Goal: Task Accomplishment & Management: Manage account settings

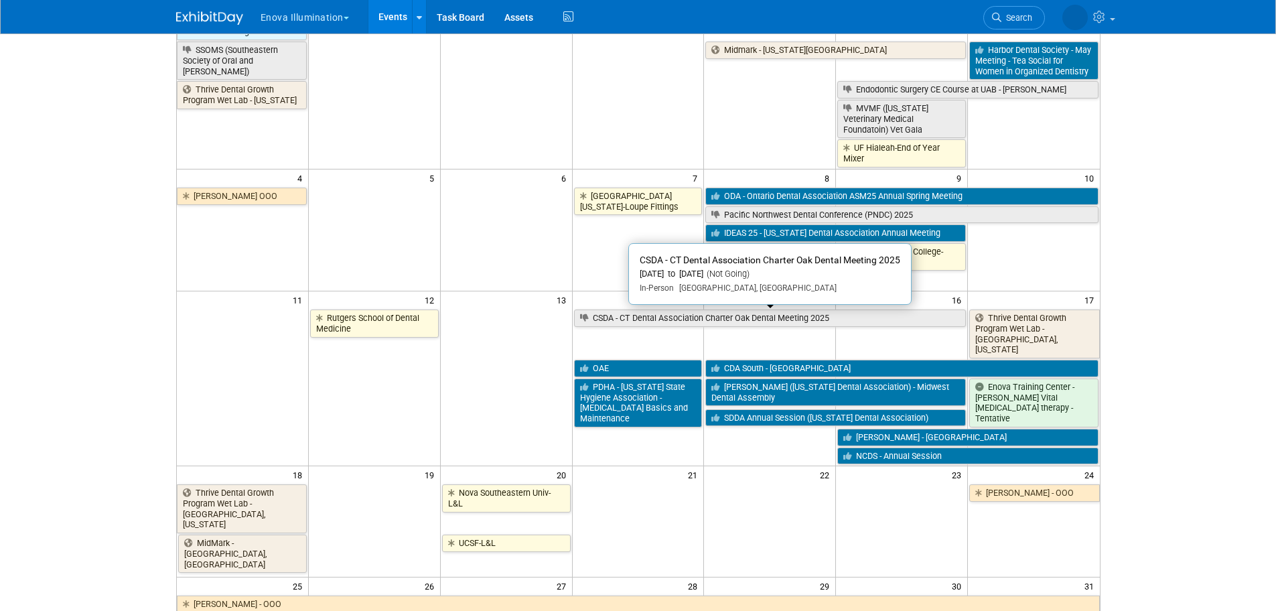
scroll to position [201, 0]
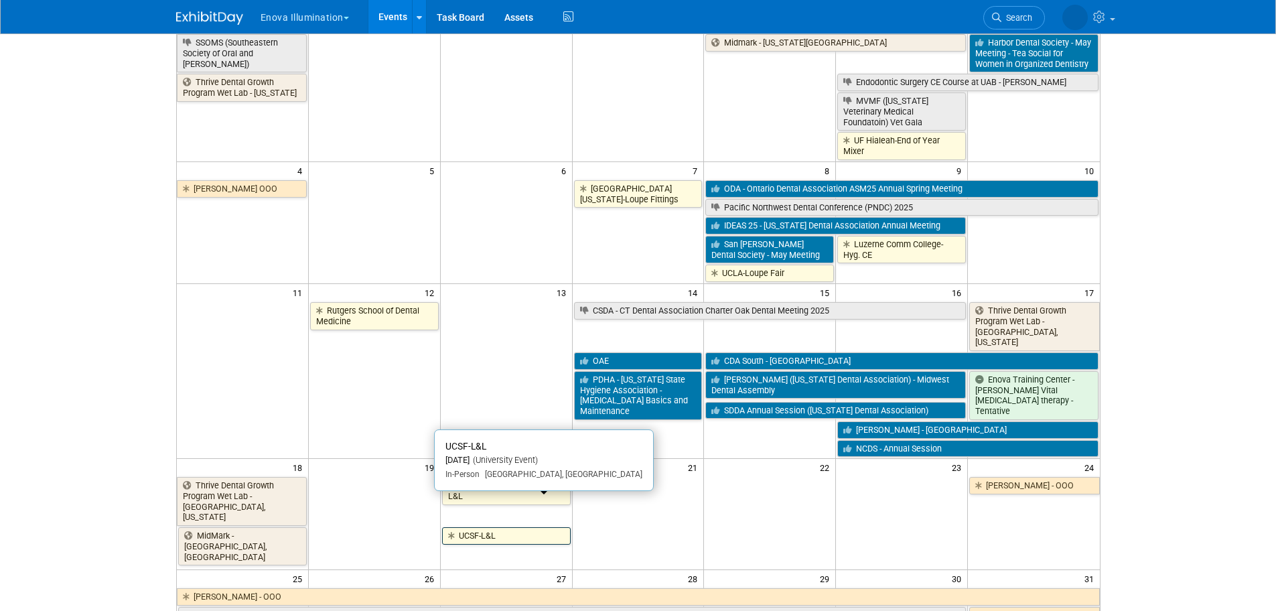
click at [514, 527] on link "UCSF-L&L" at bounding box center [506, 535] width 129 height 17
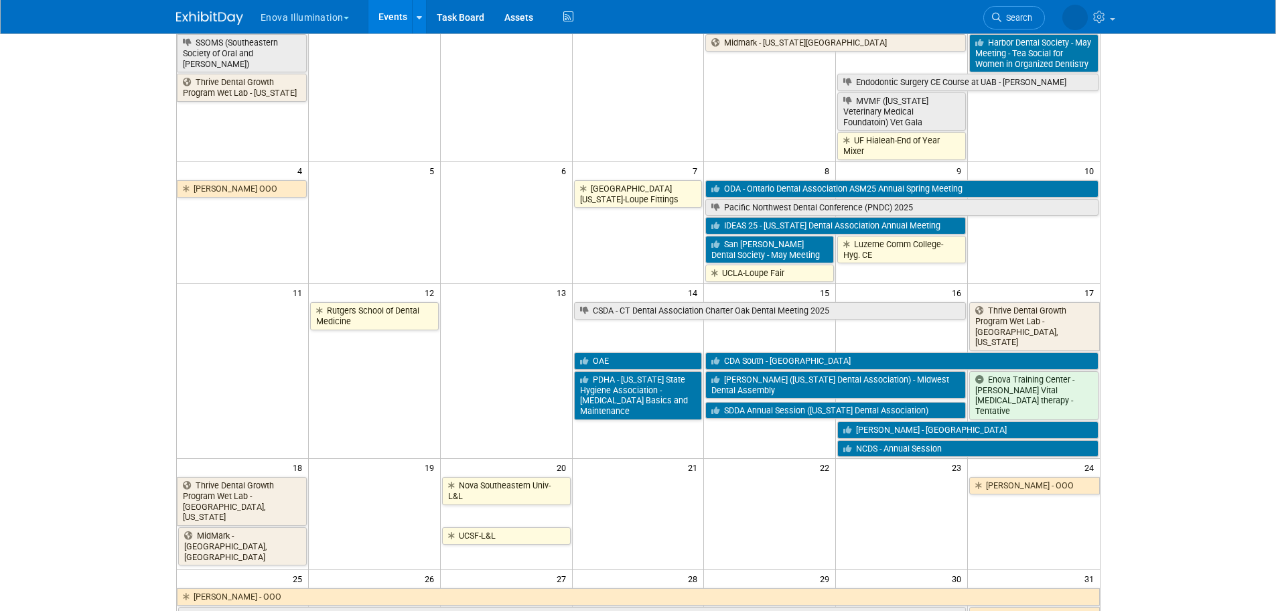
scroll to position [0, 0]
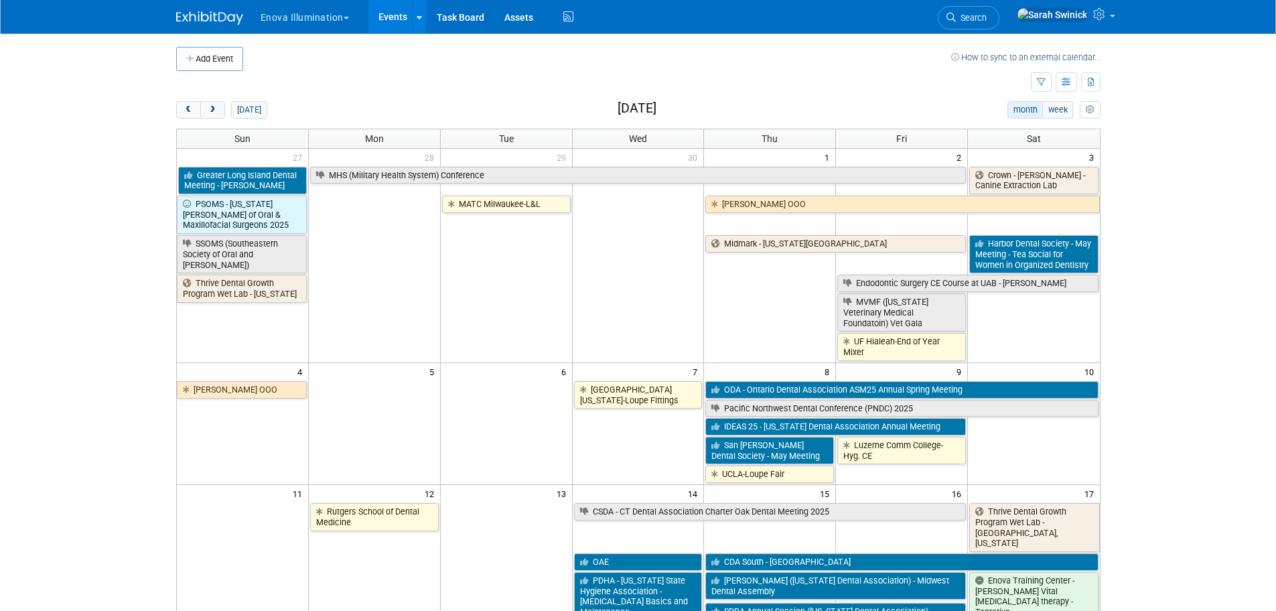
drag, startPoint x: 216, startPoint y: 107, endPoint x: 228, endPoint y: 101, distance: 13.2
click at [228, 100] on div "Add Event How to sync to an external calendar... New Event Duplicate Event Warn…" at bounding box center [638, 605] width 945 height 1144
click at [218, 107] on button "next" at bounding box center [212, 109] width 25 height 17
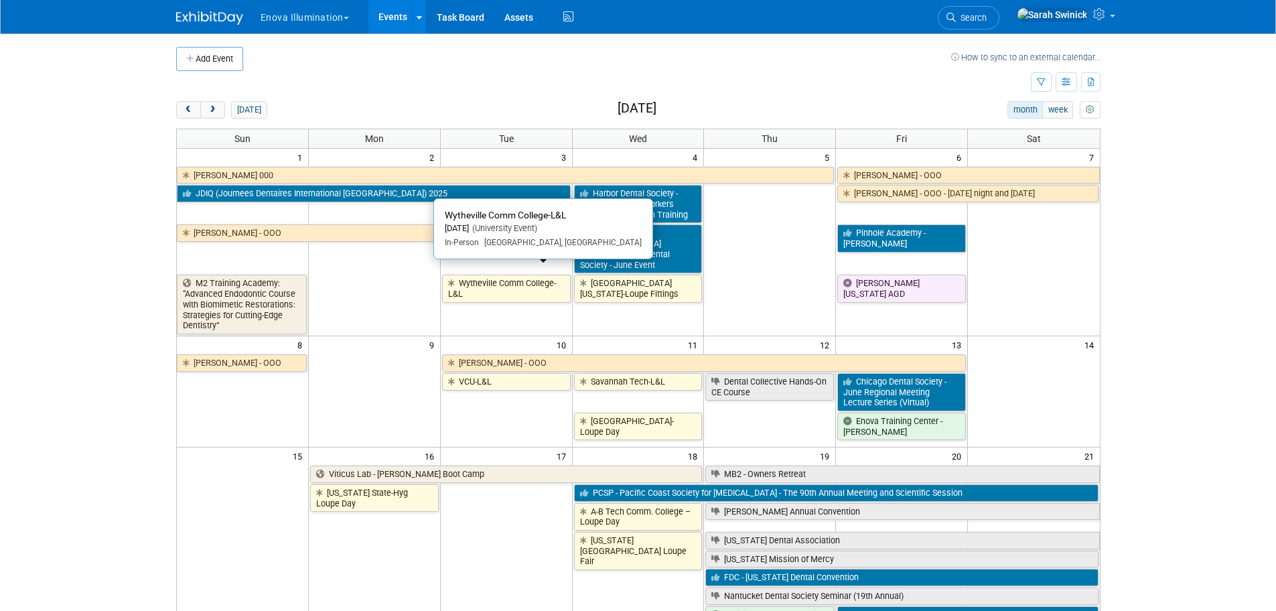
click at [488, 275] on link "Wytheville Comm College-L&L" at bounding box center [506, 288] width 129 height 27
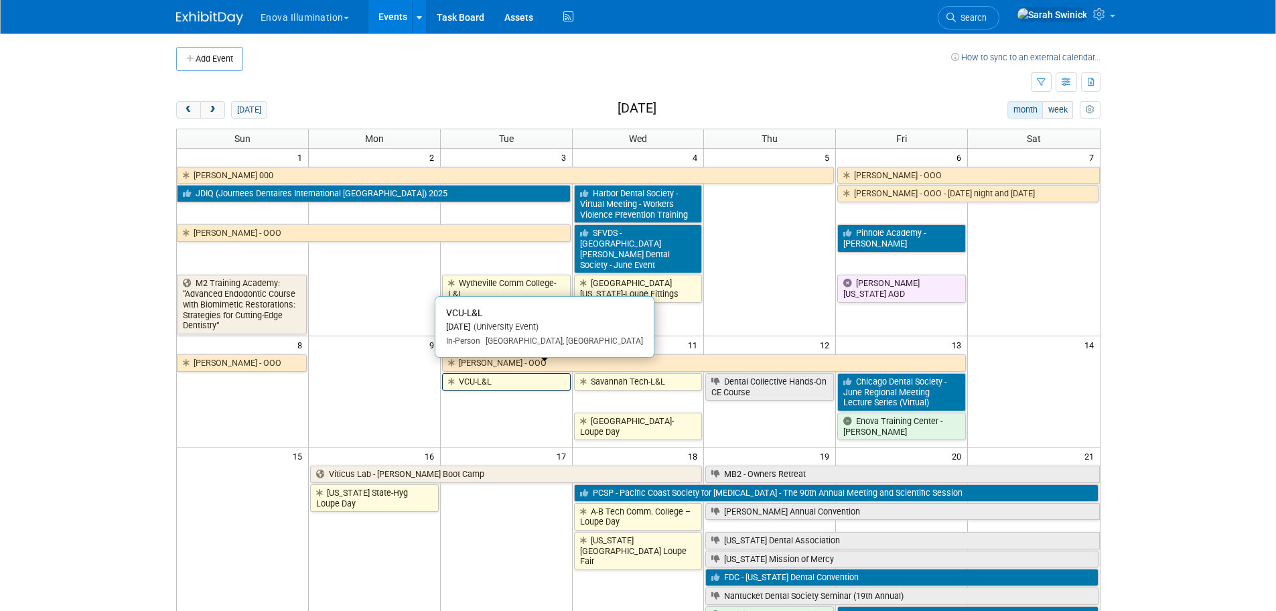
click at [553, 373] on link "VCU-L&L" at bounding box center [506, 381] width 129 height 17
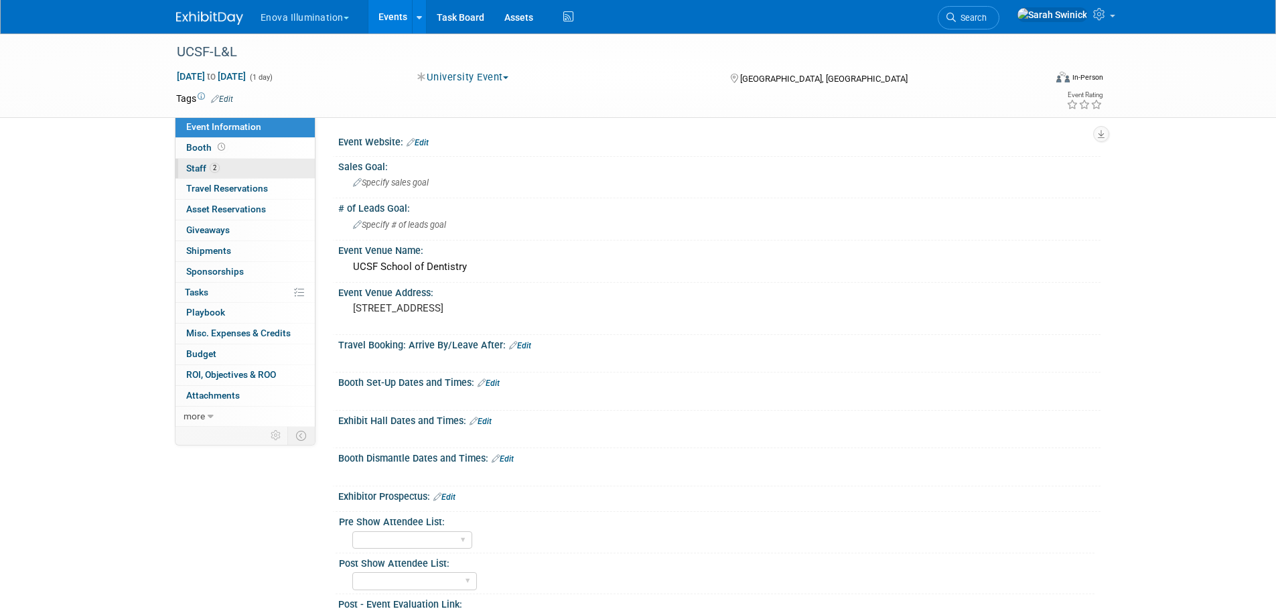
click at [247, 163] on link "2 Staff 2" at bounding box center [245, 169] width 139 height 20
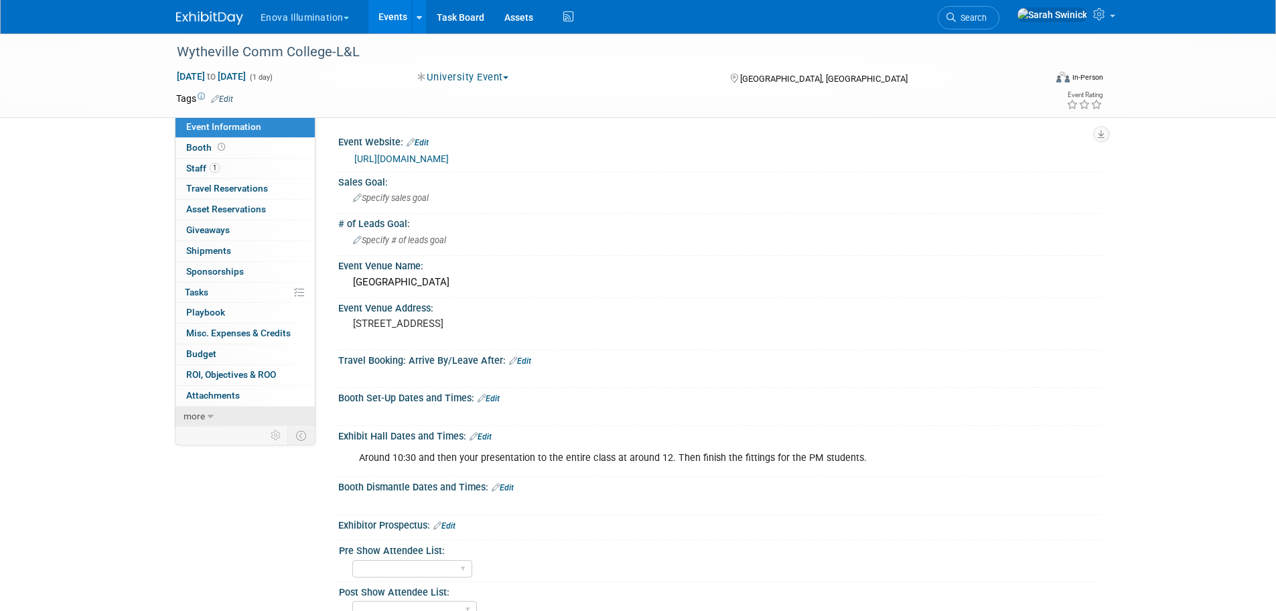
click at [260, 409] on link "more" at bounding box center [245, 417] width 139 height 20
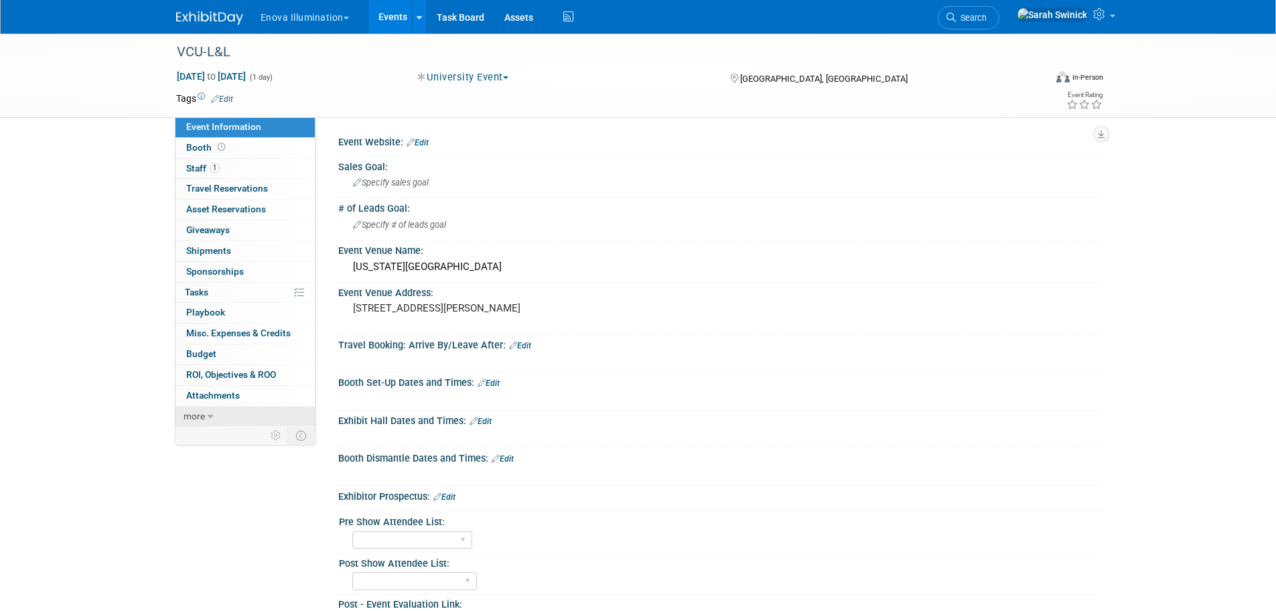
click at [243, 422] on link "more" at bounding box center [245, 417] width 139 height 20
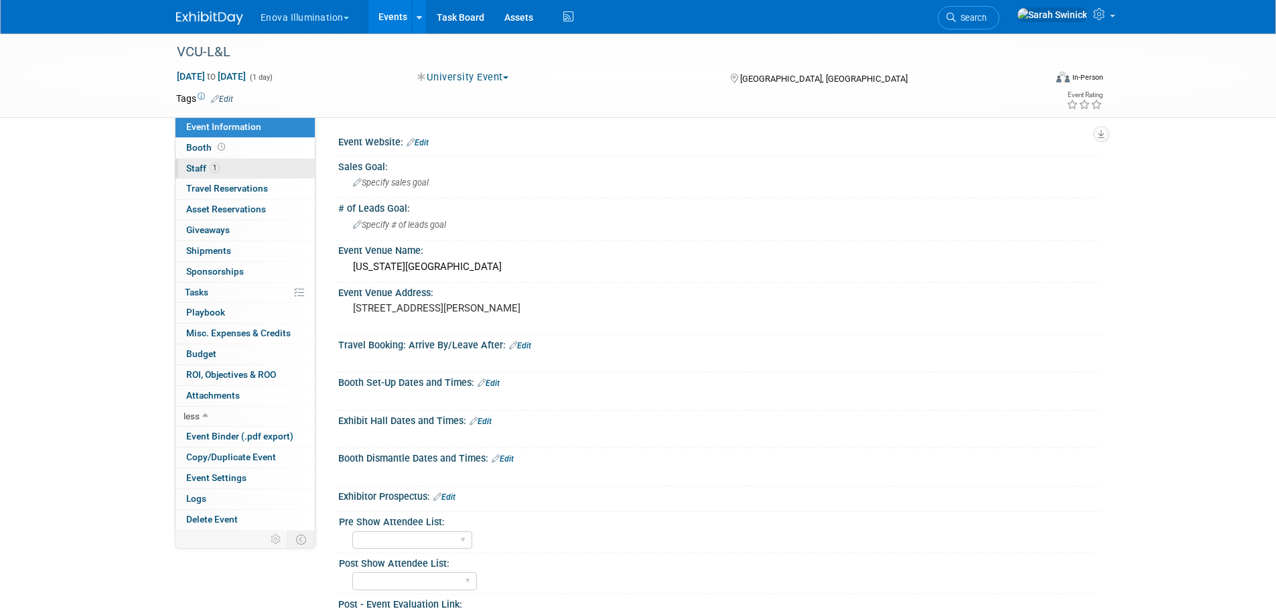
click at [253, 166] on link "1 Staff 1" at bounding box center [245, 169] width 139 height 20
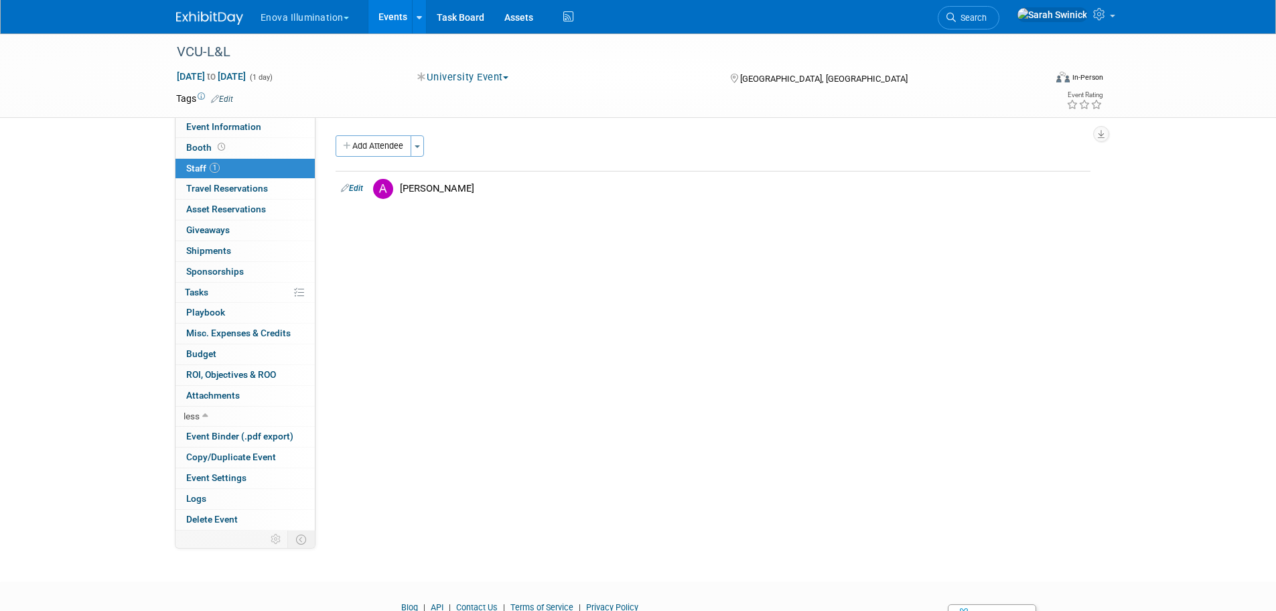
click at [261, 118] on div "VCU-L&L Jun 10, 2025 to Jun 10, 2025 (1 day) Jun 10, 2025 to Jun 10, 2025 Unive…" at bounding box center [638, 75] width 1276 height 84
click at [259, 125] on link "Event Information" at bounding box center [245, 127] width 139 height 20
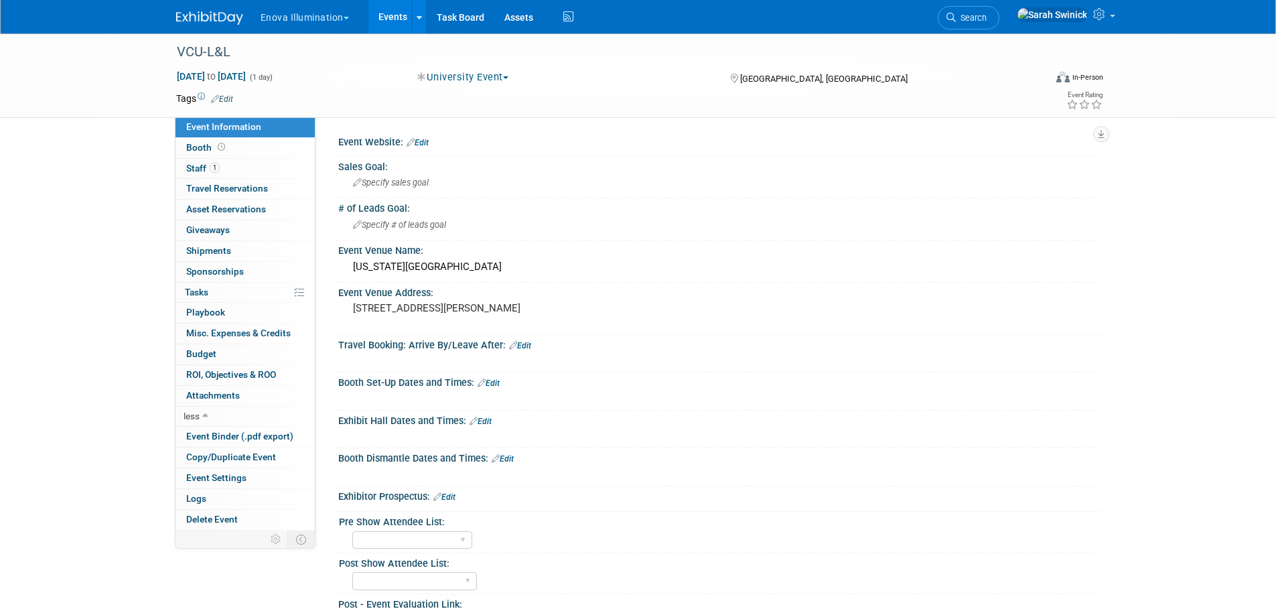
click at [200, 10] on link at bounding box center [217, 11] width 83 height 11
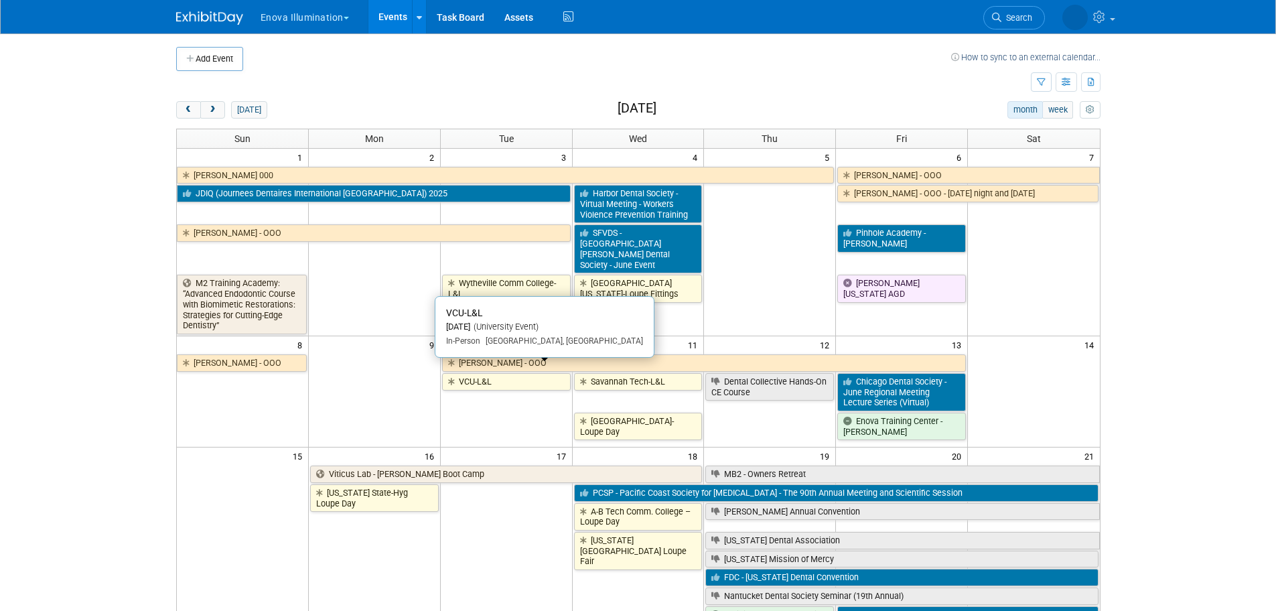
click at [468, 377] on link "VCU-L&L" at bounding box center [506, 381] width 129 height 17
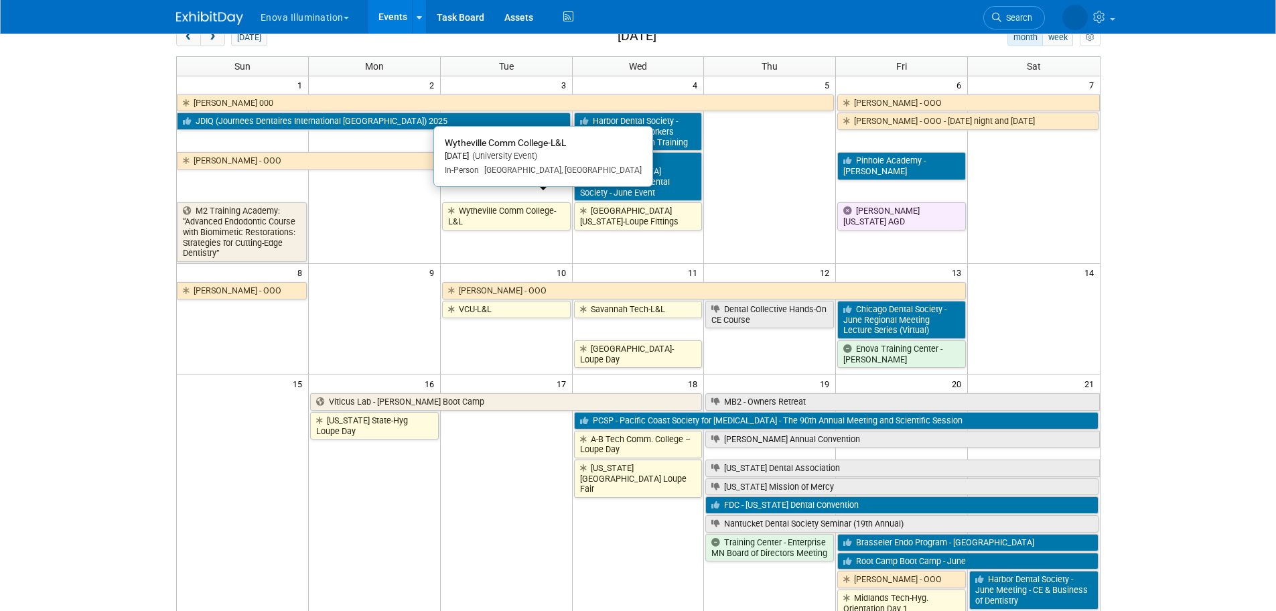
scroll to position [134, 0]
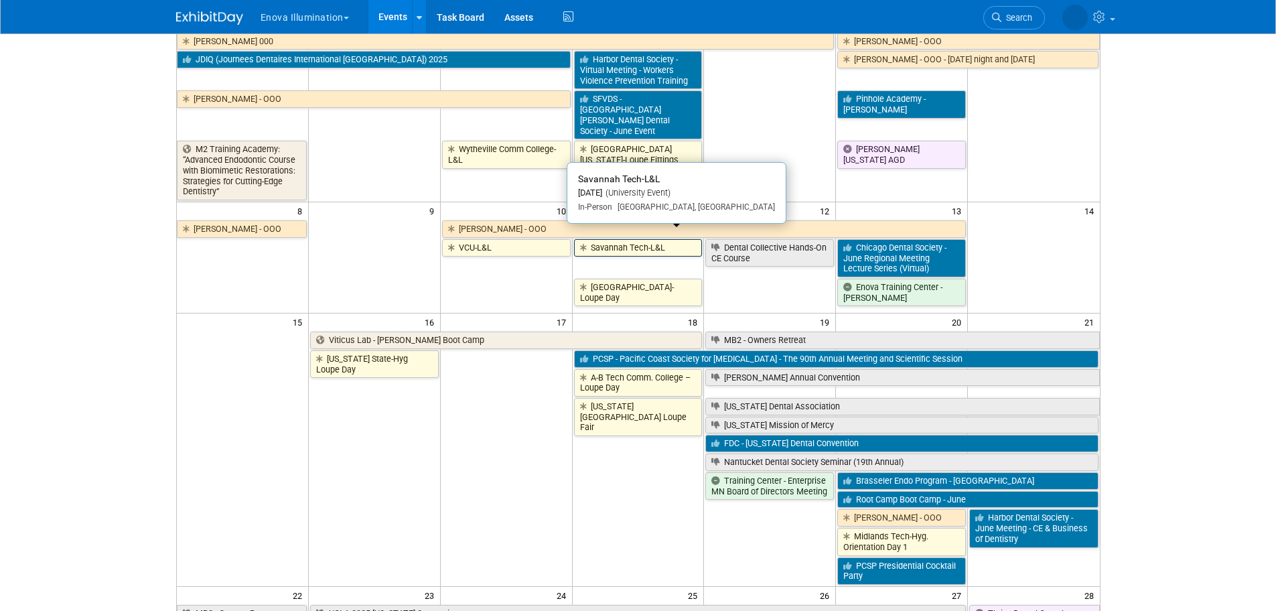
click at [599, 239] on link "Savannah Tech-L&L" at bounding box center [638, 247] width 129 height 17
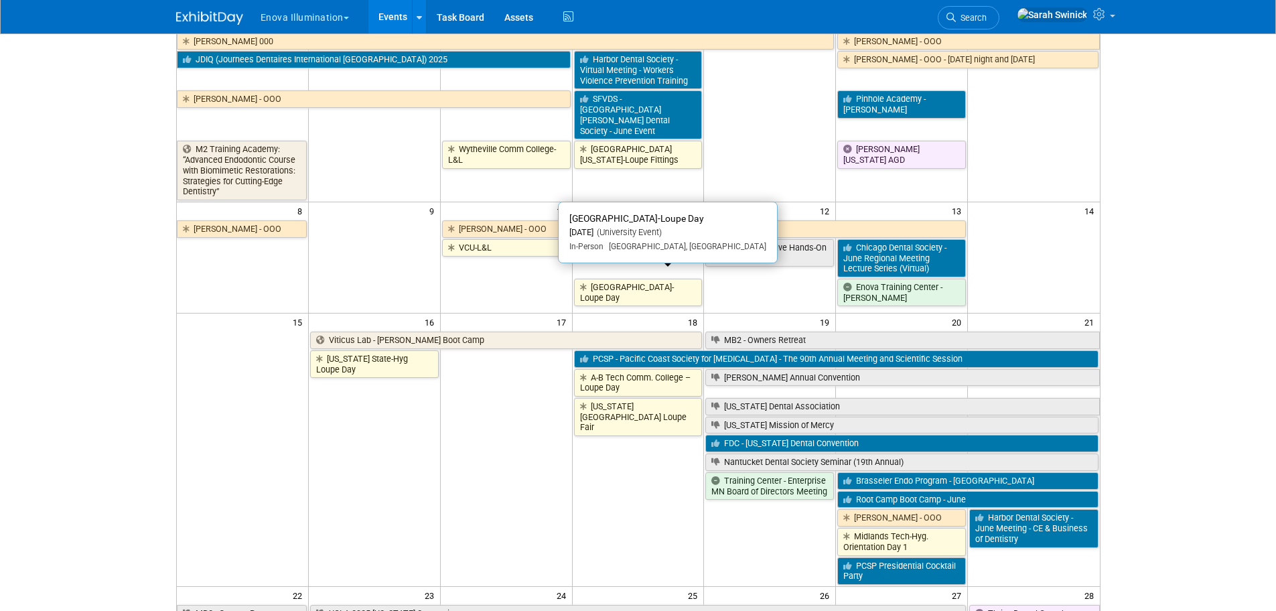
click at [643, 290] on link "St. Petersburg College-Loupe Day" at bounding box center [638, 292] width 129 height 27
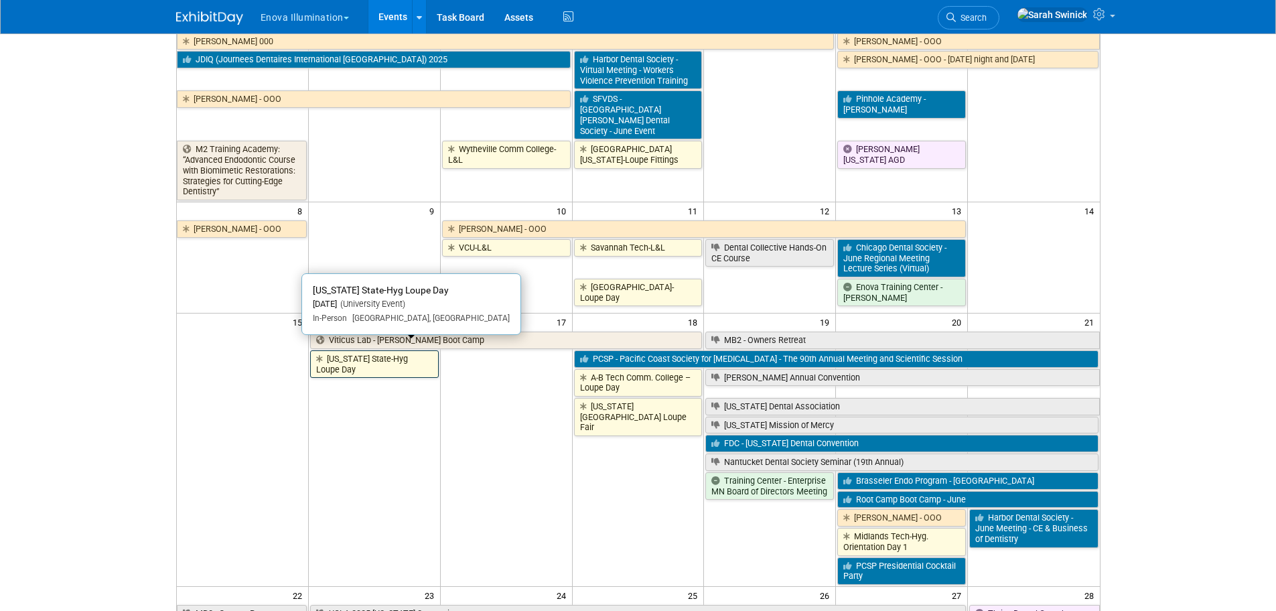
click at [385, 359] on link "[US_STATE] State-Hyg Loupe Day" at bounding box center [374, 363] width 129 height 27
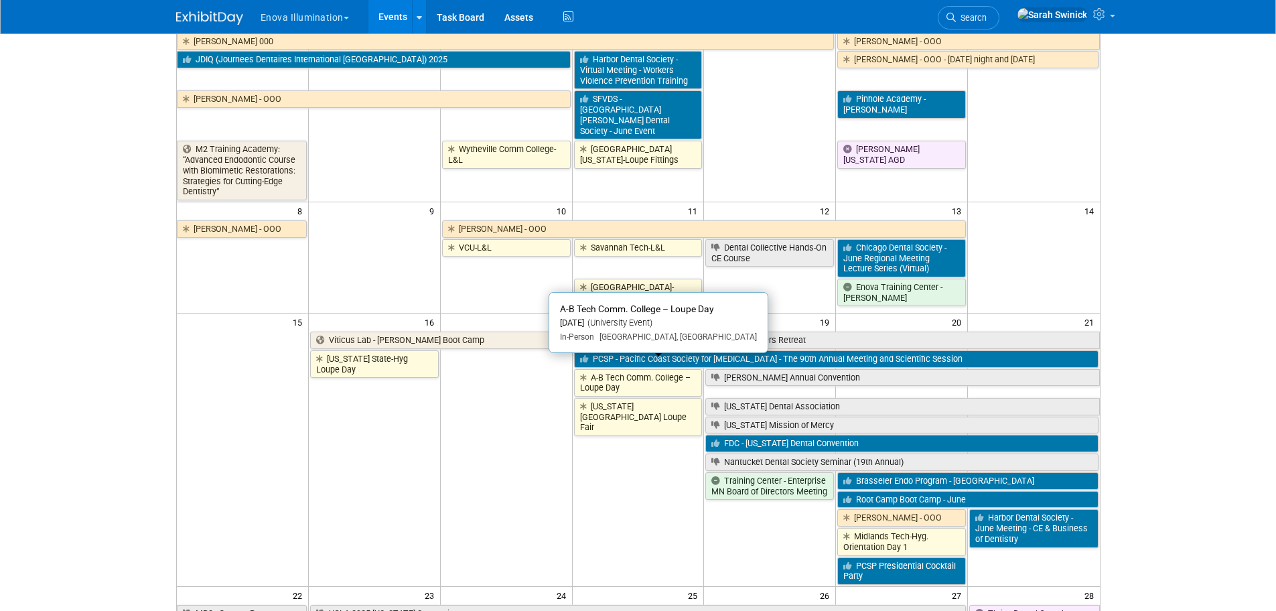
click at [600, 380] on link "A-B Tech Comm. College – Loupe Day" at bounding box center [638, 382] width 129 height 27
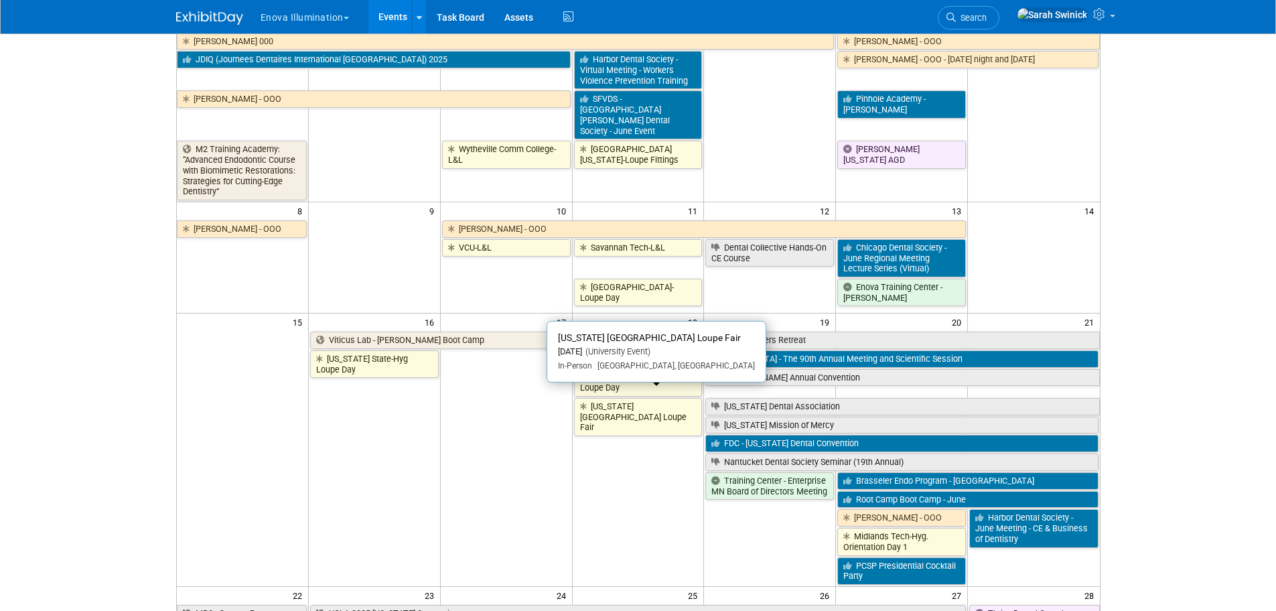
click at [640, 398] on link "Iowa Central Comm College Loupe Fair" at bounding box center [638, 417] width 129 height 38
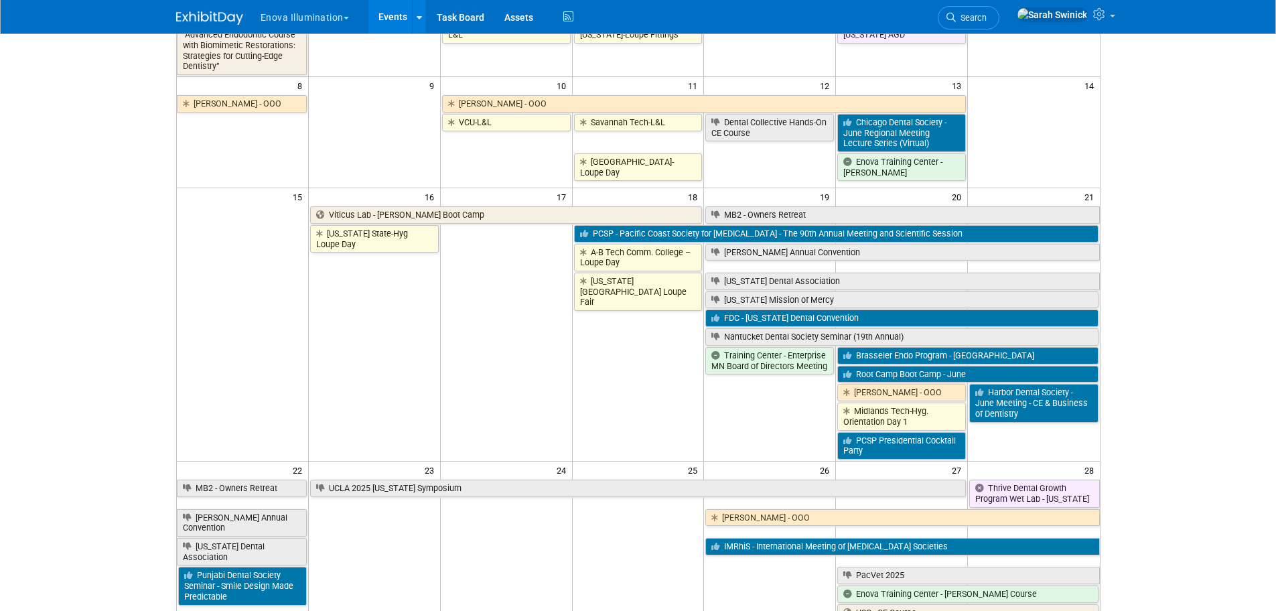
scroll to position [268, 0]
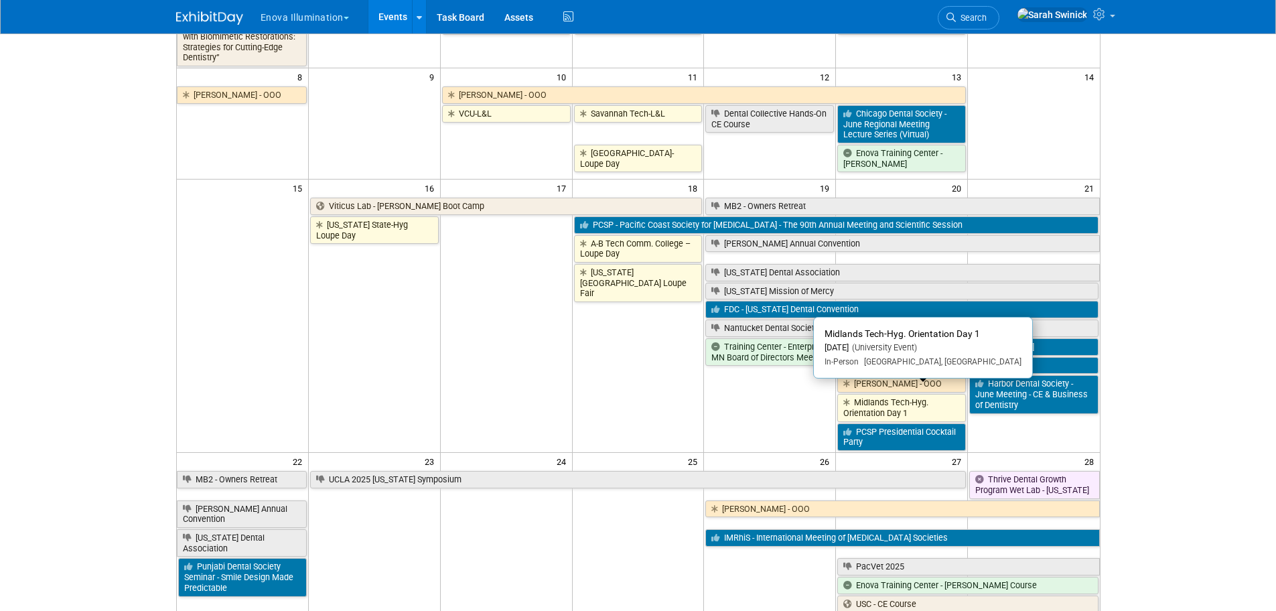
click at [896, 405] on link "Midlands Tech-Hyg. Orientation Day 1" at bounding box center [901, 407] width 129 height 27
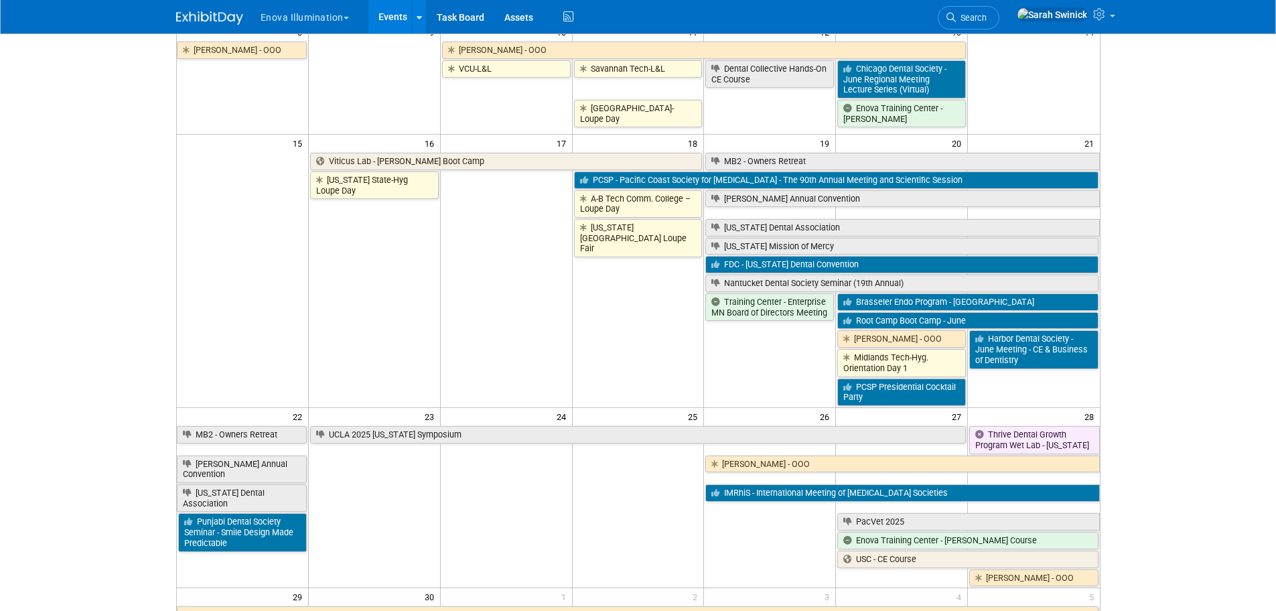
scroll to position [469, 0]
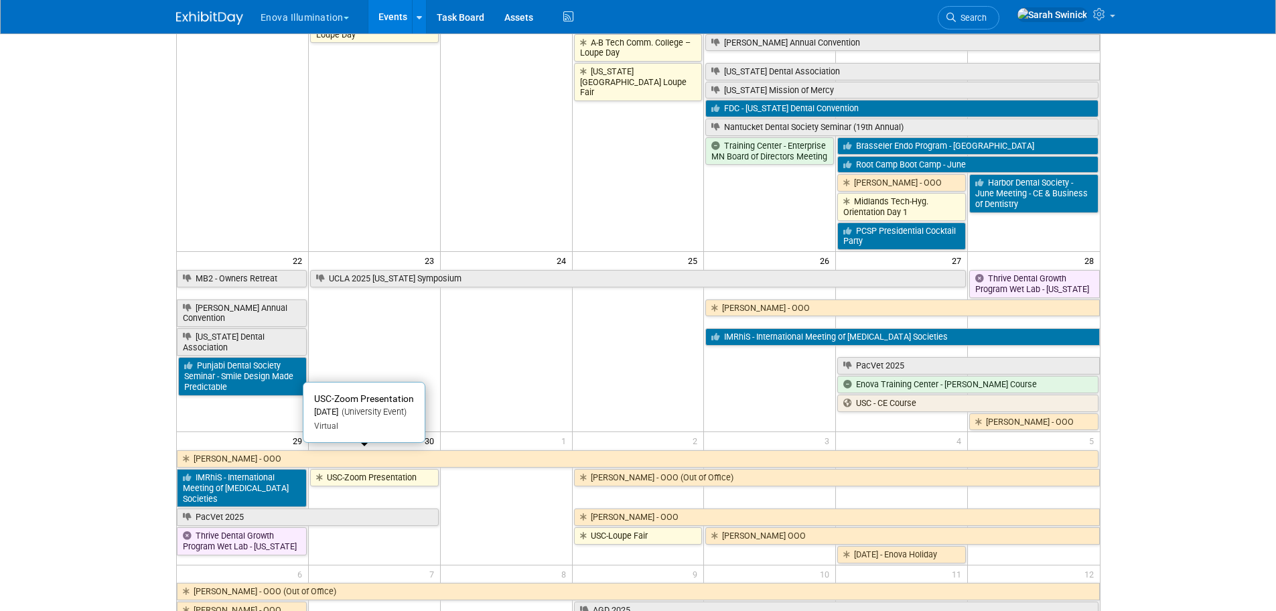
click at [388, 469] on link "USC-Zoom Presentation" at bounding box center [374, 477] width 129 height 17
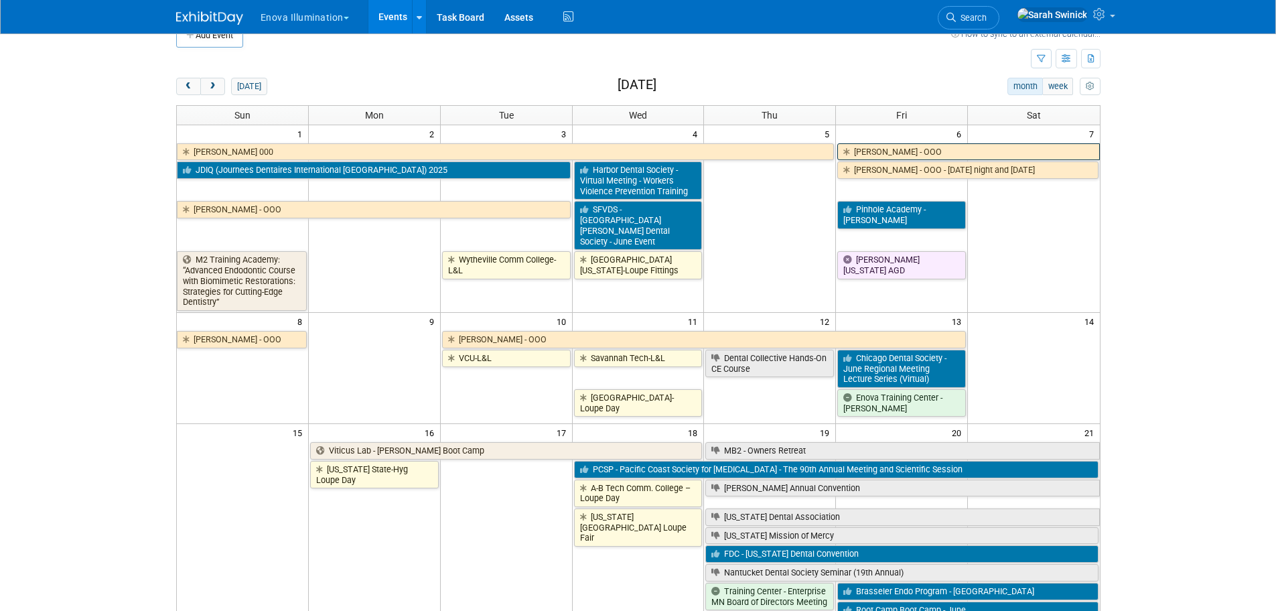
scroll to position [0, 0]
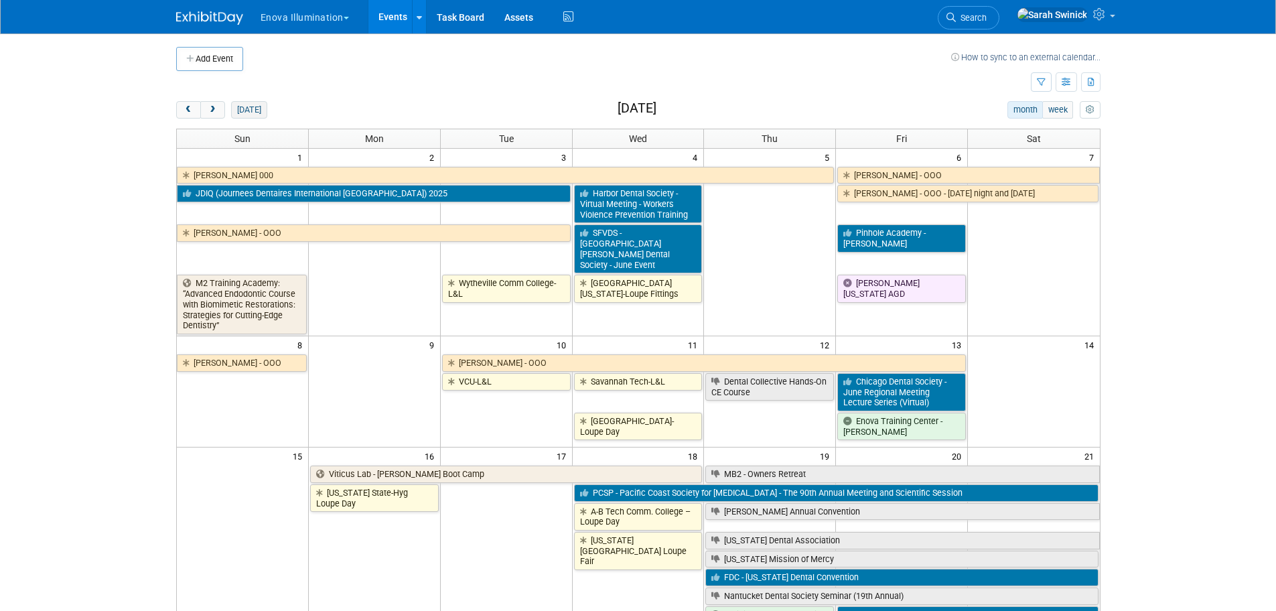
drag, startPoint x: 212, startPoint y: 105, endPoint x: 251, endPoint y: 118, distance: 40.9
click at [213, 105] on button "next" at bounding box center [212, 109] width 25 height 17
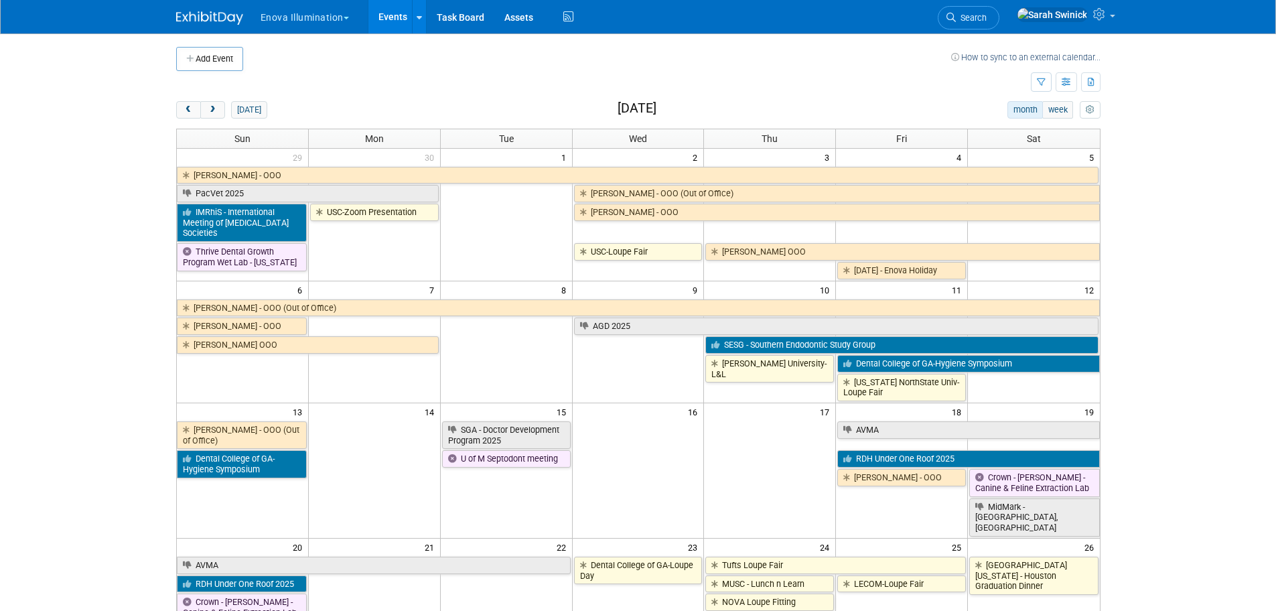
click at [605, 259] on link "USC-Loupe Fair" at bounding box center [638, 251] width 129 height 17
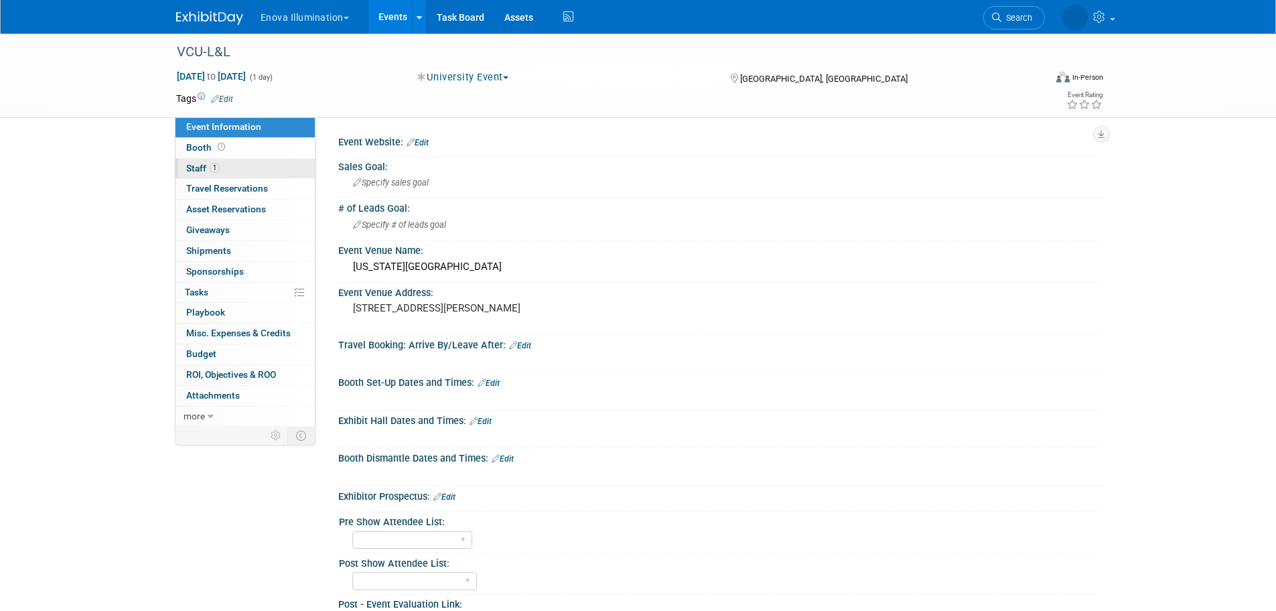
click at [263, 164] on link "1 Staff 1" at bounding box center [245, 169] width 139 height 20
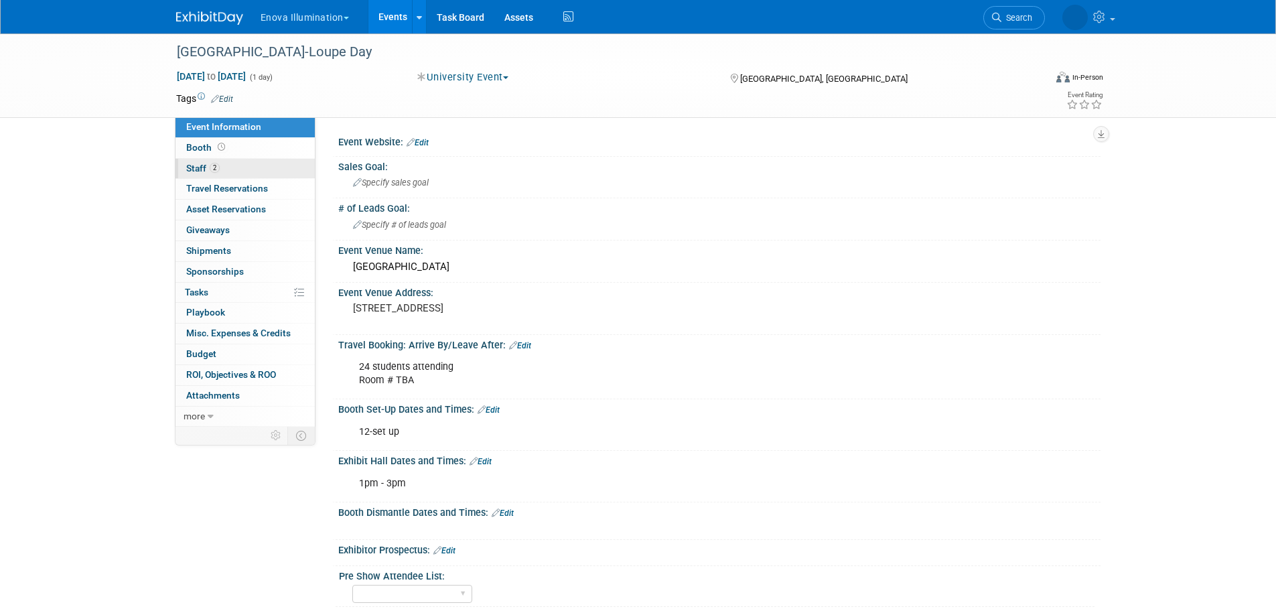
click at [271, 170] on link "2 Staff 2" at bounding box center [245, 169] width 139 height 20
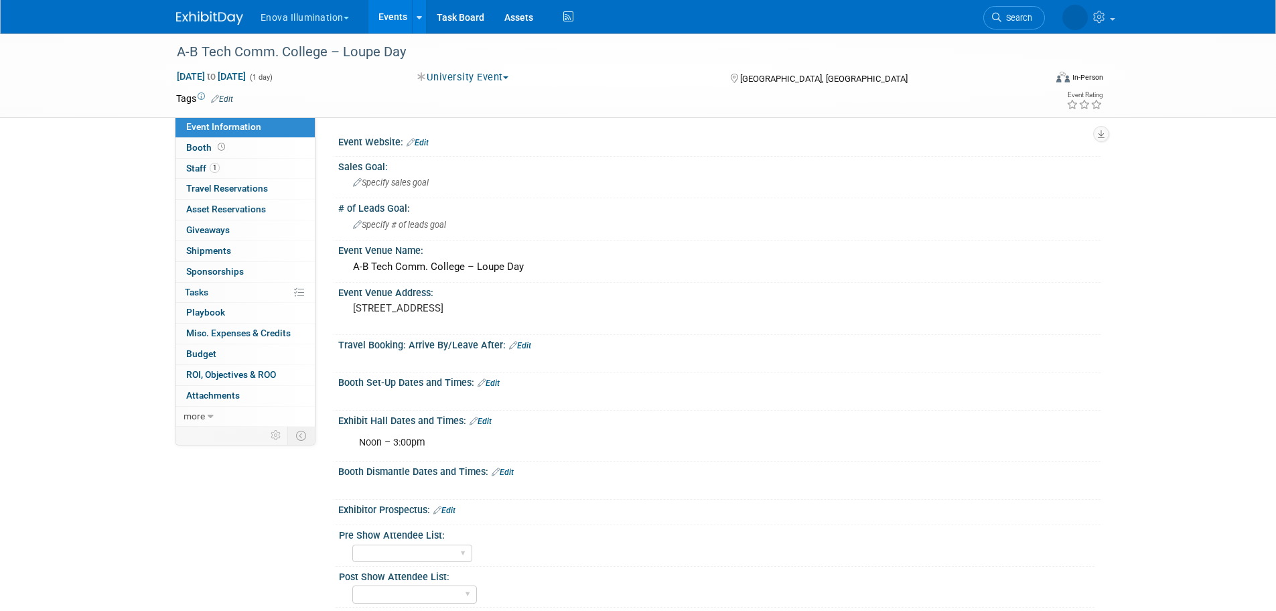
drag, startPoint x: 58, startPoint y: 0, endPoint x: 134, endPoint y: 448, distance: 454.6
click at [143, 472] on div "A-B Tech Comm. College – Loupe Day Jun 18, 2025 to Jun 18, 2025 (1 day) Jun 18,…" at bounding box center [638, 386] width 1276 height 707
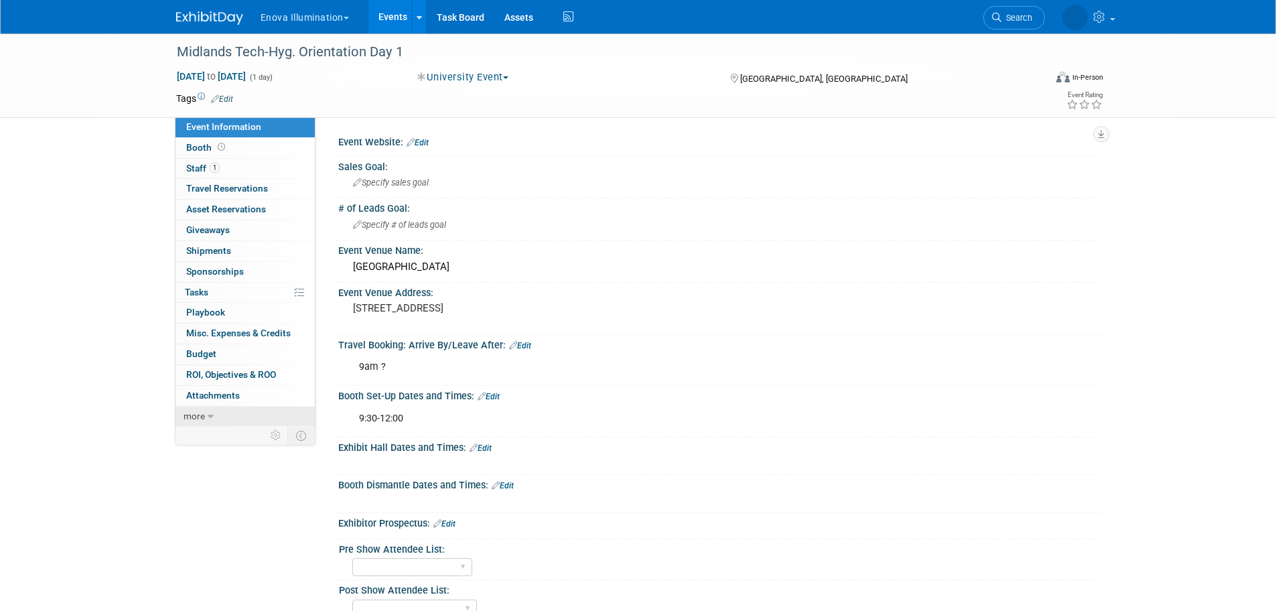
click at [254, 416] on link "more" at bounding box center [245, 417] width 139 height 20
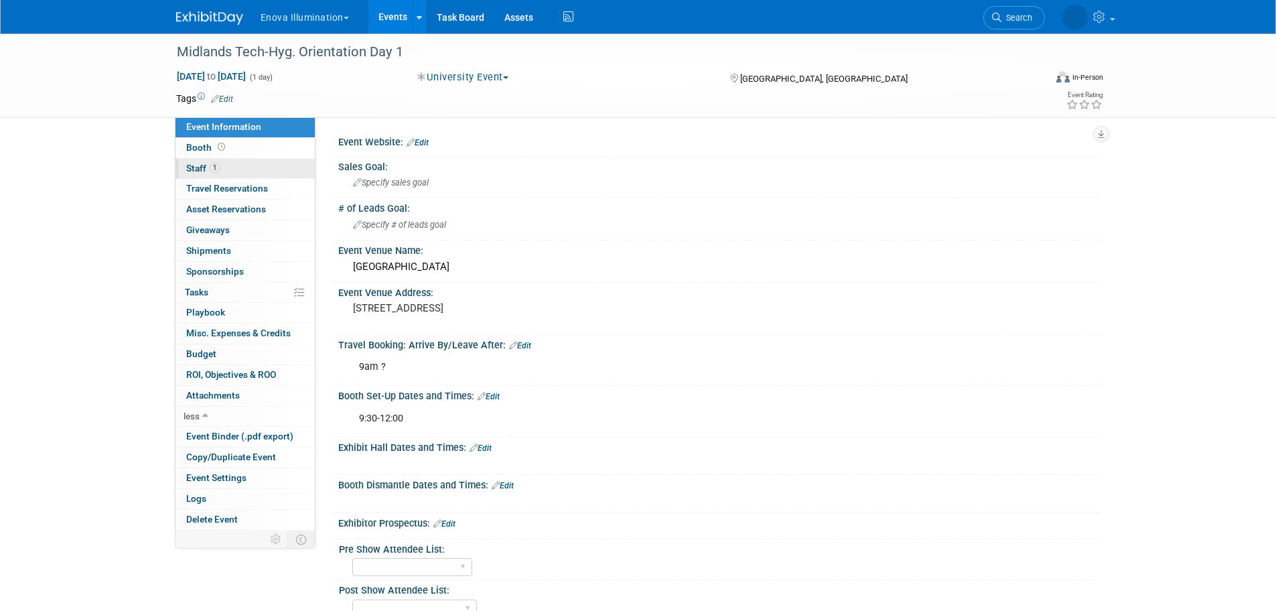
click at [236, 167] on link "1 Staff 1" at bounding box center [245, 169] width 139 height 20
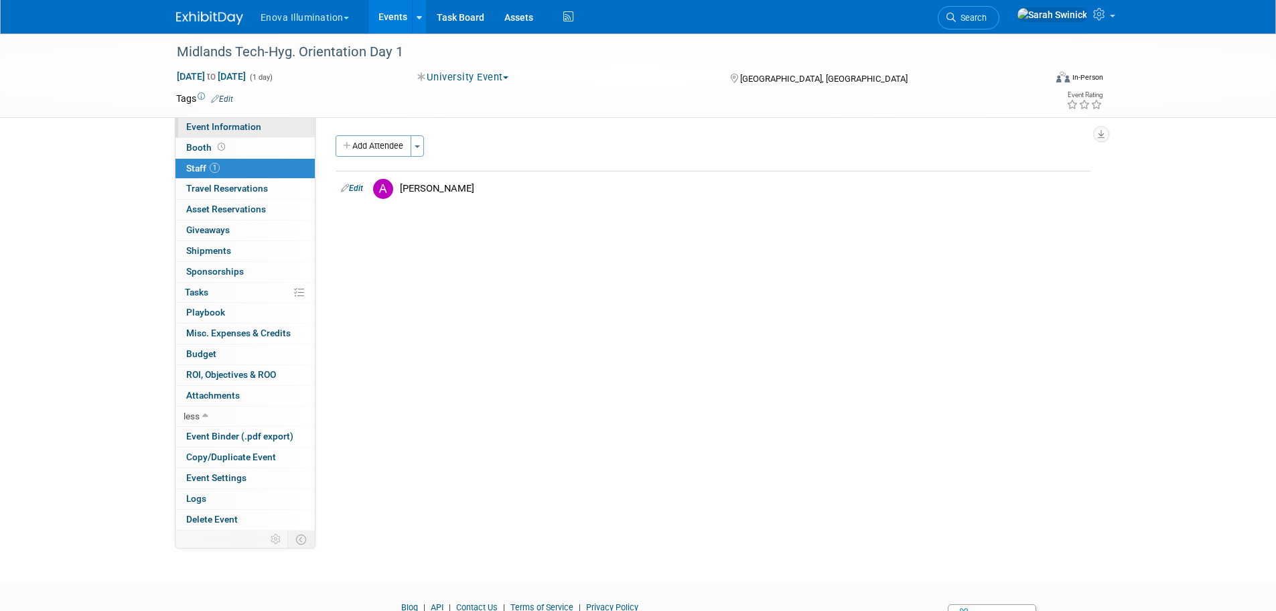
drag, startPoint x: 243, startPoint y: 124, endPoint x: 29, endPoint y: 103, distance: 215.4
click at [243, 125] on span "Event Information" at bounding box center [223, 126] width 75 height 11
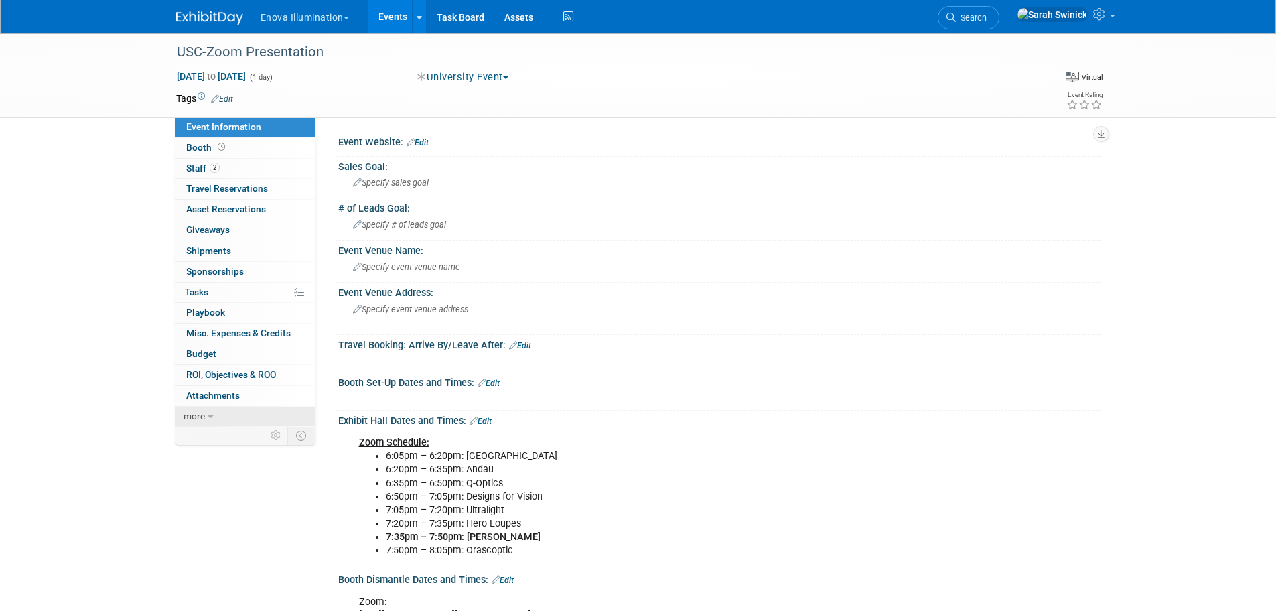
click at [265, 416] on link "more" at bounding box center [245, 417] width 139 height 20
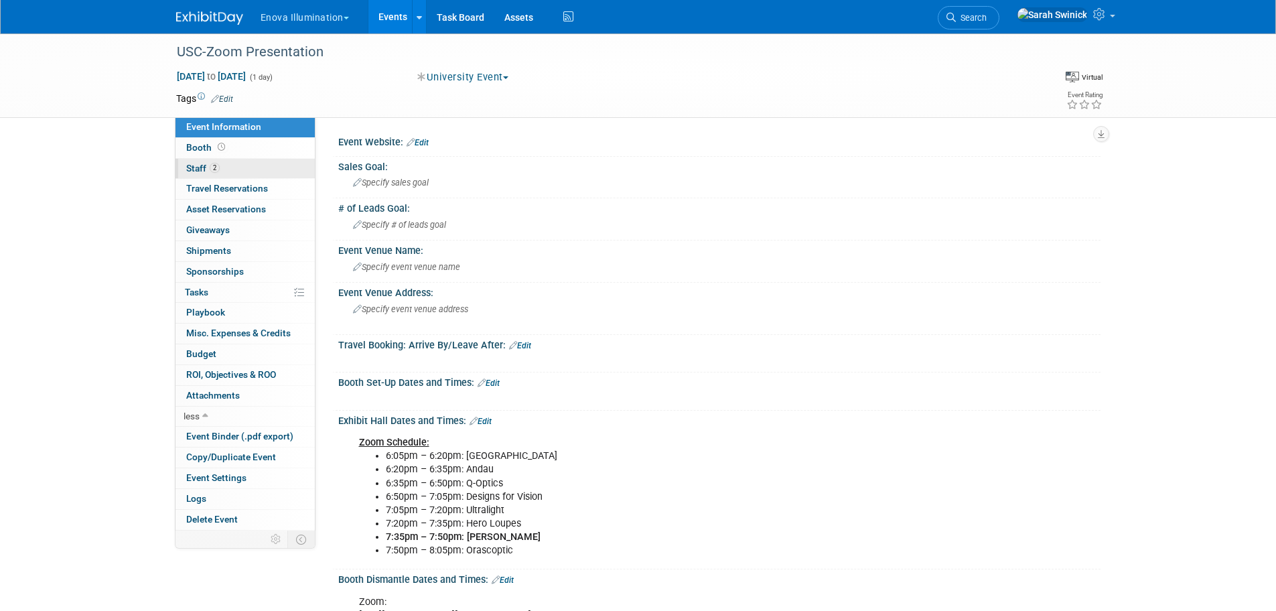
click at [249, 167] on link "2 Staff 2" at bounding box center [245, 169] width 139 height 20
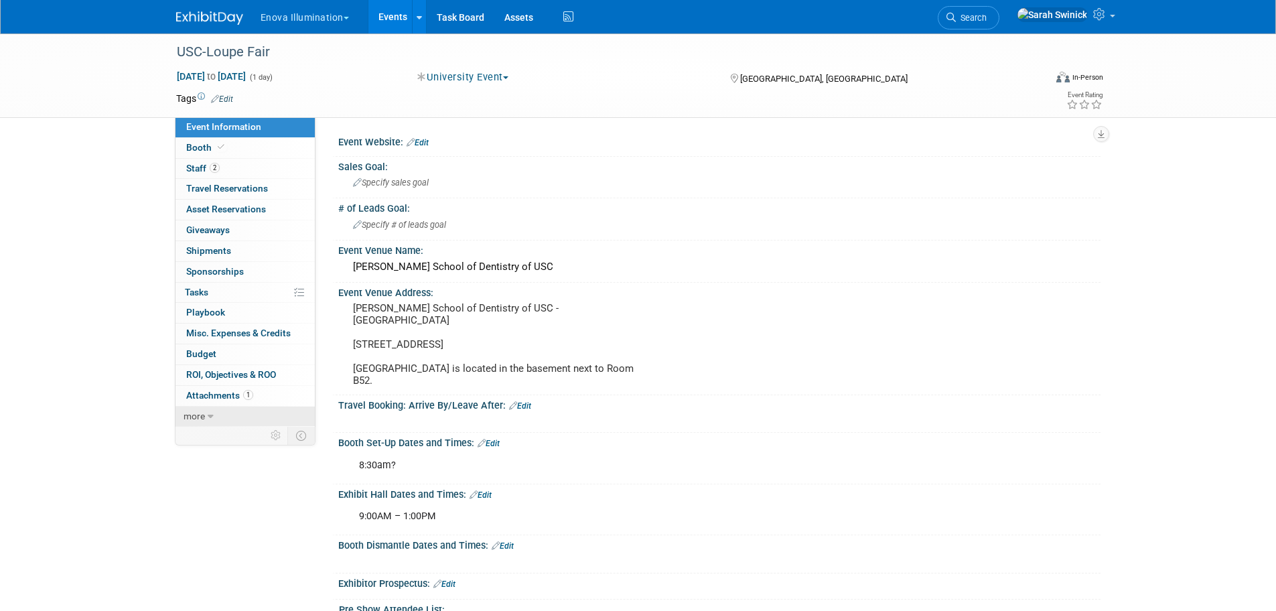
click at [270, 409] on link "more" at bounding box center [245, 417] width 139 height 20
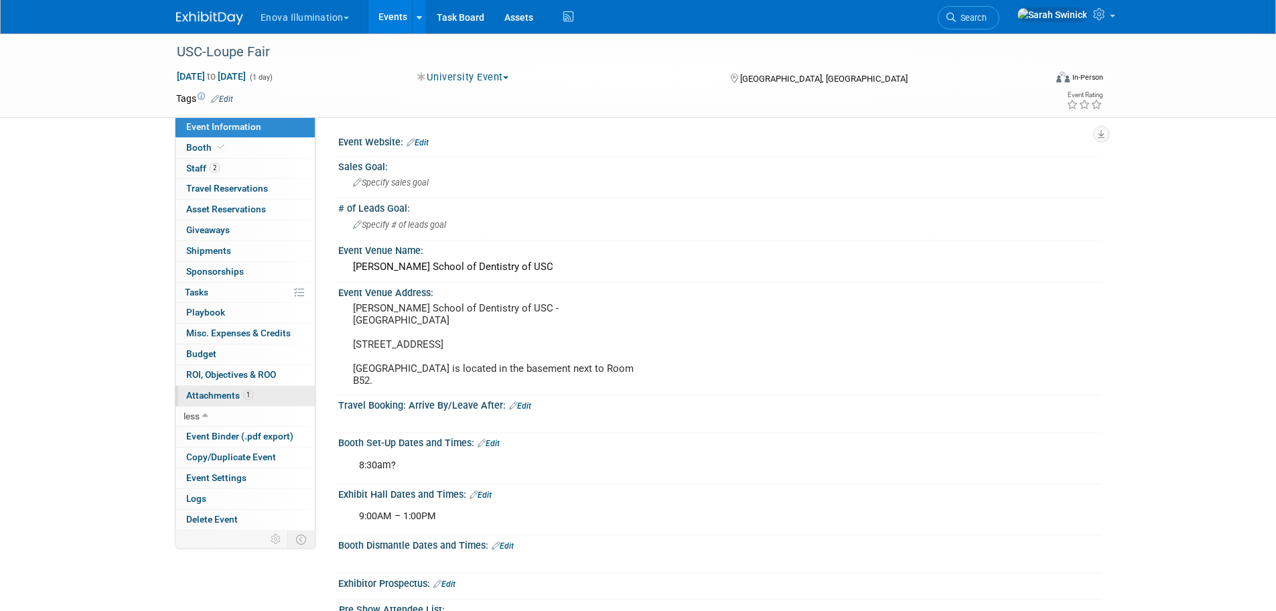
click at [269, 392] on link "1 Attachments 1" at bounding box center [245, 396] width 139 height 20
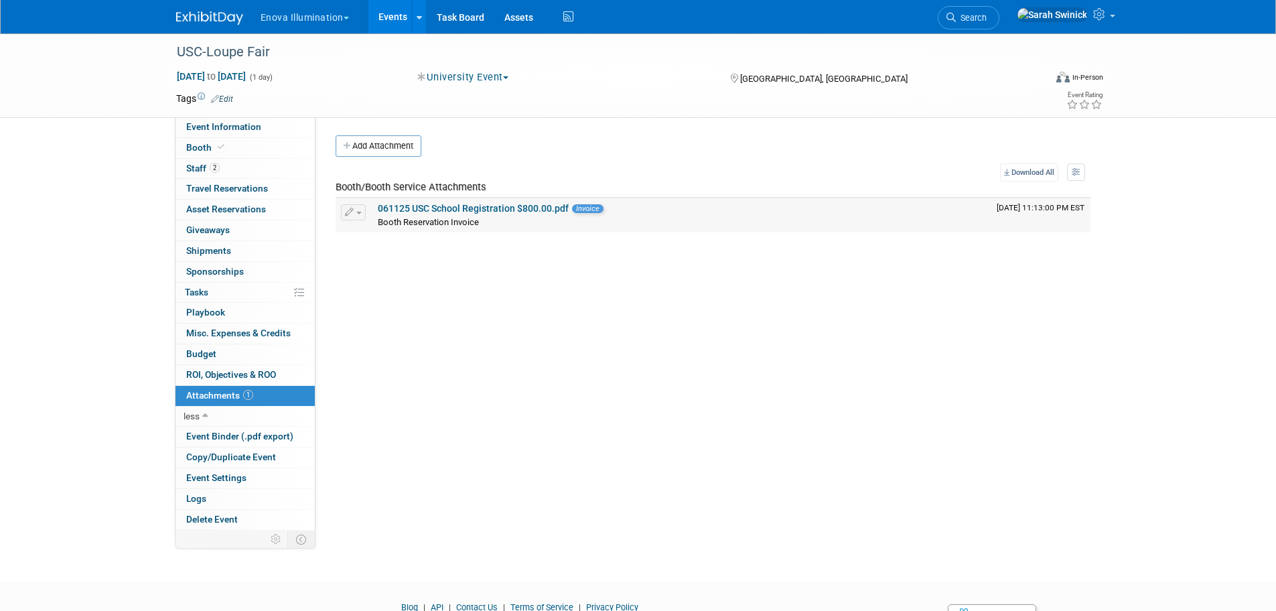
click at [407, 210] on link "061125 USC School Registration $800.00.pdf" at bounding box center [473, 208] width 191 height 11
click at [199, 15] on img at bounding box center [209, 17] width 67 height 13
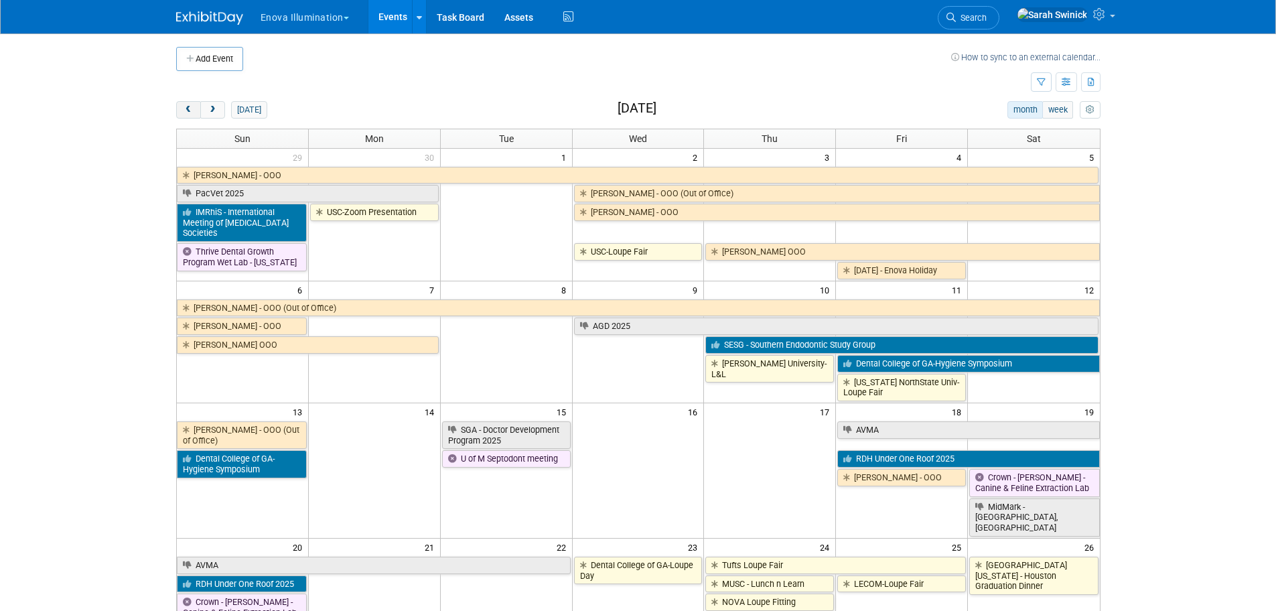
click at [182, 114] on button "prev" at bounding box center [188, 109] width 25 height 17
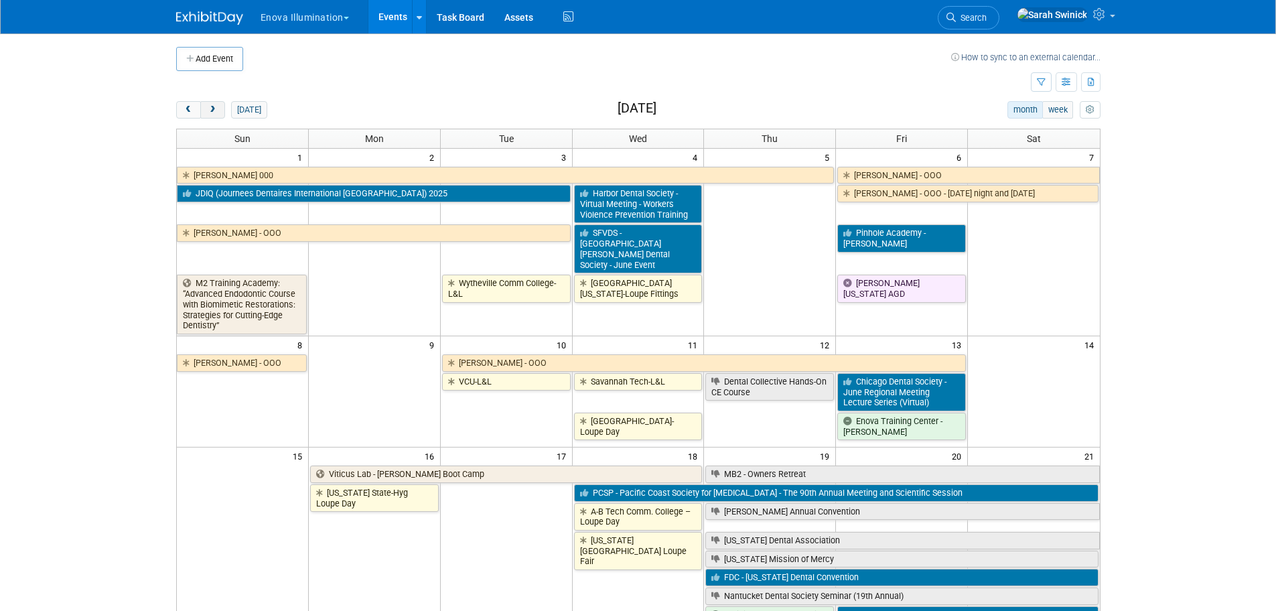
click at [216, 109] on span "next" at bounding box center [213, 110] width 10 height 9
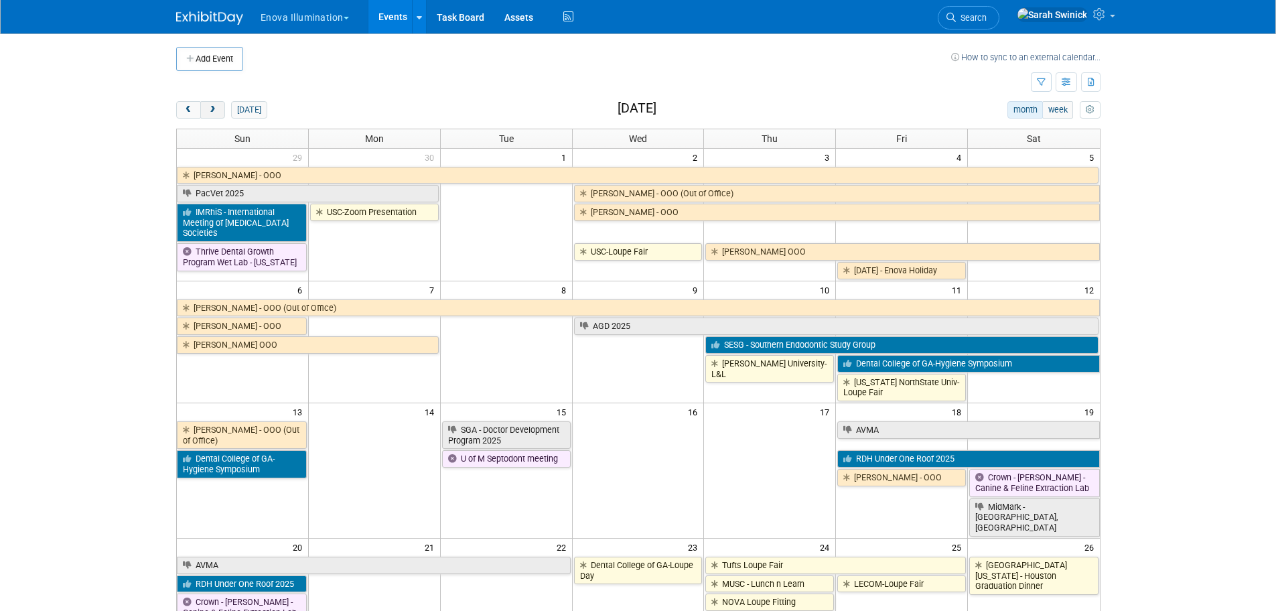
click at [216, 109] on span "next" at bounding box center [213, 110] width 10 height 9
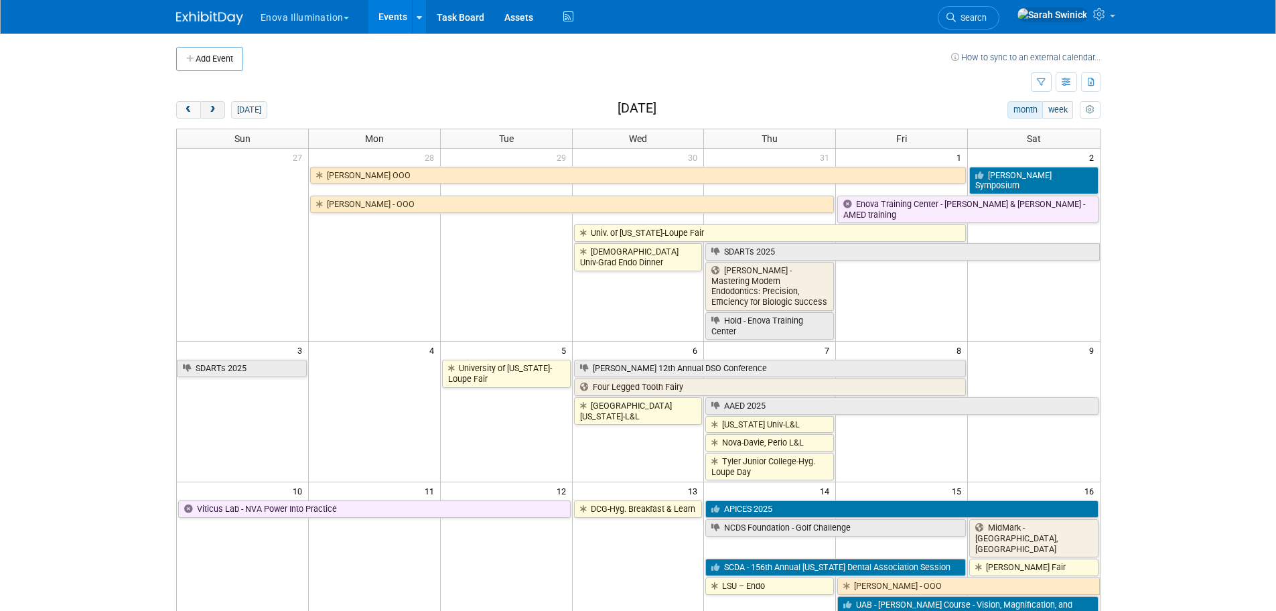
click at [216, 107] on span "next" at bounding box center [213, 110] width 10 height 9
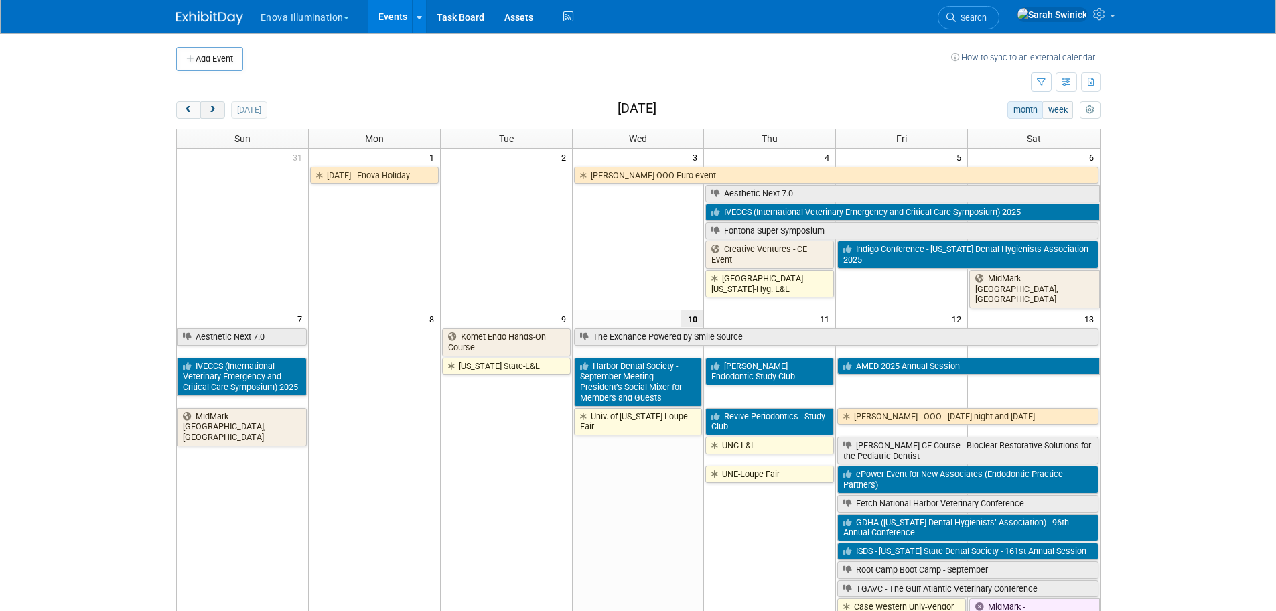
click at [216, 107] on span "next" at bounding box center [213, 110] width 10 height 9
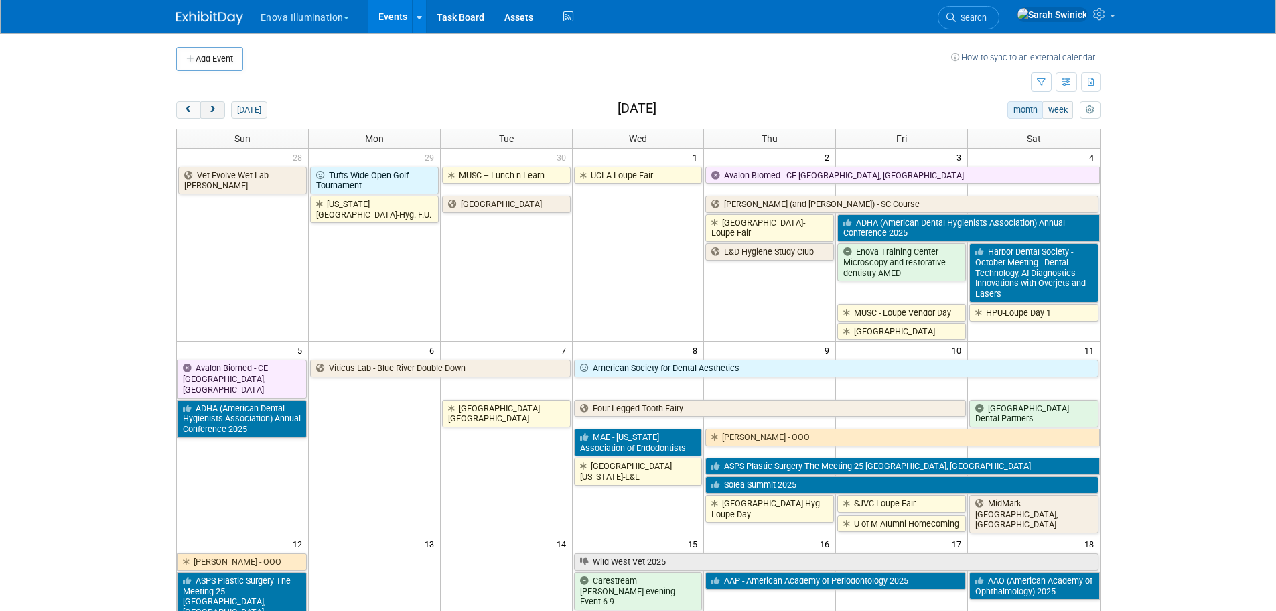
click at [216, 108] on span "next" at bounding box center [213, 110] width 10 height 9
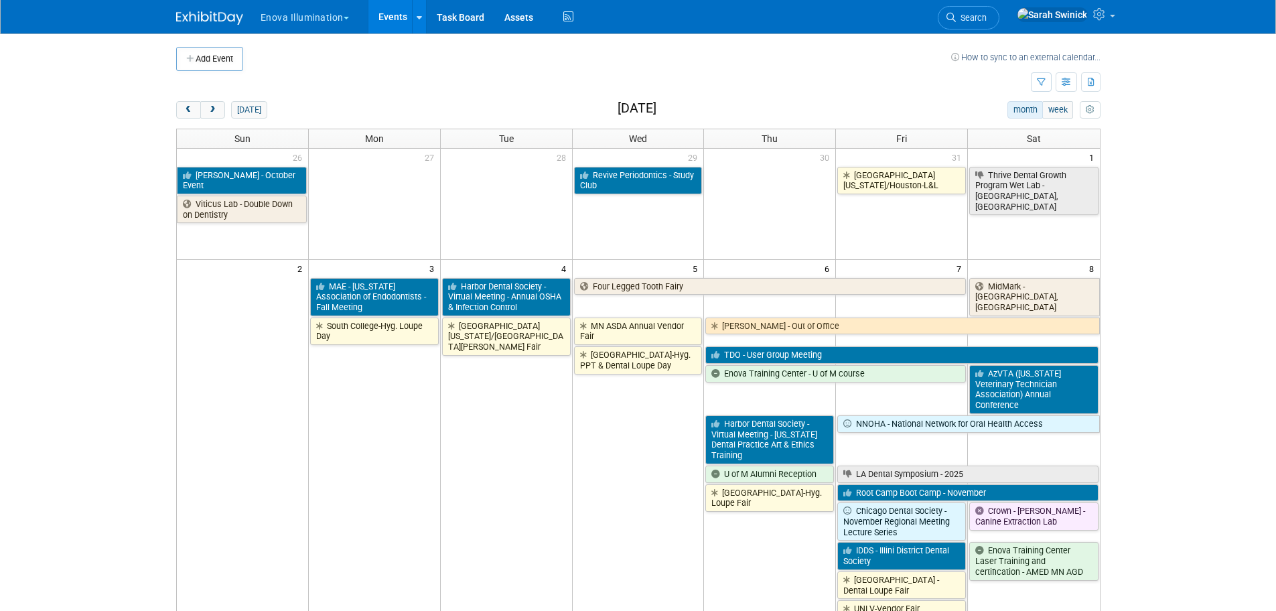
drag, startPoint x: 190, startPoint y: 106, endPoint x: 15, endPoint y: 149, distance: 180.0
click at [189, 108] on span "prev" at bounding box center [189, 110] width 10 height 9
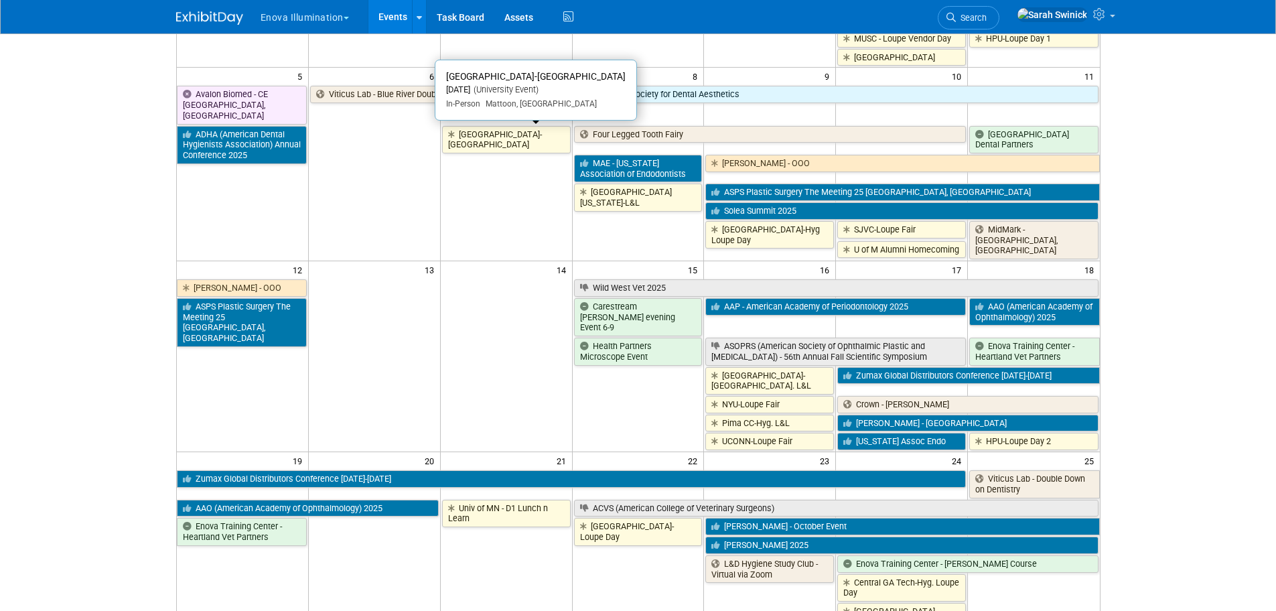
scroll to position [335, 0]
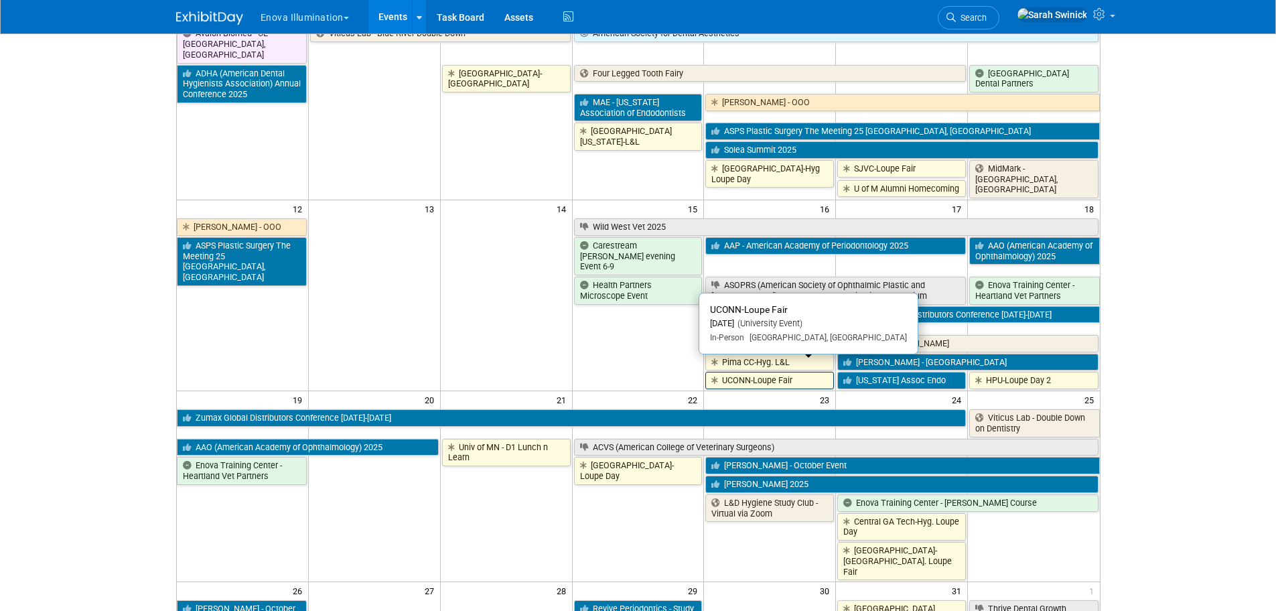
click at [781, 372] on link "UCONN-Loupe Fair" at bounding box center [769, 380] width 129 height 17
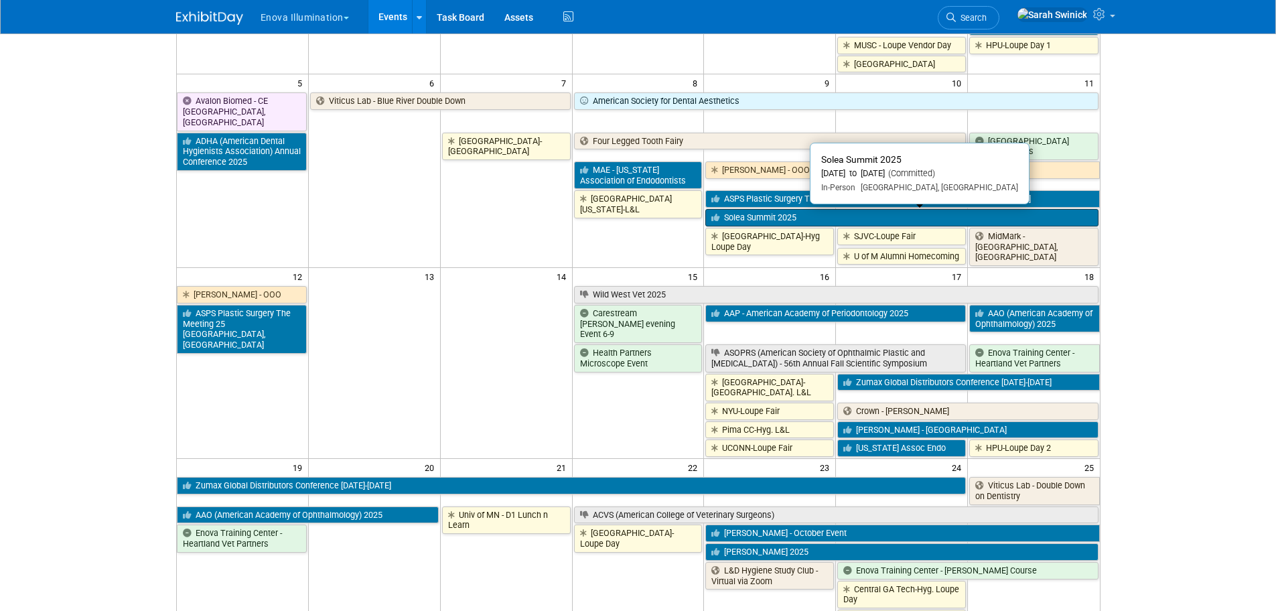
scroll to position [268, 0]
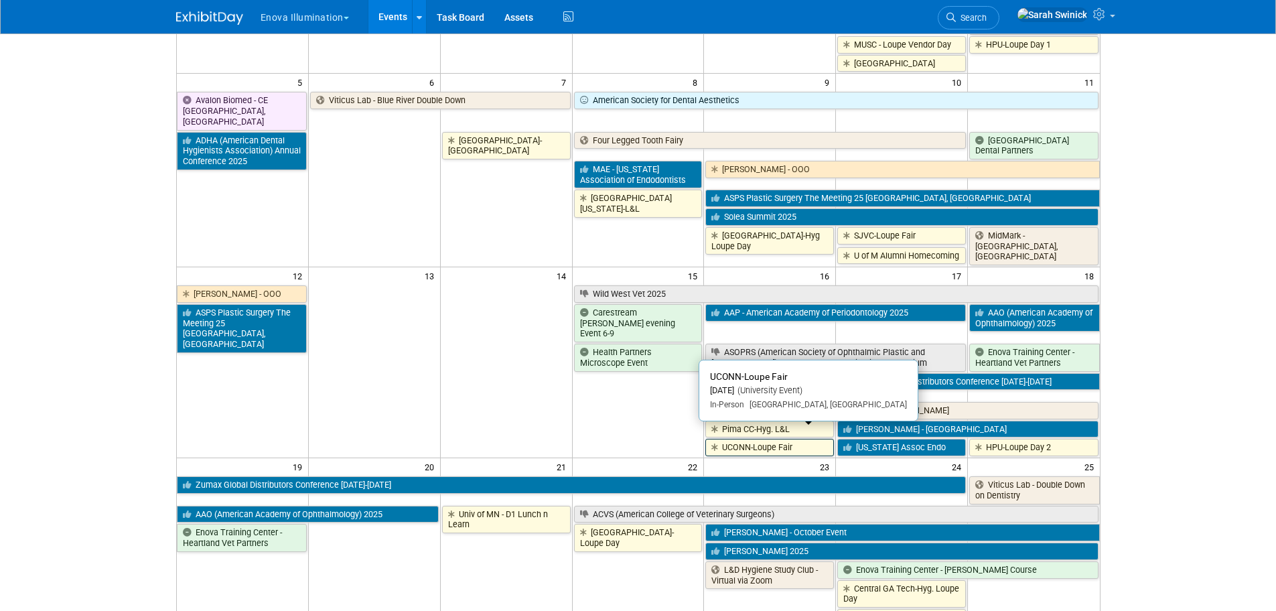
click at [766, 442] on link "UCONN-Loupe Fair" at bounding box center [769, 447] width 129 height 17
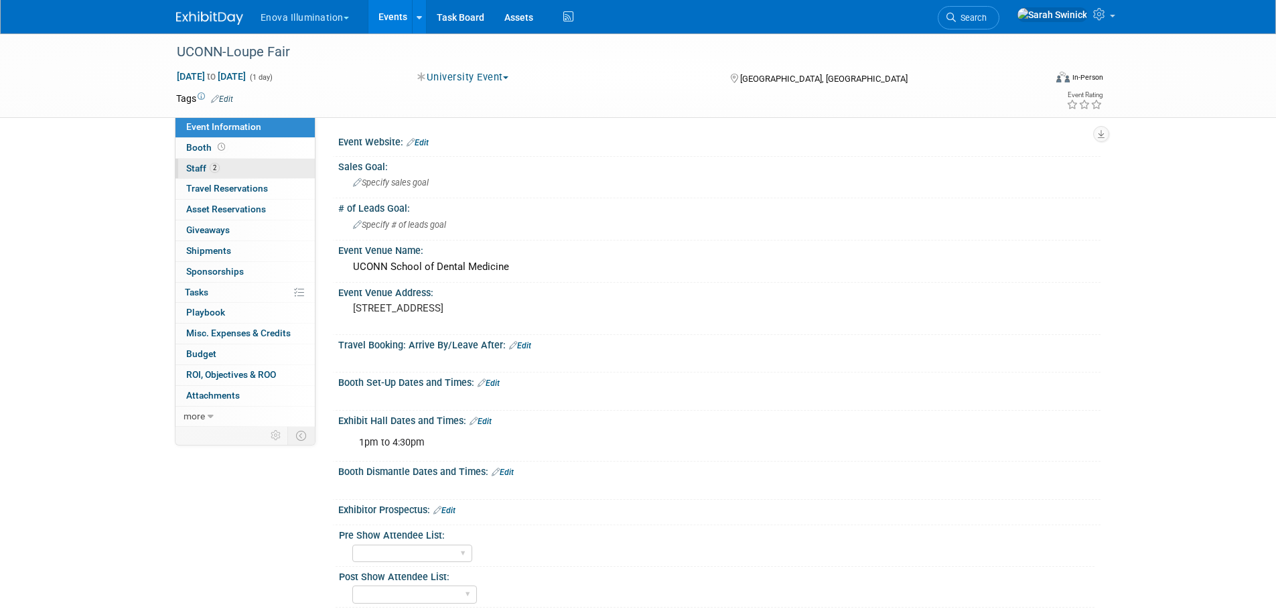
click at [251, 177] on link "2 Staff 2" at bounding box center [245, 169] width 139 height 20
click at [305, 55] on div "UCONN-Loupe Fair" at bounding box center [598, 52] width 853 height 24
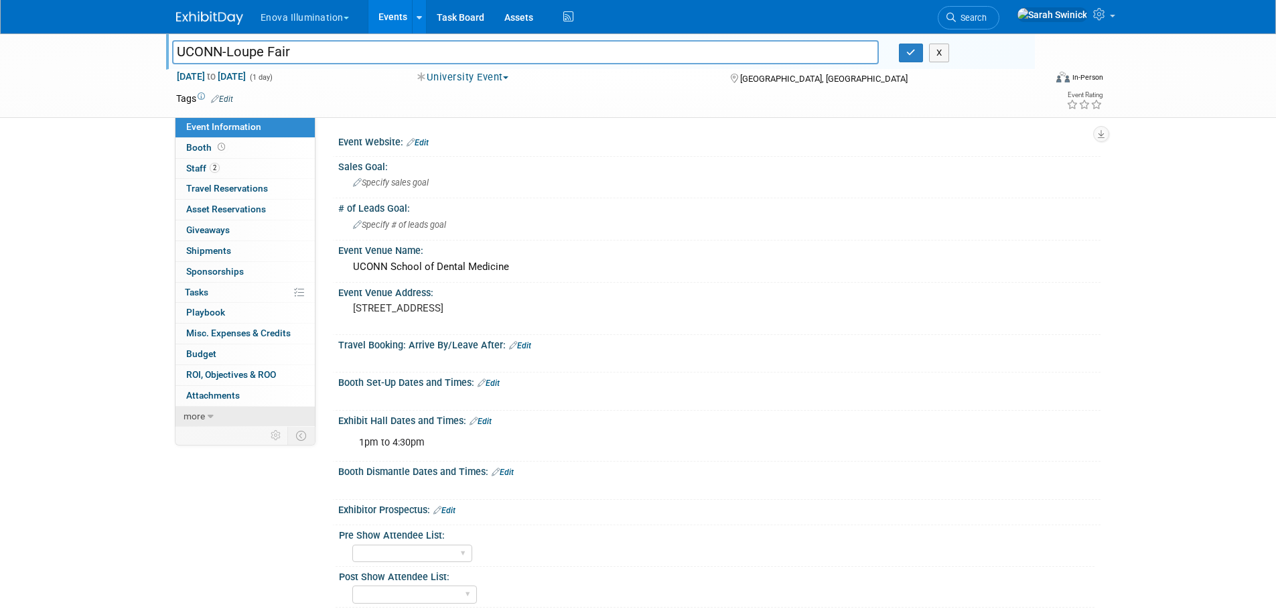
click at [230, 416] on link "more" at bounding box center [245, 417] width 139 height 20
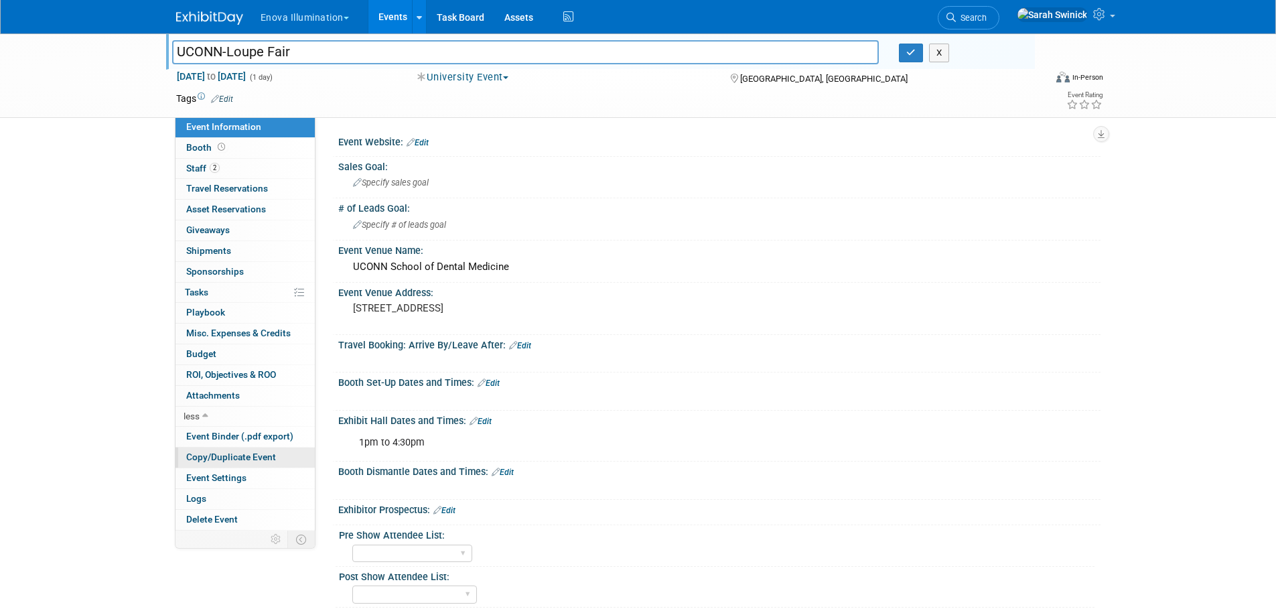
click at [228, 454] on span "Copy/Duplicate Event" at bounding box center [231, 457] width 90 height 11
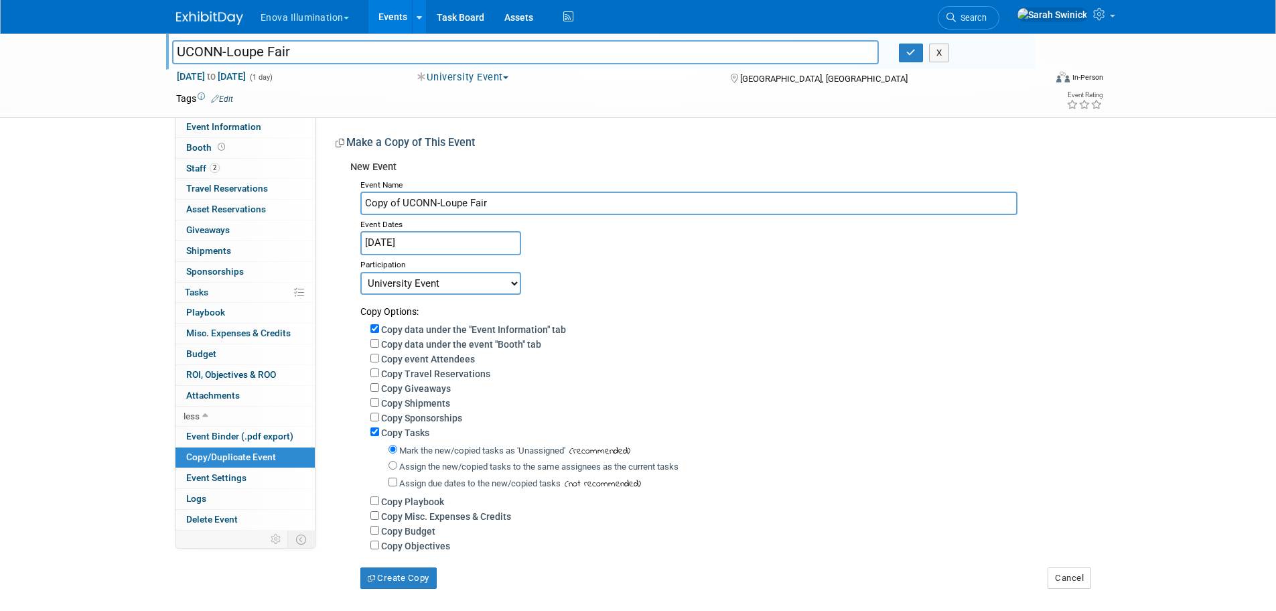
drag, startPoint x: 400, startPoint y: 200, endPoint x: 356, endPoint y: 194, distance: 44.6
click at [356, 194] on div "Event Name Copy of UCONN-Loupe Fair Event Dates Oct 16, 2025 Duplicate Event Wa…" at bounding box center [720, 382] width 740 height 413
drag, startPoint x: 403, startPoint y: 206, endPoint x: 486, endPoint y: 190, distance: 83.8
click at [490, 192] on input "UCONN-Loupe Fair" at bounding box center [688, 203] width 657 height 23
type input "UCONN-Virtual PPT"
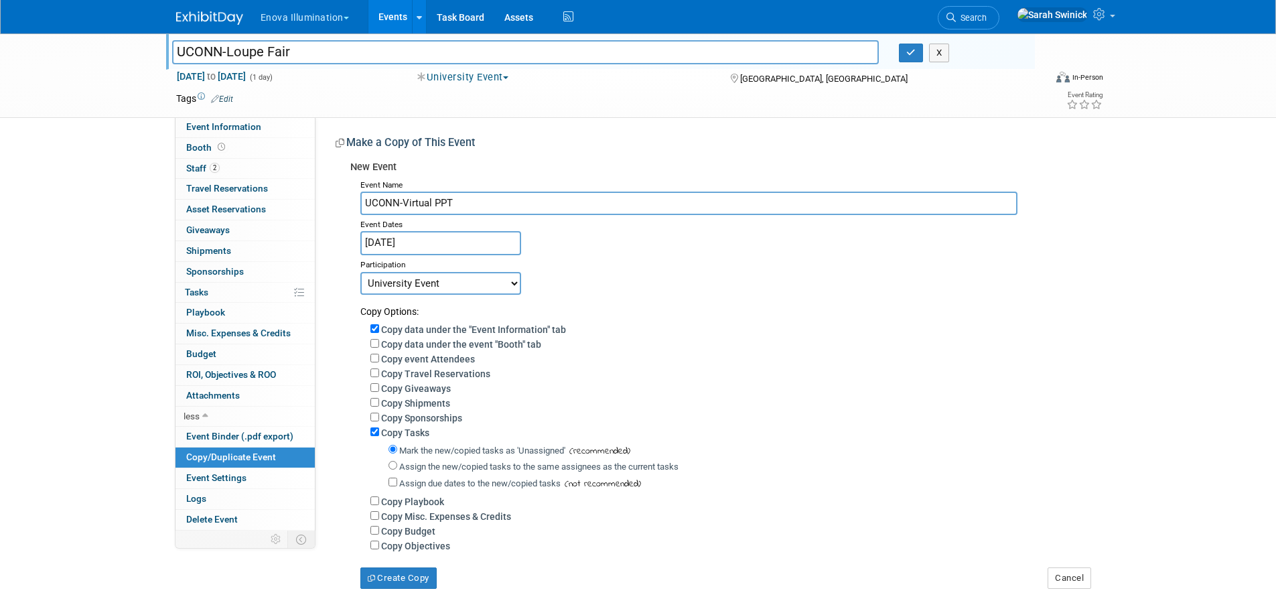
click at [458, 273] on div "Event Name UCONN-Virtual PPT Event Dates Oct 16, 2025 Duplicate Event Warning T…" at bounding box center [720, 382] width 740 height 413
click at [458, 282] on select "Committed Considering Not Going Canceled Enova Training Center University Event…" at bounding box center [440, 283] width 161 height 23
drag, startPoint x: 686, startPoint y: 330, endPoint x: 673, endPoint y: 327, distance: 13.8
click at [685, 331] on div "Copy data under the "Event Information" tab" at bounding box center [730, 329] width 720 height 15
click at [328, 56] on input "UCONN-Loupe Fair" at bounding box center [525, 51] width 707 height 23
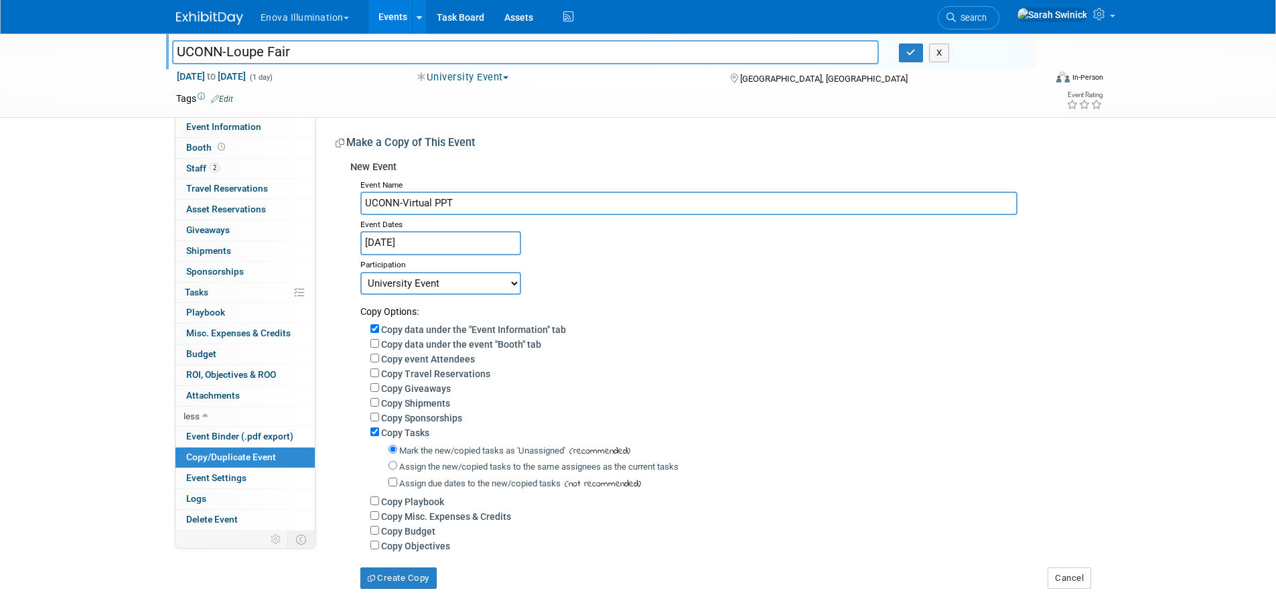
drag, startPoint x: 226, startPoint y: 49, endPoint x: 346, endPoint y: 84, distance: 124.9
click at [293, 58] on input "UCONN-Loupe Fair" at bounding box center [525, 51] width 707 height 23
click at [384, 583] on button "Create Copy" at bounding box center [398, 577] width 76 height 21
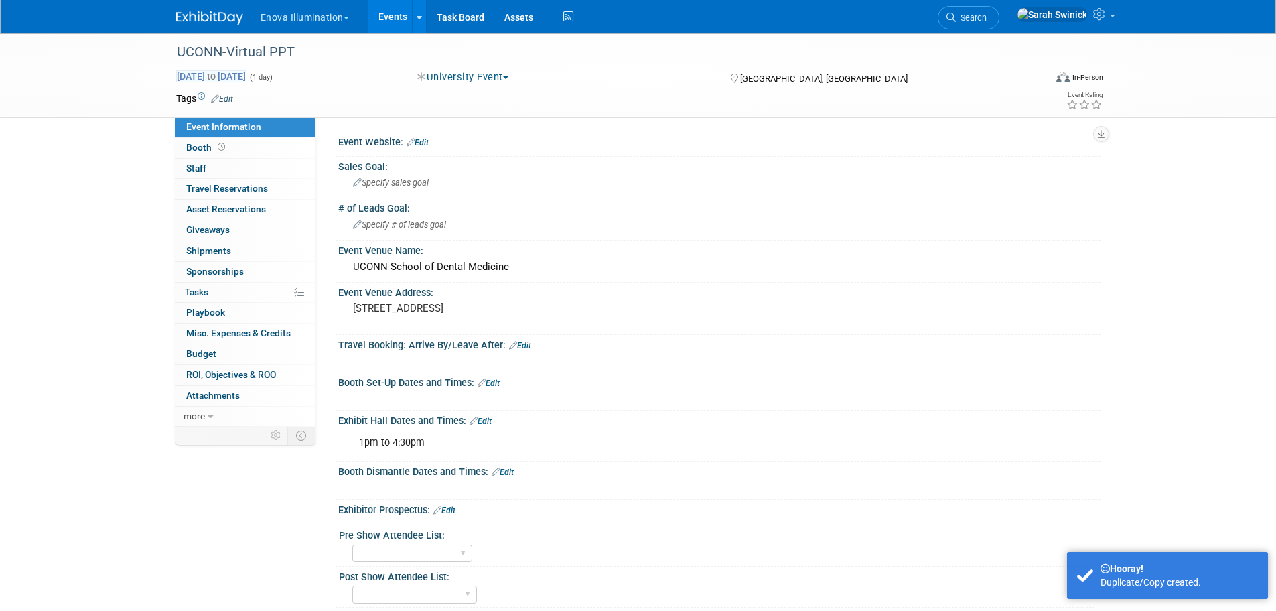
click at [247, 72] on span "[DATE] to [DATE]" at bounding box center [211, 76] width 70 height 12
type input "[DATE]"
select select "9"
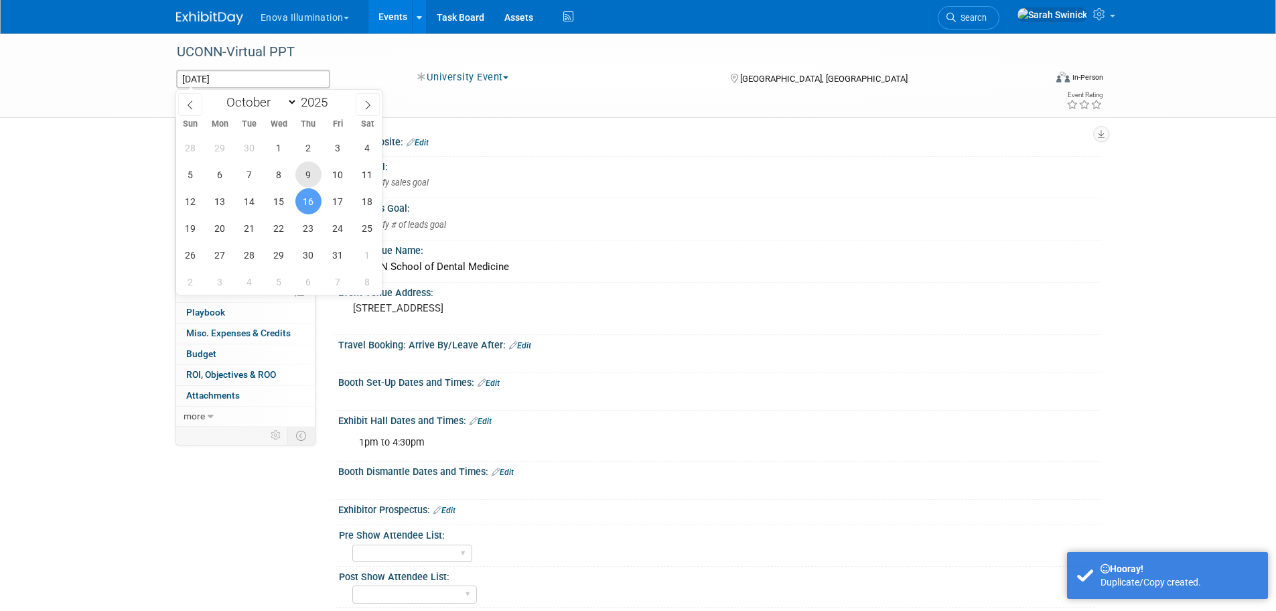
click at [301, 174] on span "9" at bounding box center [308, 174] width 26 height 26
type input "[DATE]"
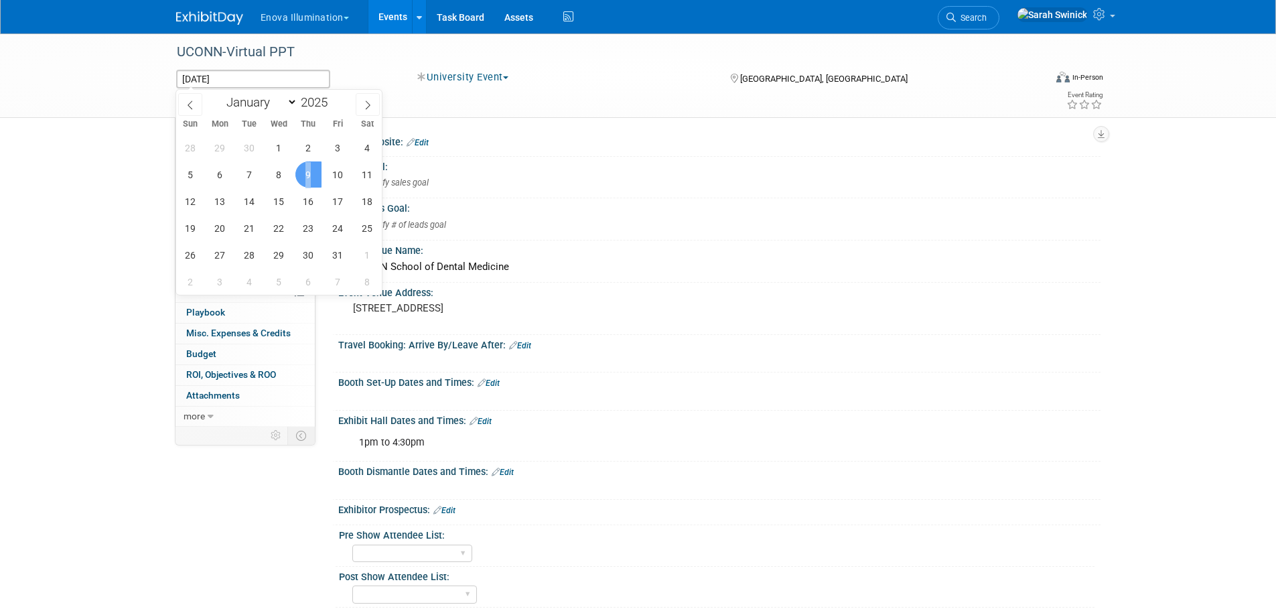
click at [301, 174] on span "9" at bounding box center [308, 174] width 26 height 26
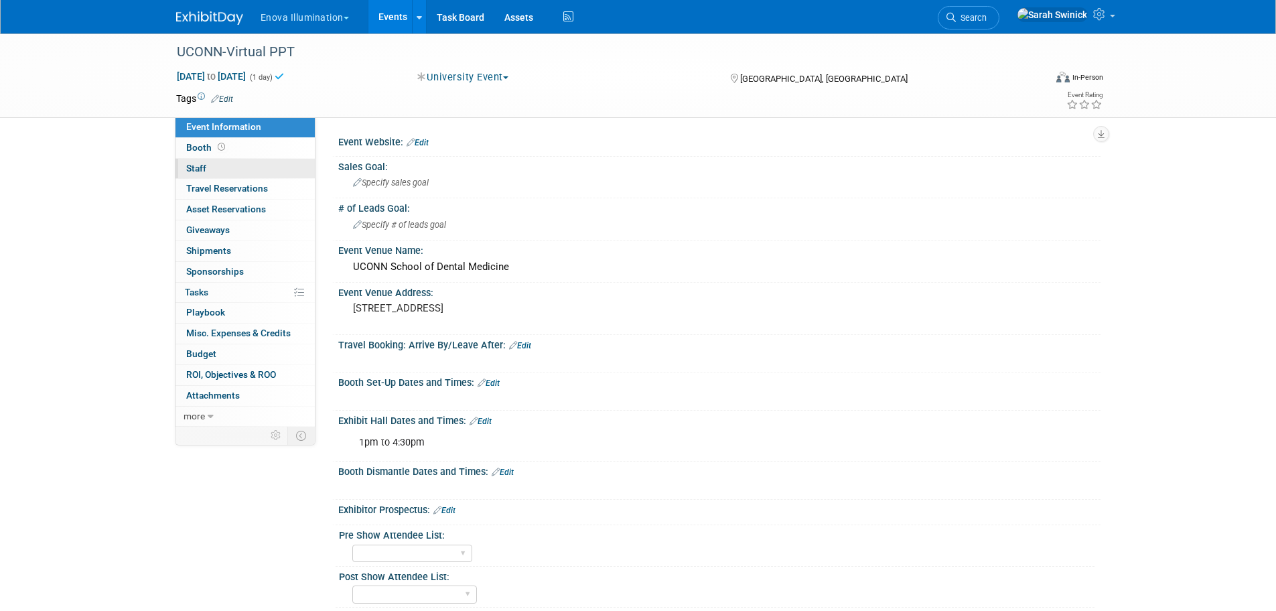
click at [278, 165] on link "0 Staff 0" at bounding box center [245, 169] width 139 height 20
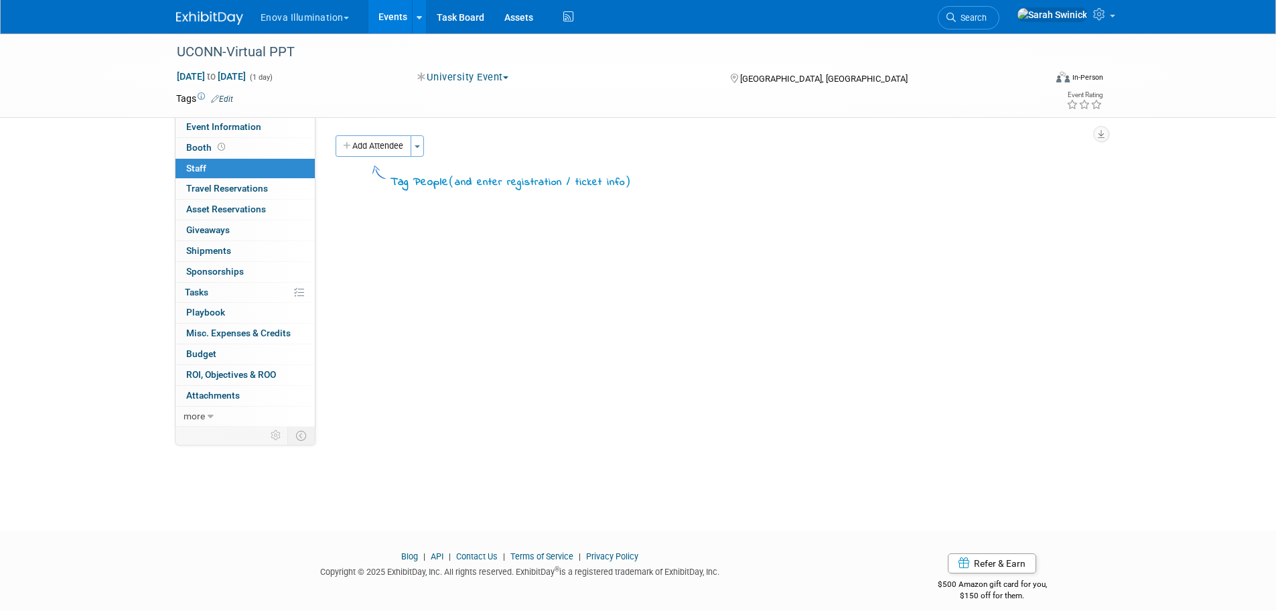
click at [349, 149] on icon "button" at bounding box center [347, 146] width 9 height 9
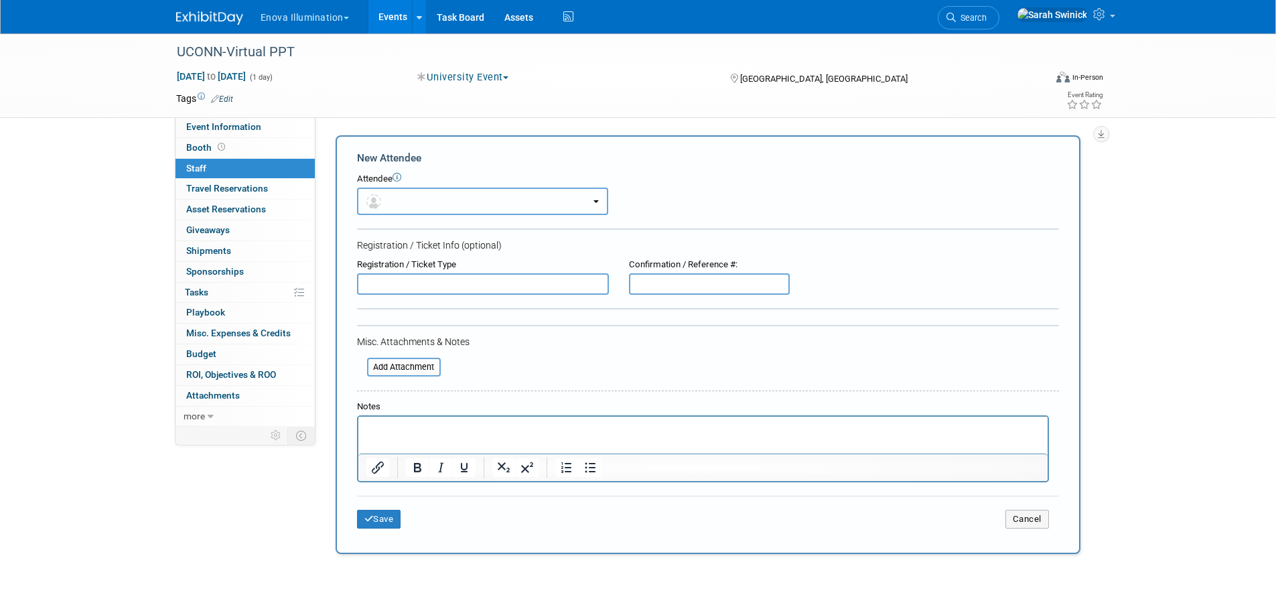
drag, startPoint x: 365, startPoint y: 198, endPoint x: 379, endPoint y: 232, distance: 37.0
click at [366, 201] on button "button" at bounding box center [482, 201] width 251 height 27
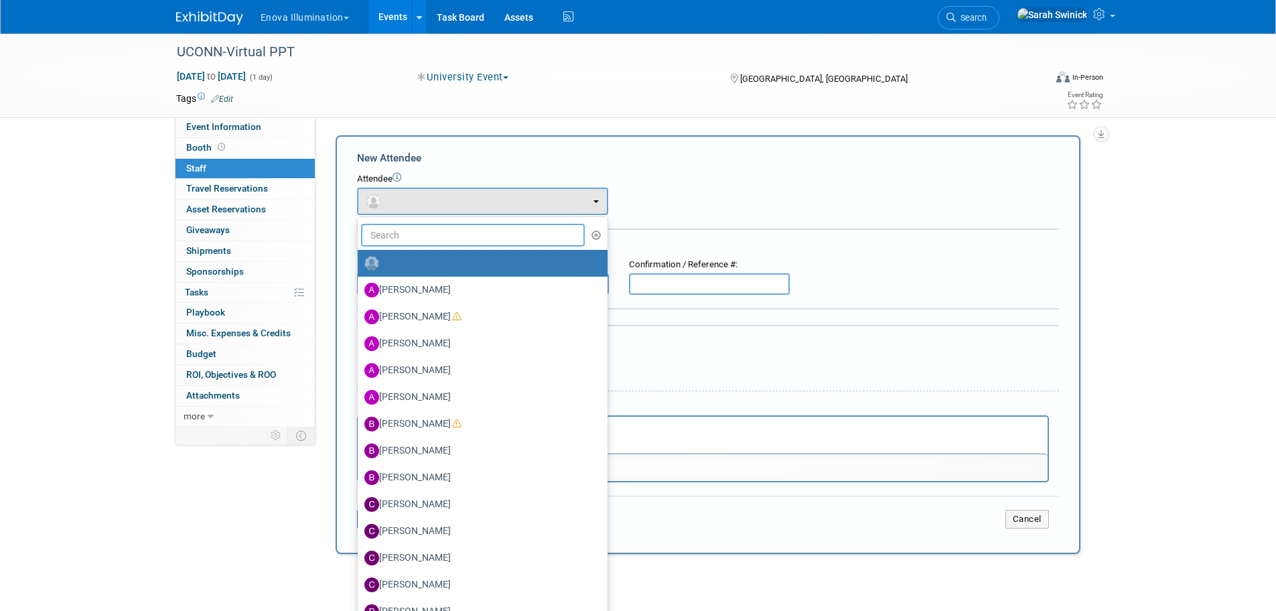
click at [379, 233] on input "text" at bounding box center [473, 235] width 224 height 23
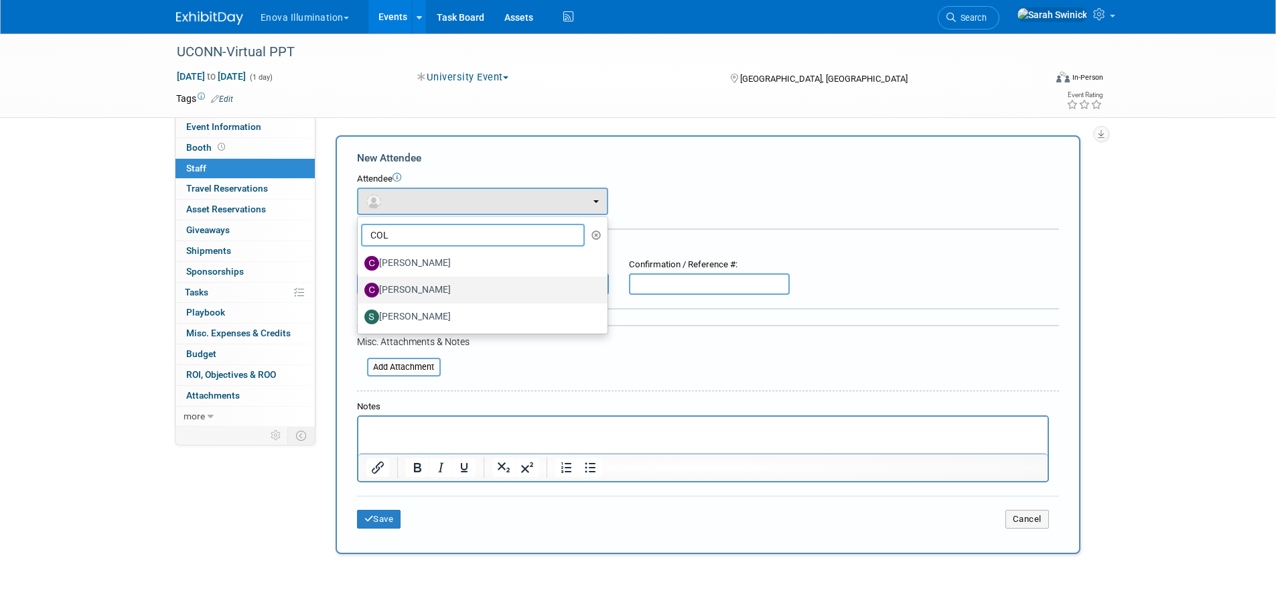
type input "COL"
drag, startPoint x: 403, startPoint y: 286, endPoint x: 403, endPoint y: 318, distance: 32.2
click at [403, 287] on label "Colin Bushell" at bounding box center [479, 289] width 230 height 21
click at [360, 287] on input "Colin Bushell" at bounding box center [355, 288] width 9 height 9
select select "dfb92433-3337-415e-a506-7b7030115af7"
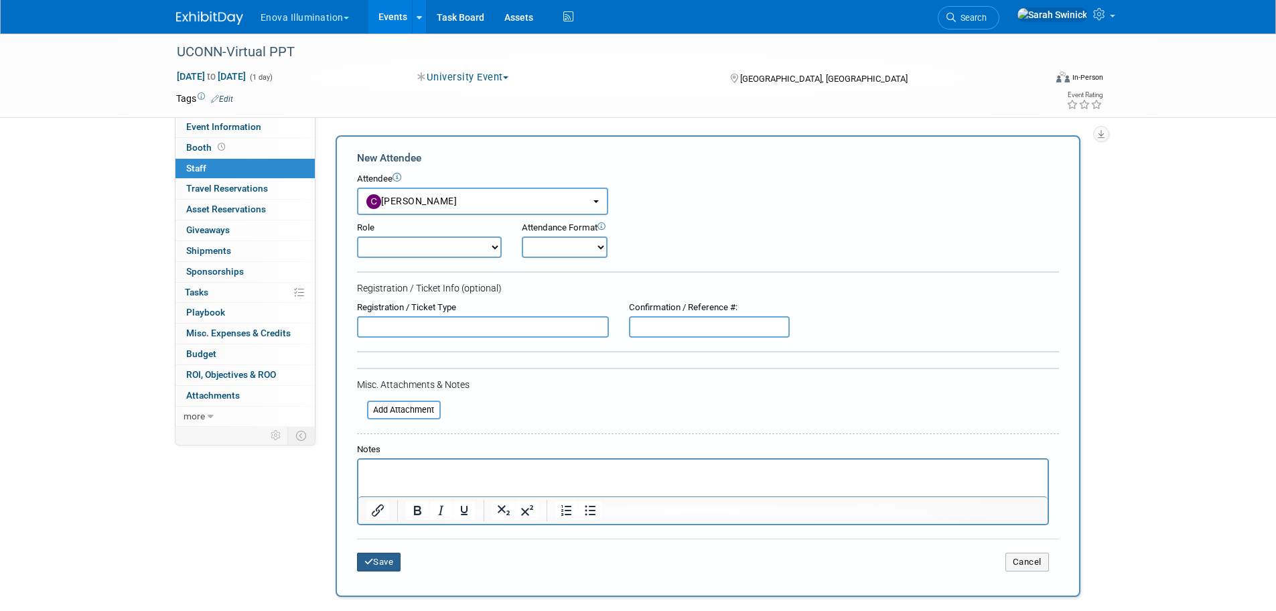
click at [365, 563] on icon "submit" at bounding box center [368, 561] width 9 height 9
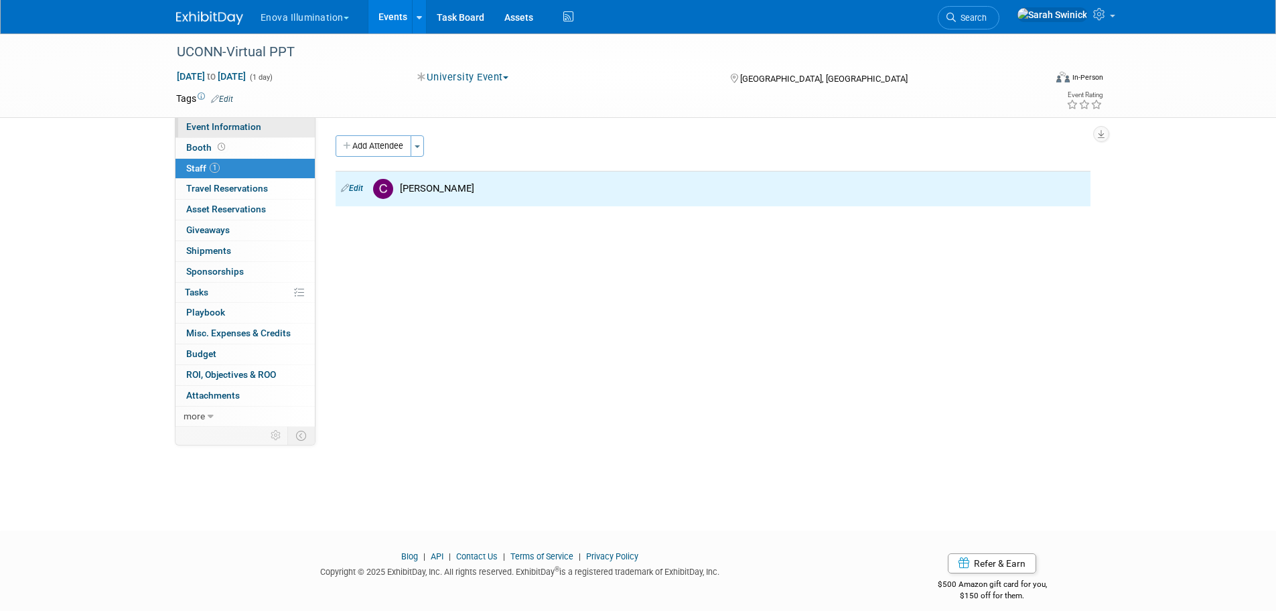
click at [301, 129] on link "Event Information" at bounding box center [245, 127] width 139 height 20
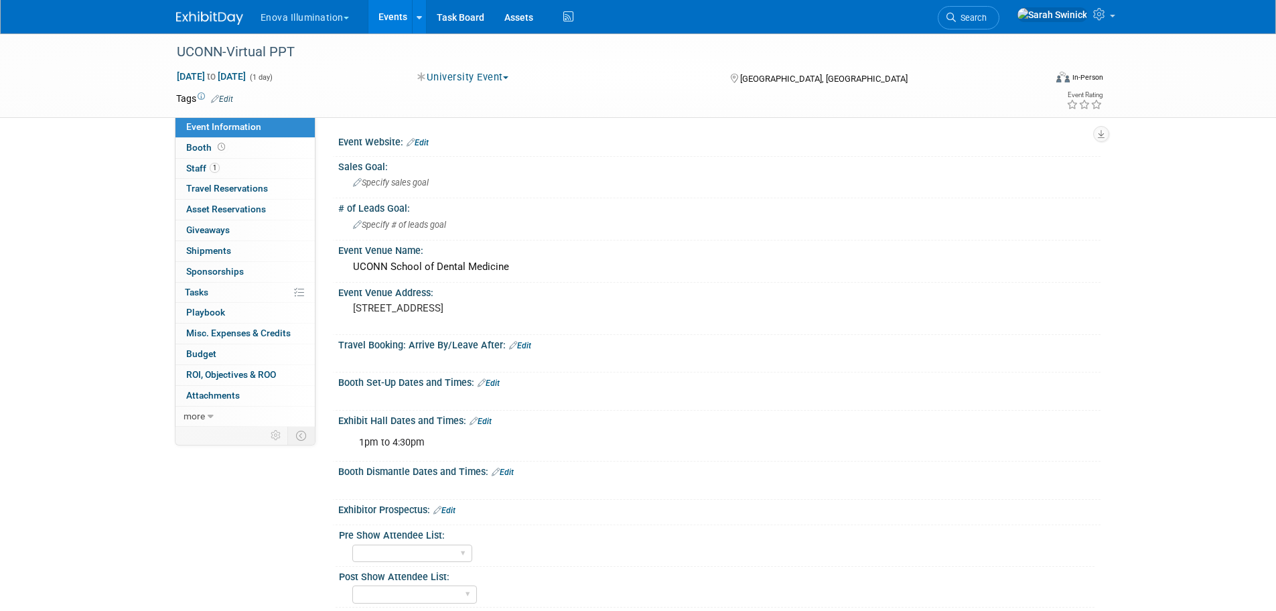
click at [419, 452] on div "1pm to 4:30pm" at bounding box center [652, 442] width 604 height 27
click at [489, 419] on link "Edit" at bounding box center [481, 421] width 22 height 9
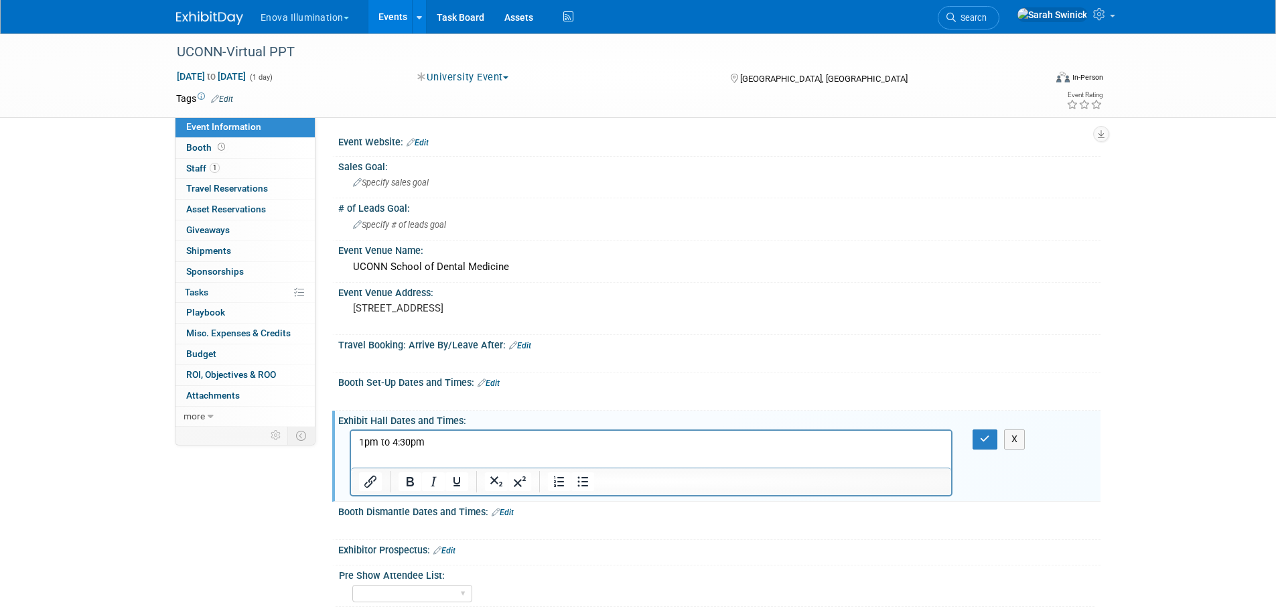
drag, startPoint x: 429, startPoint y: 438, endPoint x: 262, endPoint y: 419, distance: 168.5
click at [350, 431] on html "1pm to 4:30pm" at bounding box center [650, 440] width 601 height 19
click at [377, 446] on p "Rich Text Area. Press ALT-0 for help." at bounding box center [651, 442] width 586 height 13
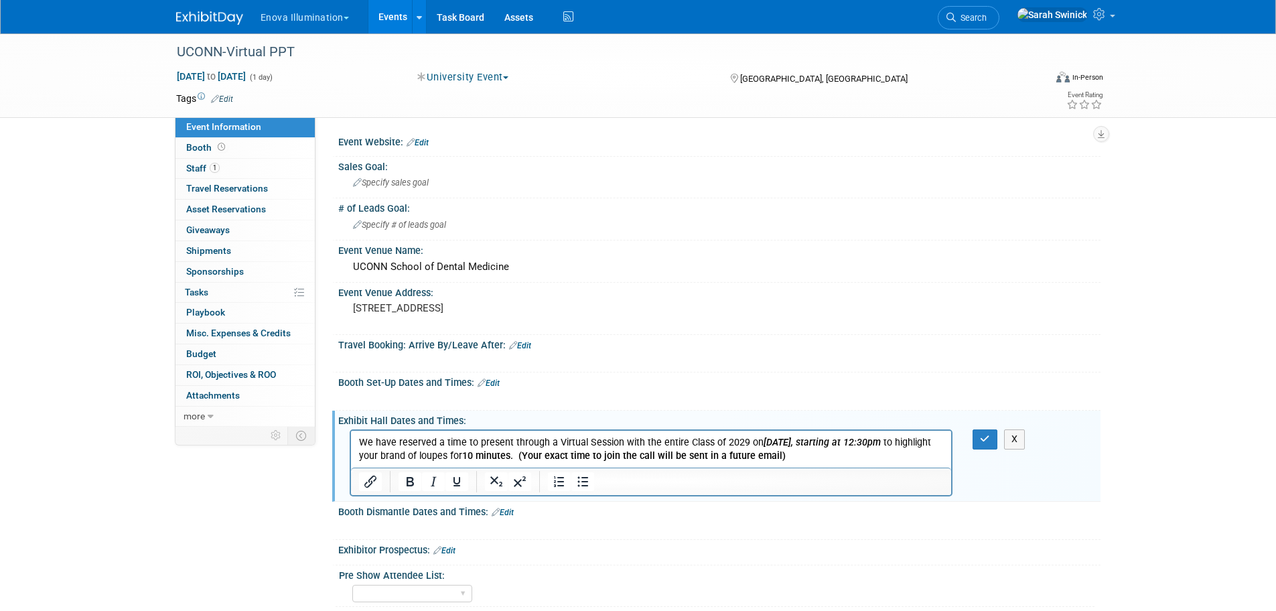
click at [606, 454] on b ". (Your exact time to join the call will be sent in a future email)" at bounding box center [647, 455] width 275 height 11
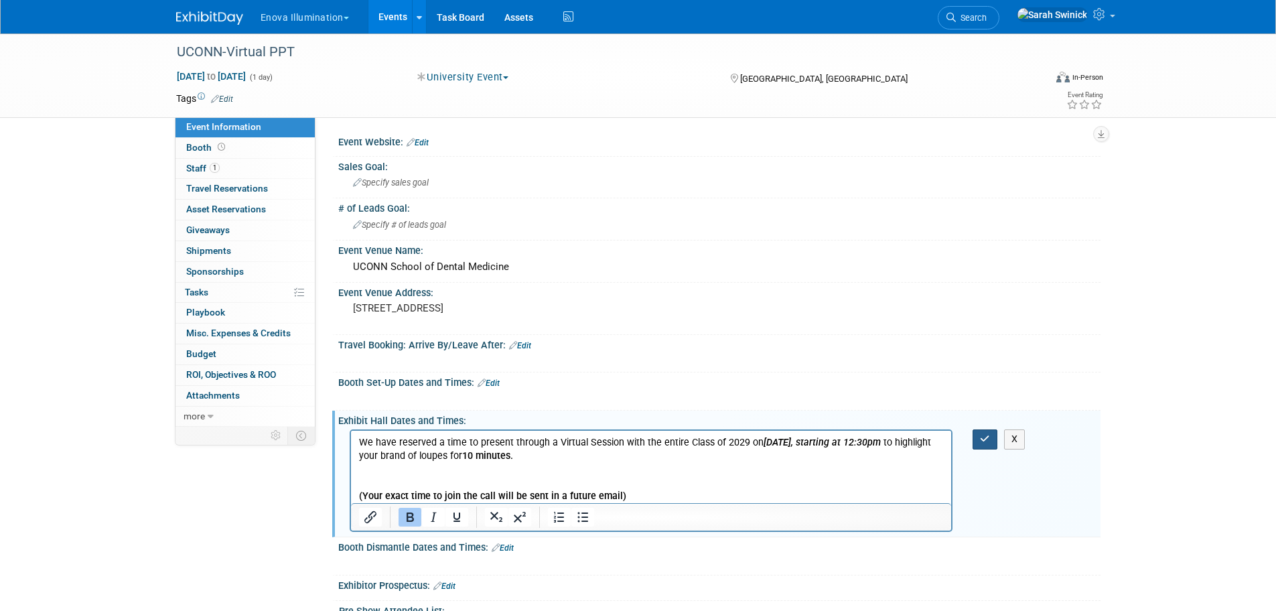
click at [979, 439] on button "button" at bounding box center [985, 438] width 25 height 19
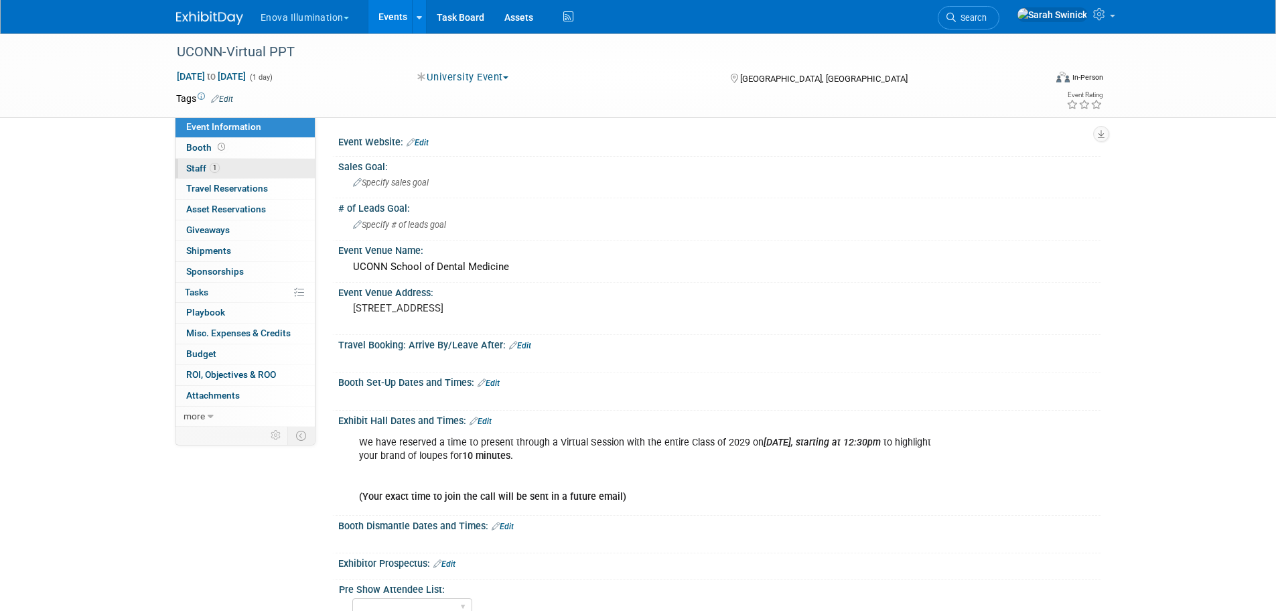
click at [263, 163] on link "1 Staff 1" at bounding box center [245, 169] width 139 height 20
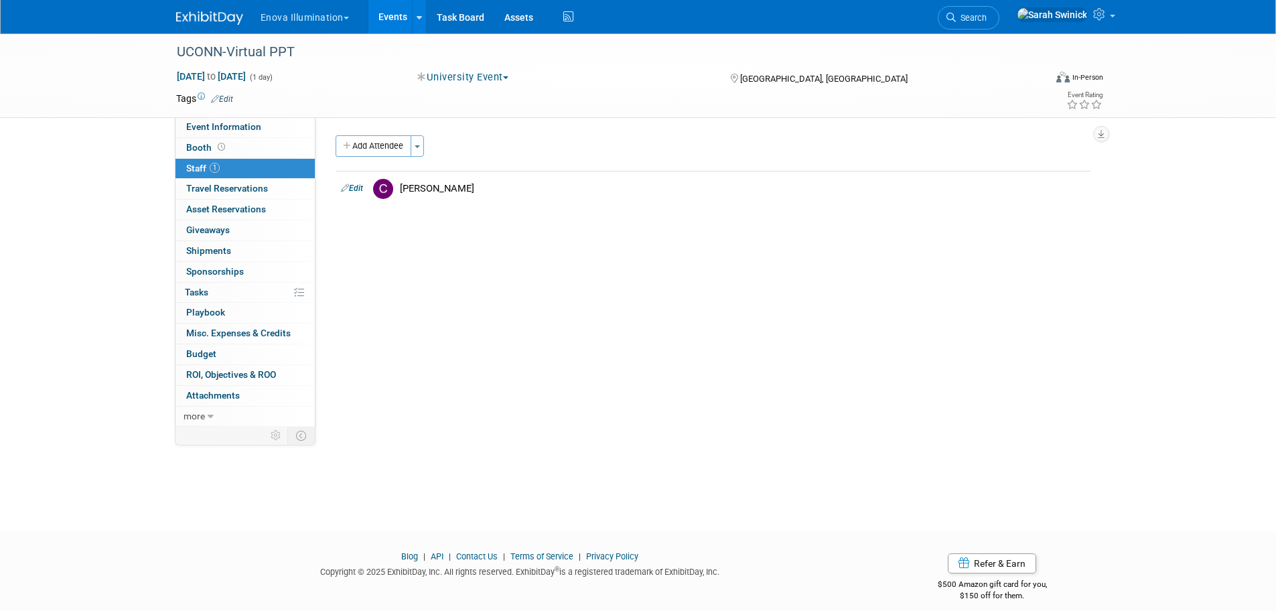
click at [218, 13] on img at bounding box center [209, 17] width 67 height 13
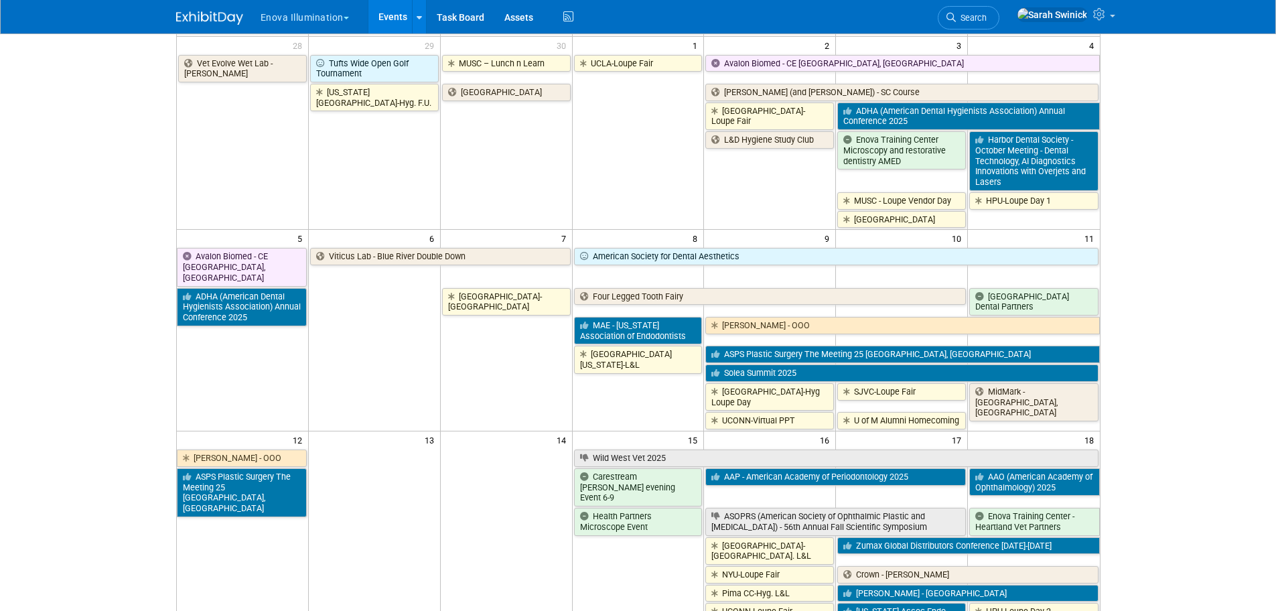
scroll to position [201, 0]
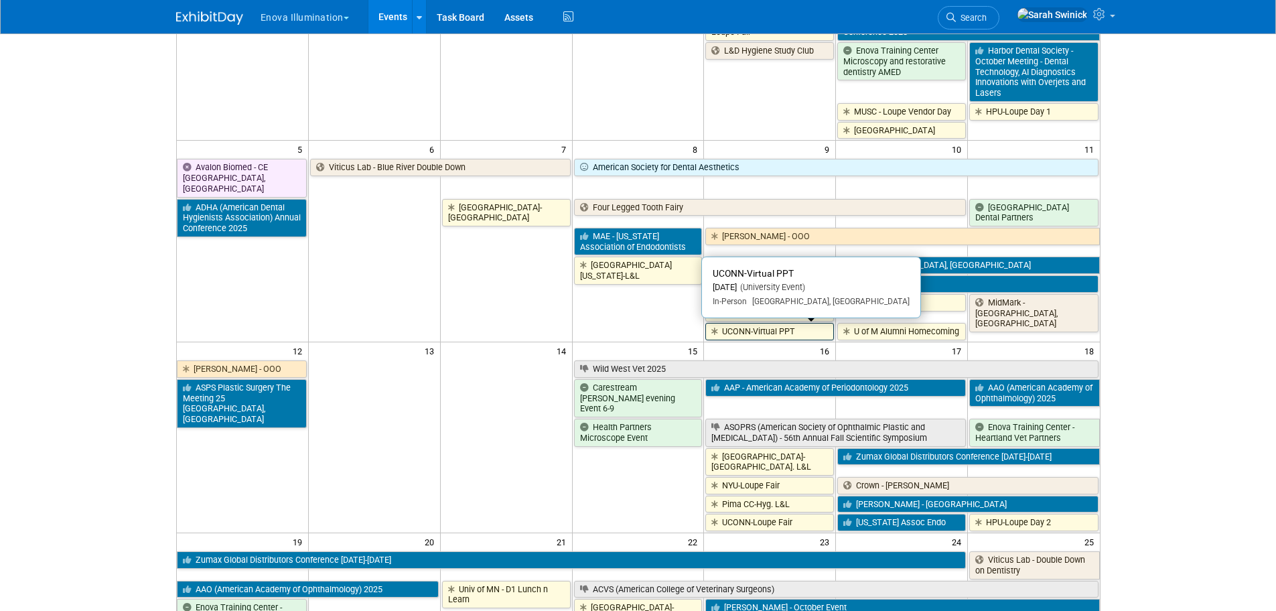
click at [736, 331] on link "UCONN-Virtual PPT" at bounding box center [769, 331] width 129 height 17
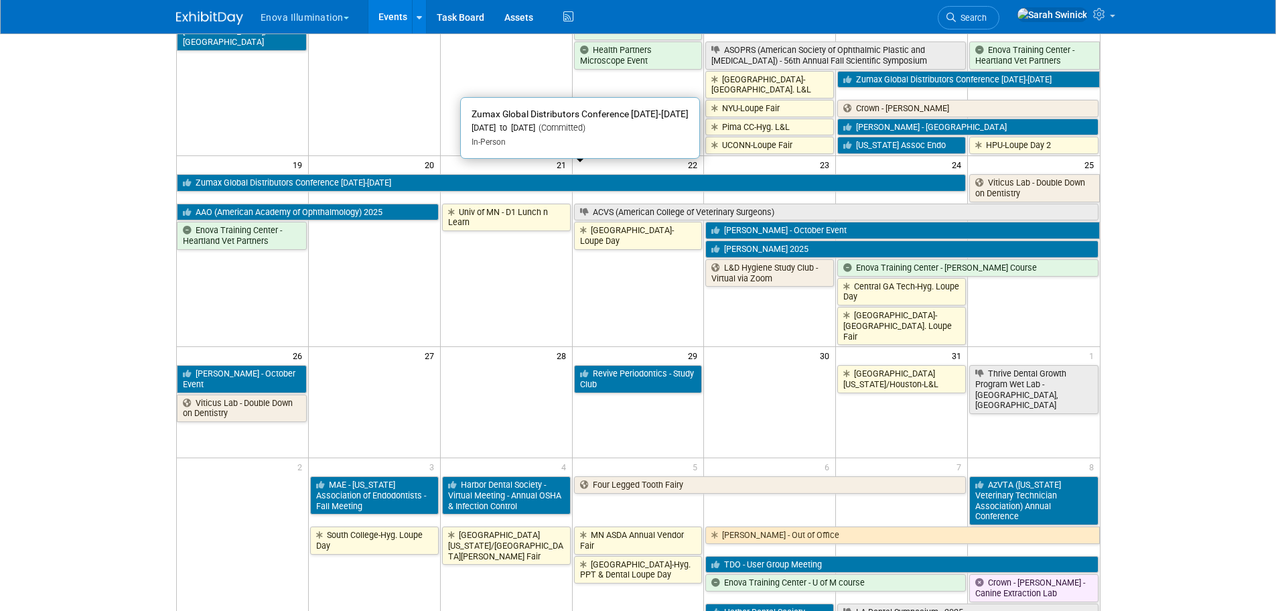
scroll to position [603, 0]
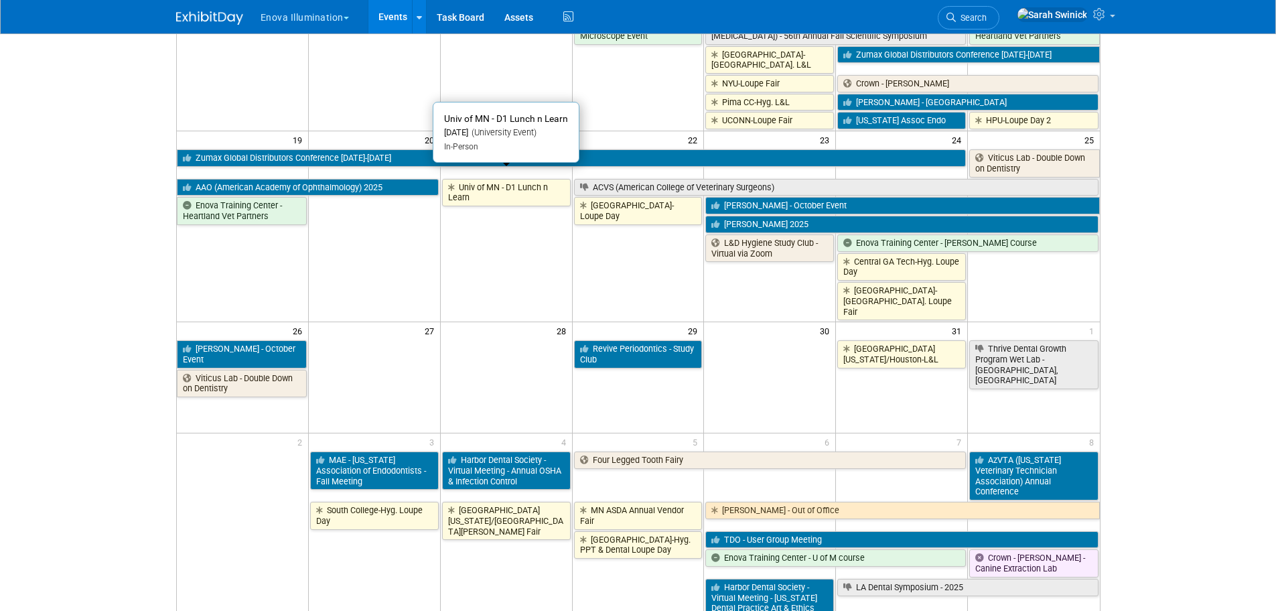
click at [525, 180] on link "Univ of MN - D1 Lunch n Learn" at bounding box center [506, 192] width 129 height 27
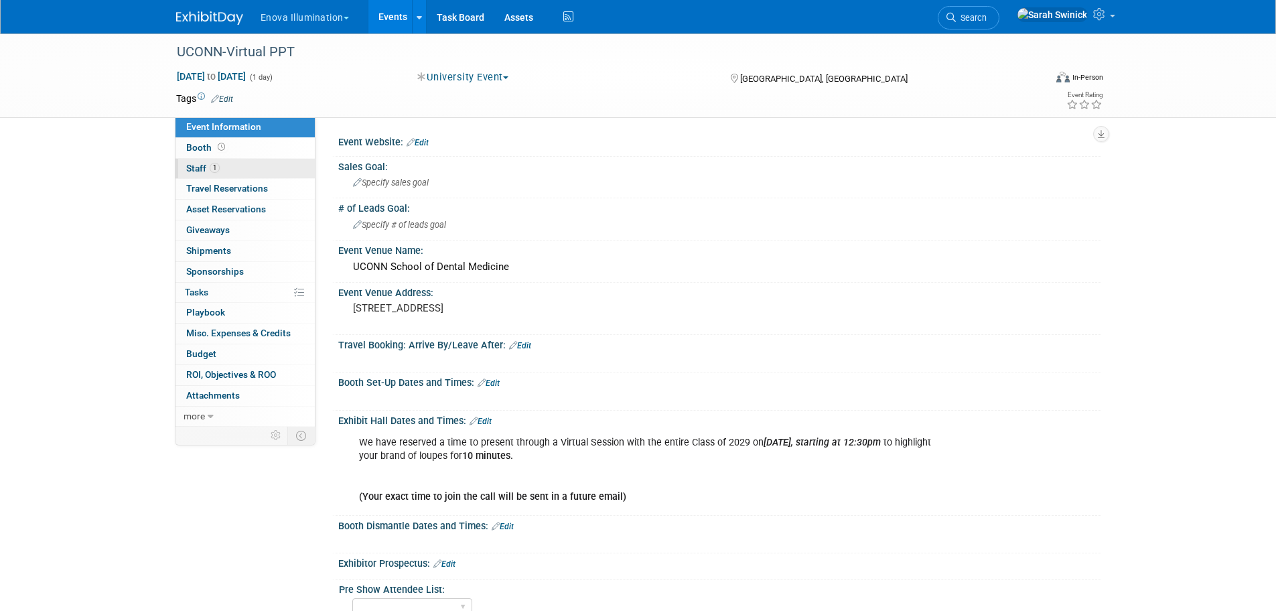
click at [255, 163] on link "1 Staff 1" at bounding box center [245, 169] width 139 height 20
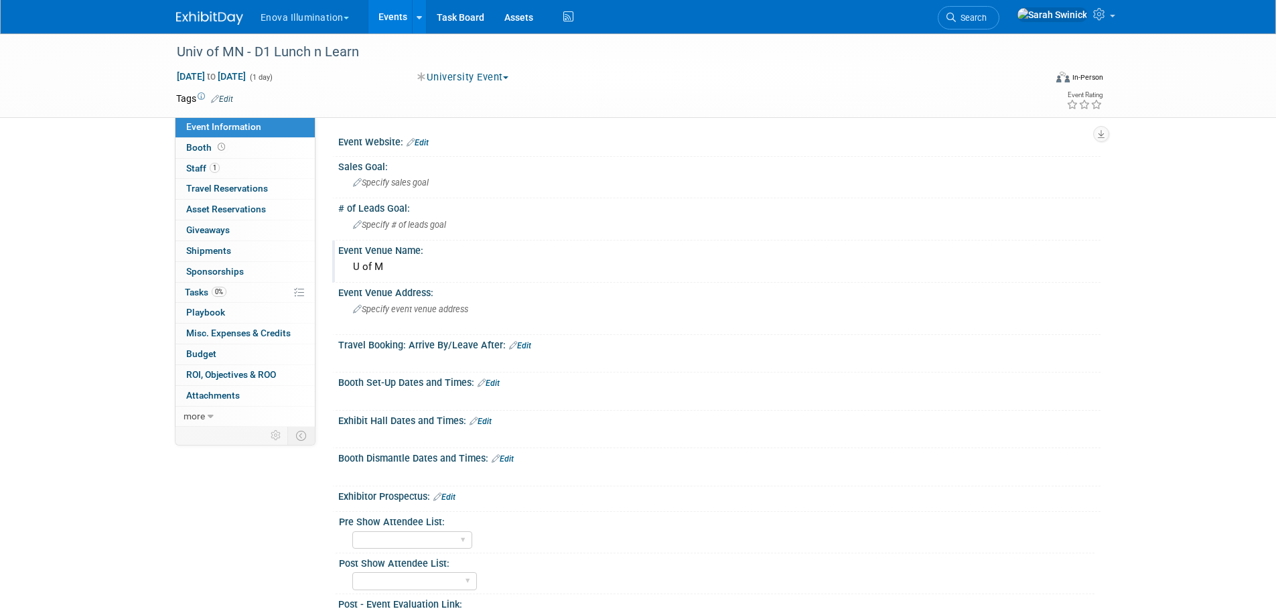
drag, startPoint x: 420, startPoint y: 241, endPoint x: 415, endPoint y: 255, distance: 15.1
click at [415, 255] on div "Event Venue Name:" at bounding box center [719, 249] width 762 height 17
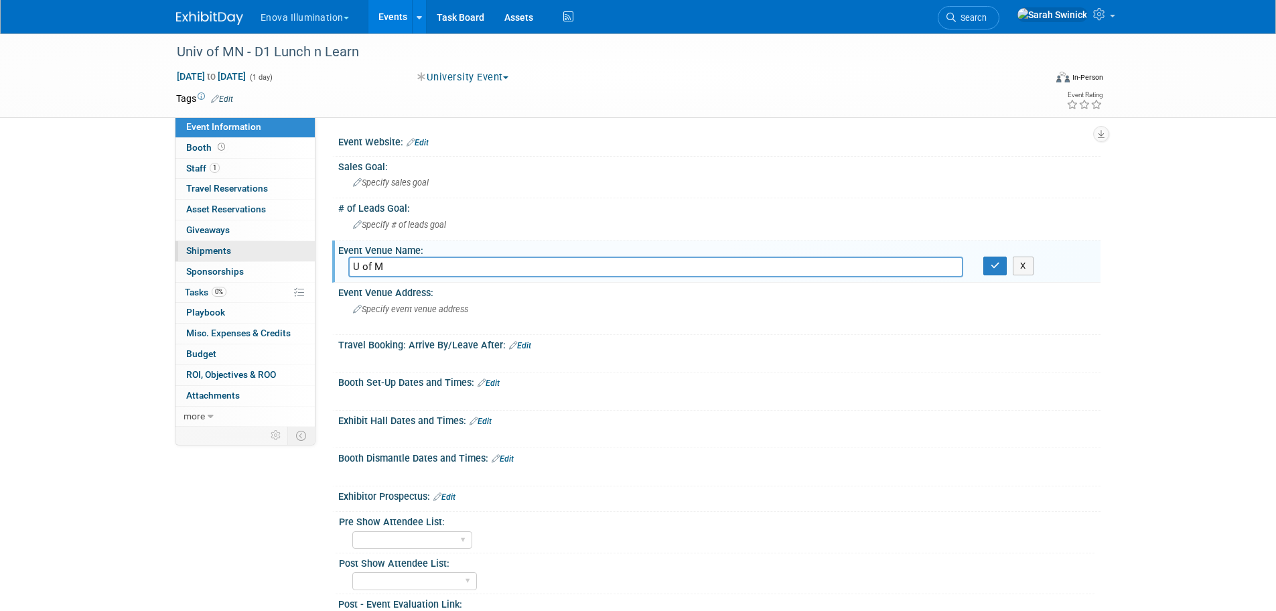
drag, startPoint x: 316, startPoint y: 262, endPoint x: 309, endPoint y: 253, distance: 11.9
click at [303, 258] on div "Event Information Event Info Booth Booth 1 Staff 1 Staff 0 Travel Reservations …" at bounding box center [638, 366] width 945 height 667
type input "University of Minnesota School of Dentistry"
click at [1002, 269] on button "button" at bounding box center [996, 266] width 24 height 19
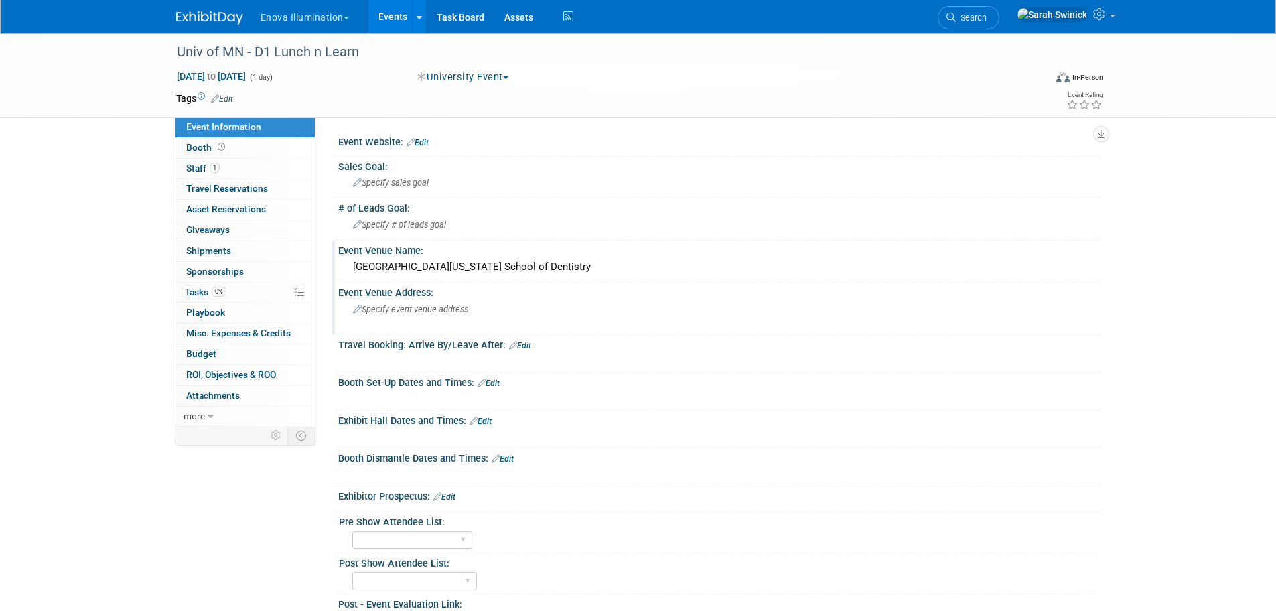
click at [419, 312] on span "Specify event venue address" at bounding box center [410, 309] width 115 height 10
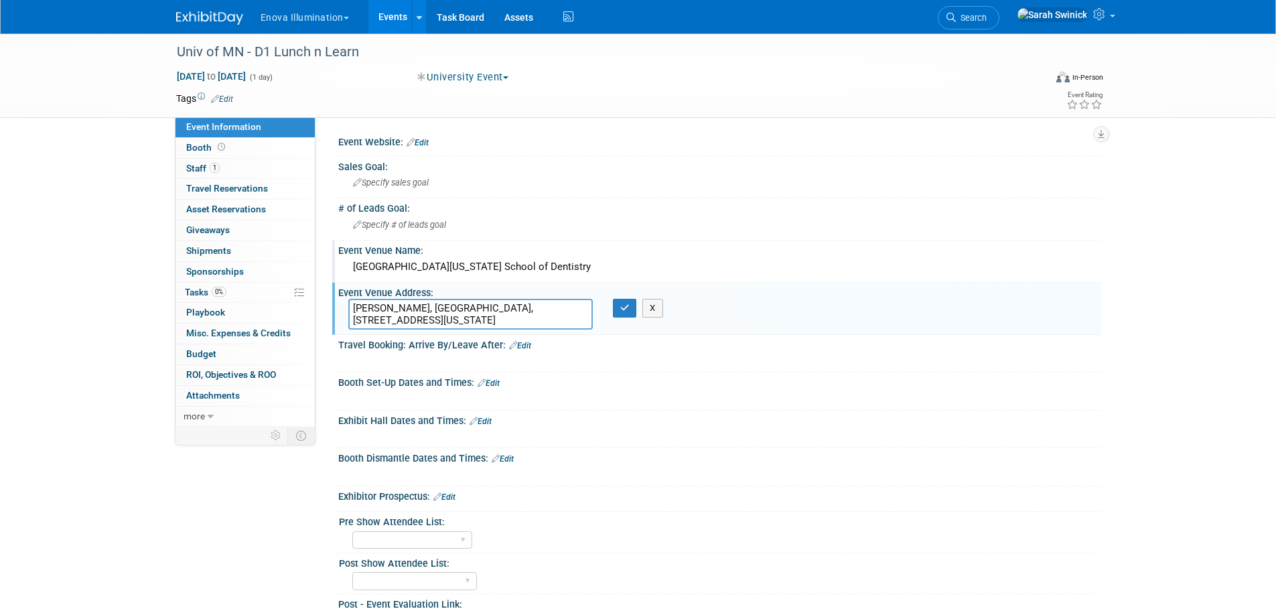
click at [423, 304] on textarea "Malcolm Moos, Health Sciences Tower, 515 Delaware St SE, Minneapolis, MN 55455" at bounding box center [470, 314] width 245 height 31
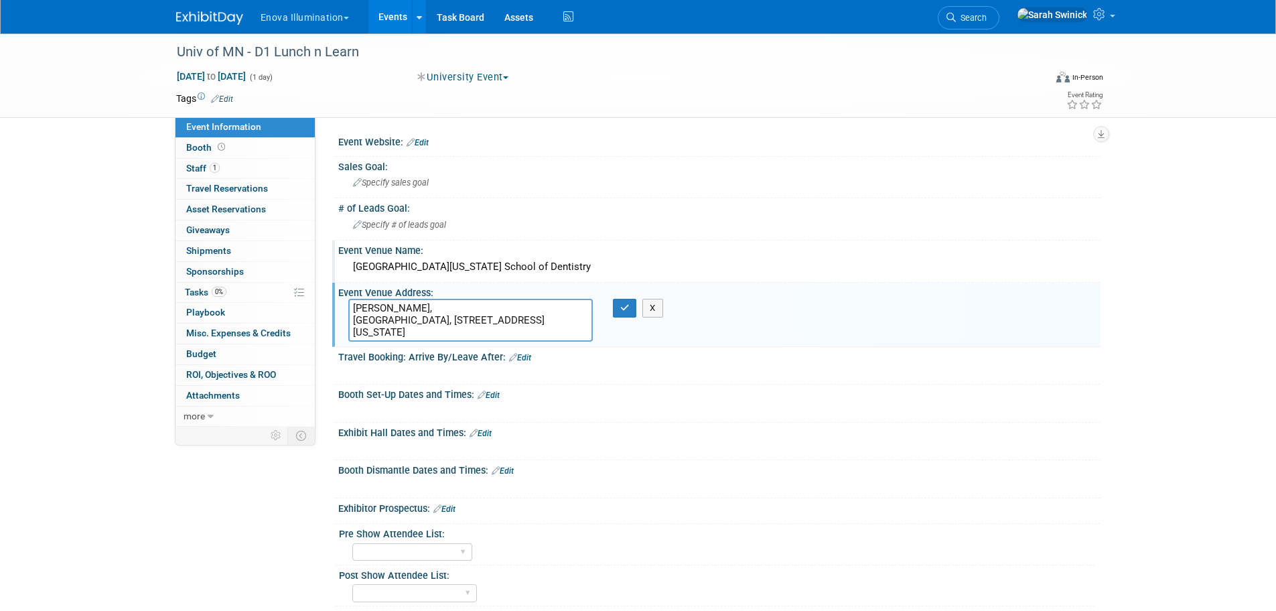
click at [460, 320] on textarea "Malcolm Moos, Health Sciences Tower, 515 Delaware St SE, Minneapolis, MN 55455" at bounding box center [470, 320] width 245 height 43
click at [446, 328] on textarea "Malcolm Moos, Health Sciences Tower, 515 Delaware St SE, Minneapolis, MN 55455" at bounding box center [470, 320] width 245 height 43
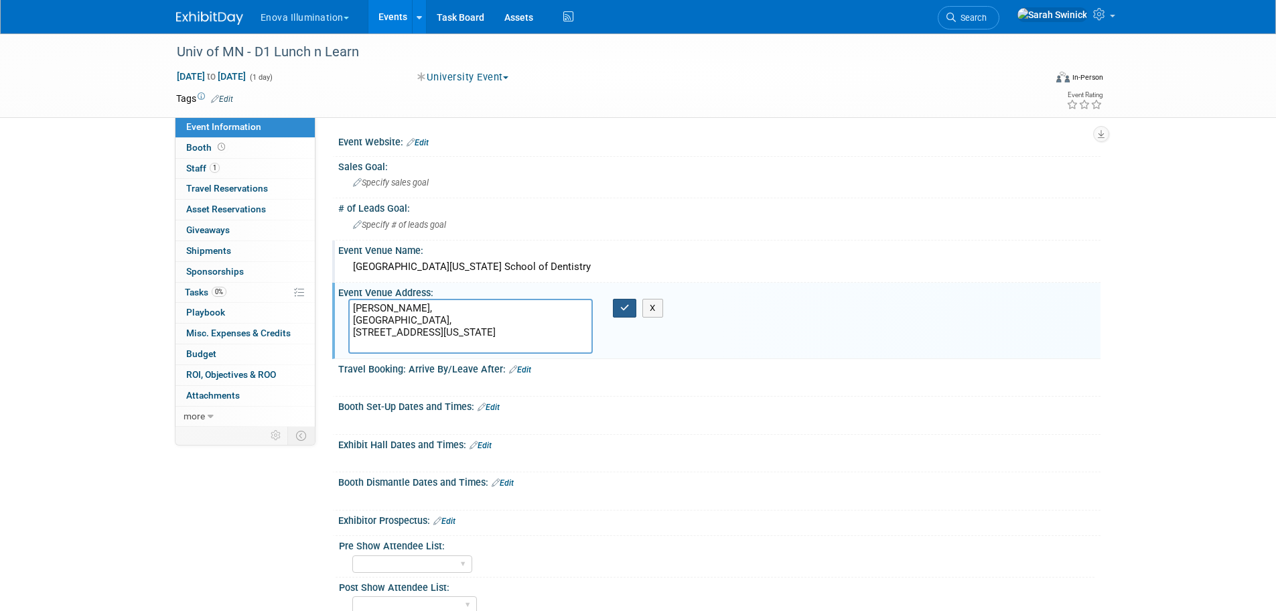
type textarea "Malcolm Moos, Health Sciences Tower, 515 Delaware St SE, Minneapolis, MN 55455"
click at [620, 312] on icon "button" at bounding box center [624, 307] width 9 height 9
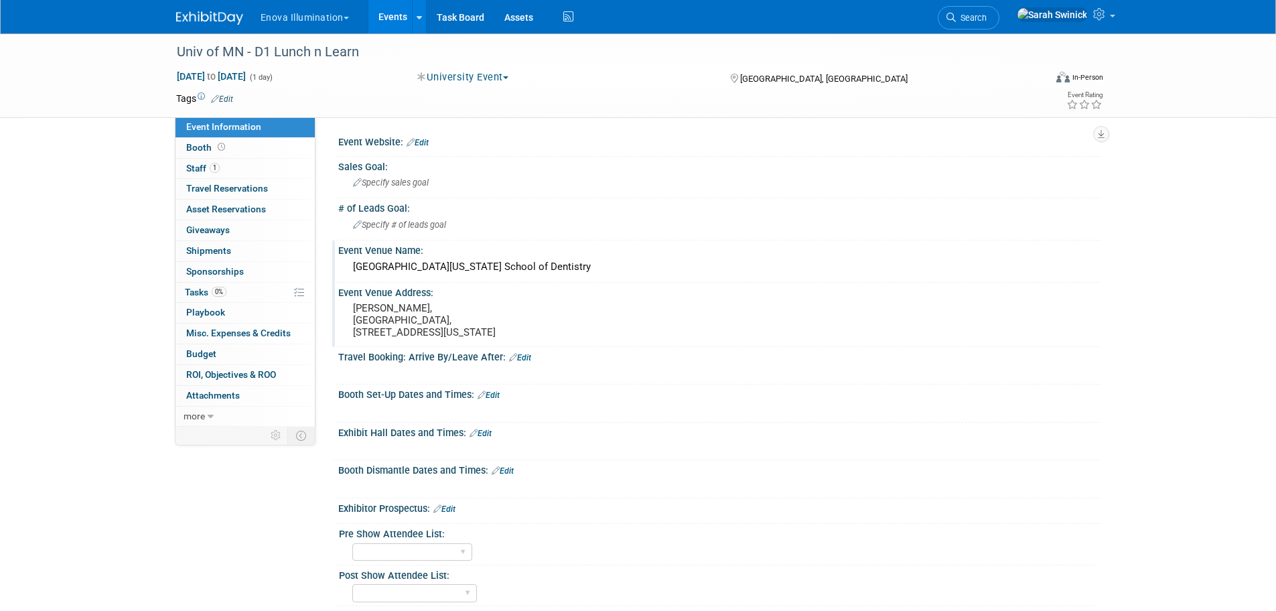
click at [479, 438] on link "Edit" at bounding box center [481, 433] width 22 height 9
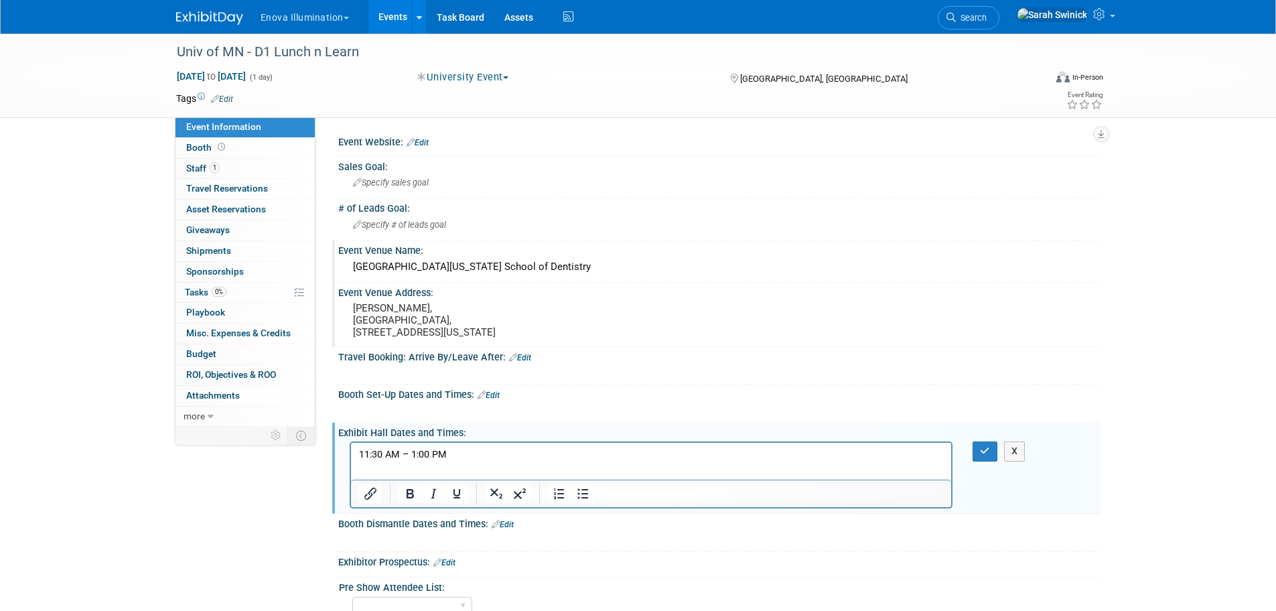
drag, startPoint x: 497, startPoint y: 404, endPoint x: 492, endPoint y: 411, distance: 8.2
click at [497, 400] on link "Edit" at bounding box center [489, 395] width 22 height 9
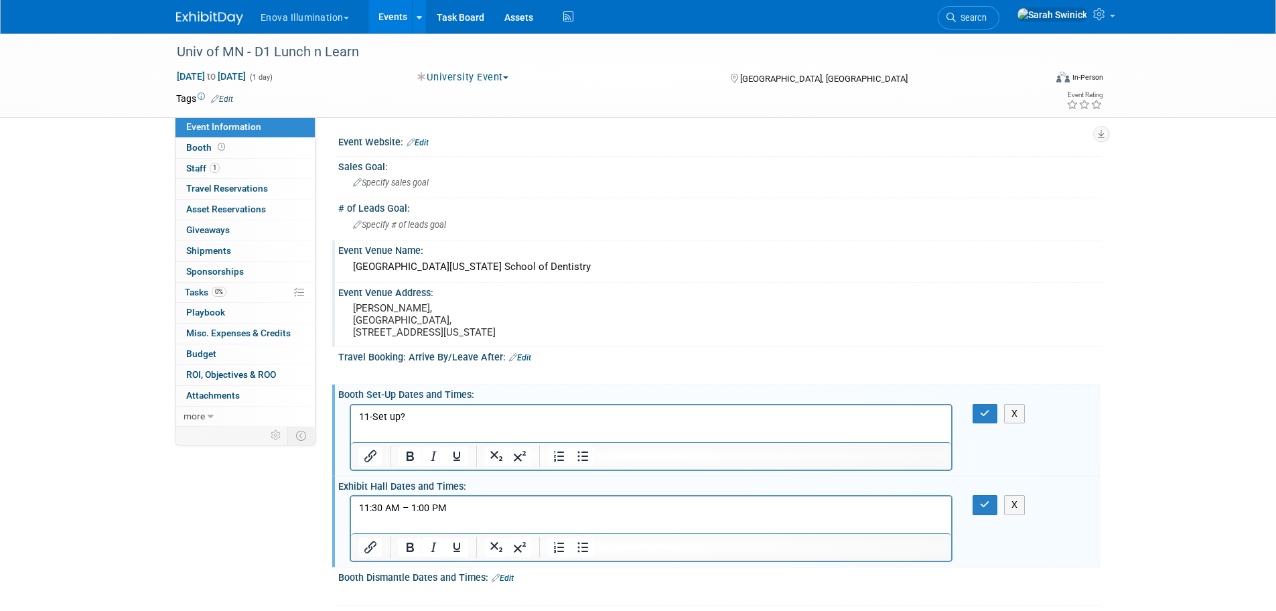
drag, startPoint x: 993, startPoint y: 424, endPoint x: 978, endPoint y: 500, distance: 77.1
click at [992, 423] on button "button" at bounding box center [985, 413] width 25 height 19
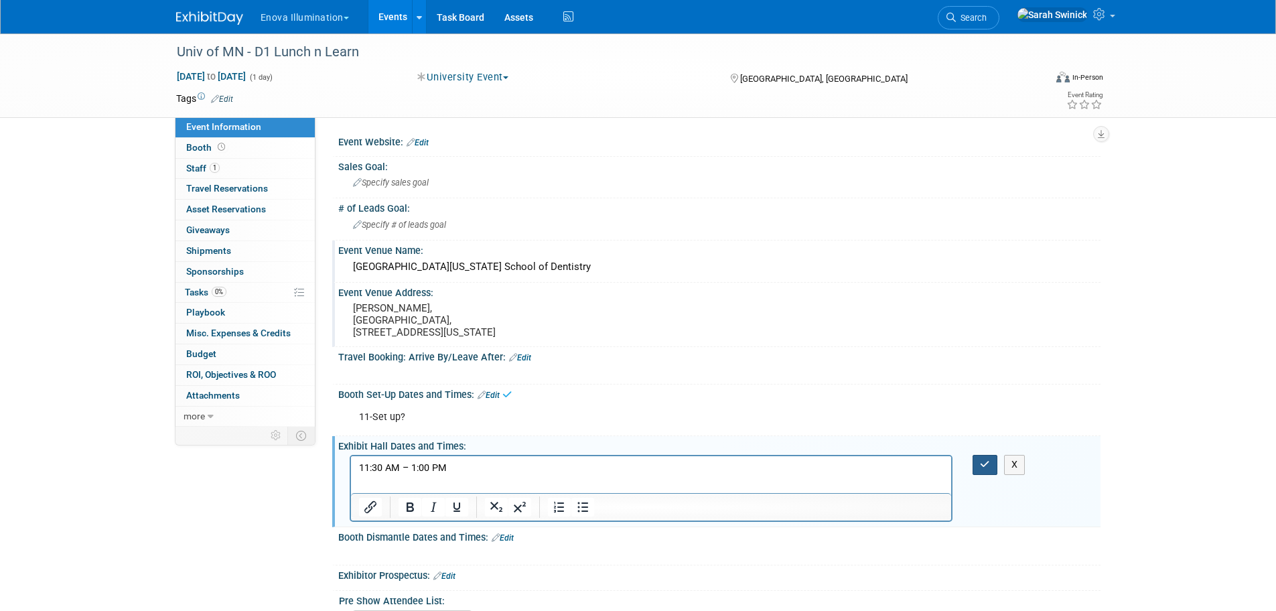
drag, startPoint x: 978, startPoint y: 484, endPoint x: 955, endPoint y: 464, distance: 30.4
click at [978, 474] on button "button" at bounding box center [985, 464] width 25 height 19
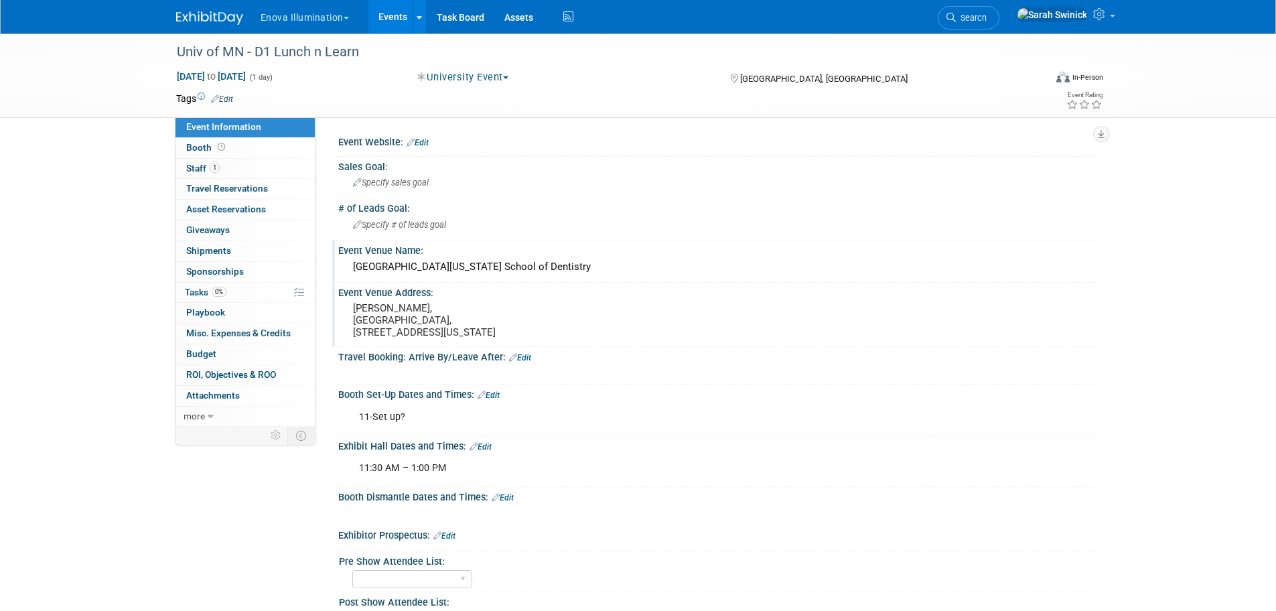
click at [499, 274] on div "University of Minnesota School of Dentistry" at bounding box center [719, 267] width 742 height 21
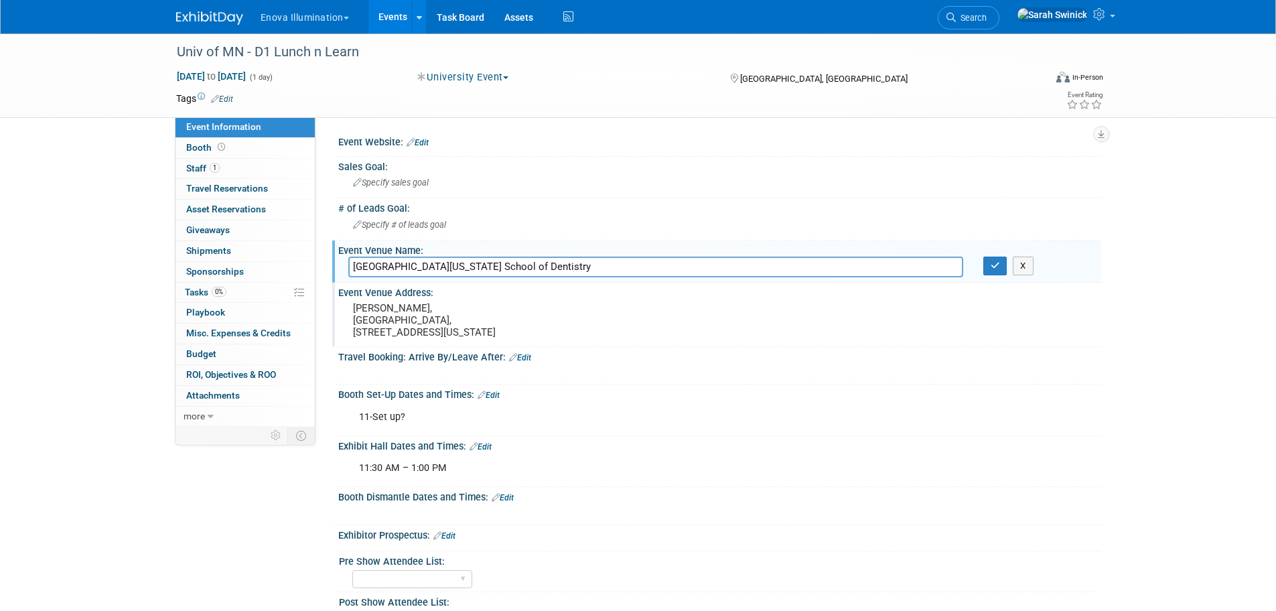
click at [469, 324] on pre "Malcolm Moos, Health Sciences Tower, 515 Delaware St SE, Minneapolis, MN 55455" at bounding box center [497, 320] width 288 height 36
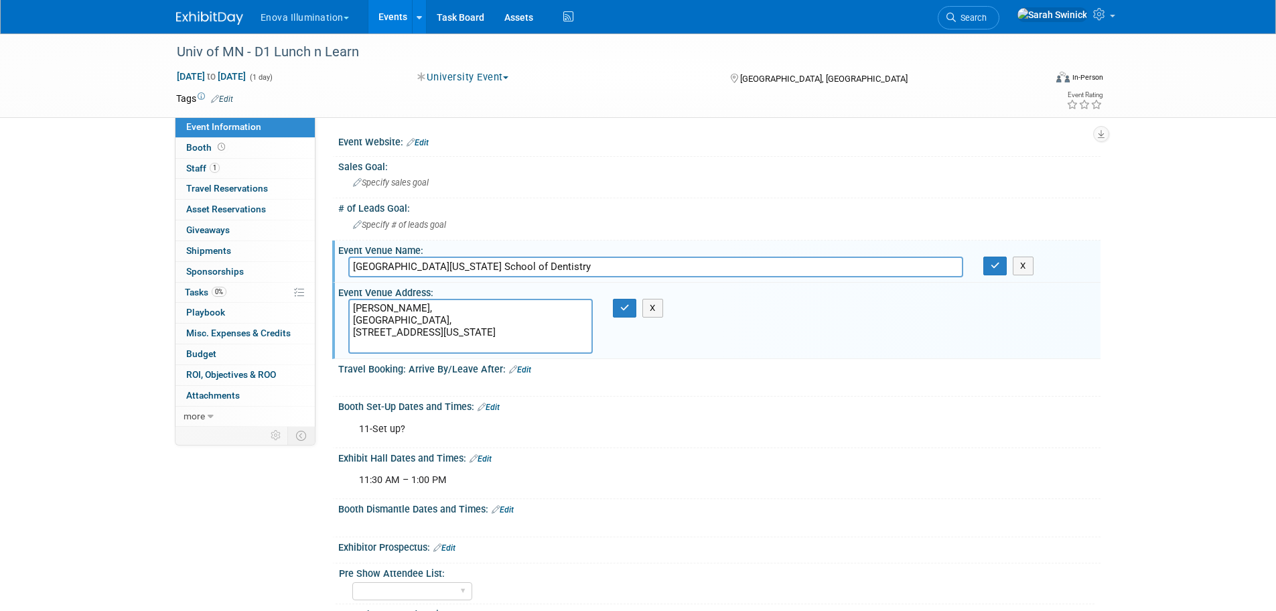
click at [470, 316] on textarea "Malcolm Moos, Health Sciences Tower, 515 Delaware St SE, Minneapolis, MN 55455" at bounding box center [470, 326] width 245 height 55
drag, startPoint x: 377, startPoint y: 308, endPoint x: 340, endPoint y: 297, distance: 38.2
click at [340, 297] on div "Event Venue Address: Malcolm Moos, Health Sciences Tower, 515 Delaware St SE, M…" at bounding box center [716, 321] width 768 height 76
type textarea "MT 1-450 (down the stairs by the Caribou) 515 Delaware St SE, Minneapolis, MN 5…"
click at [626, 311] on icon "button" at bounding box center [624, 307] width 9 height 9
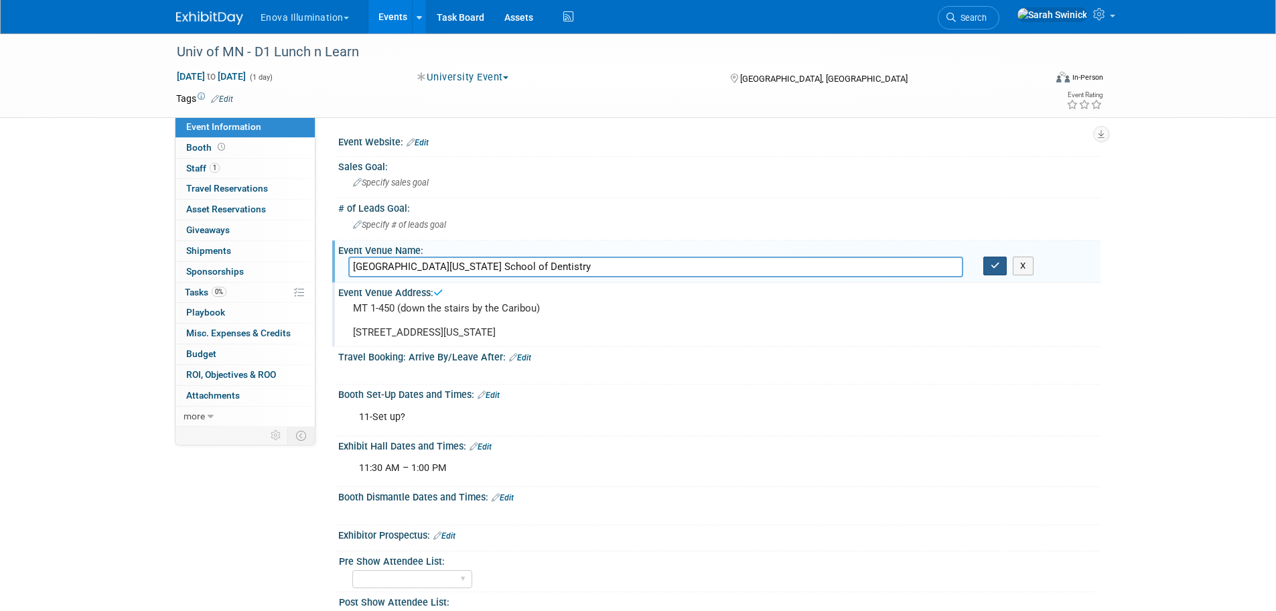
click at [987, 265] on button "button" at bounding box center [996, 266] width 24 height 19
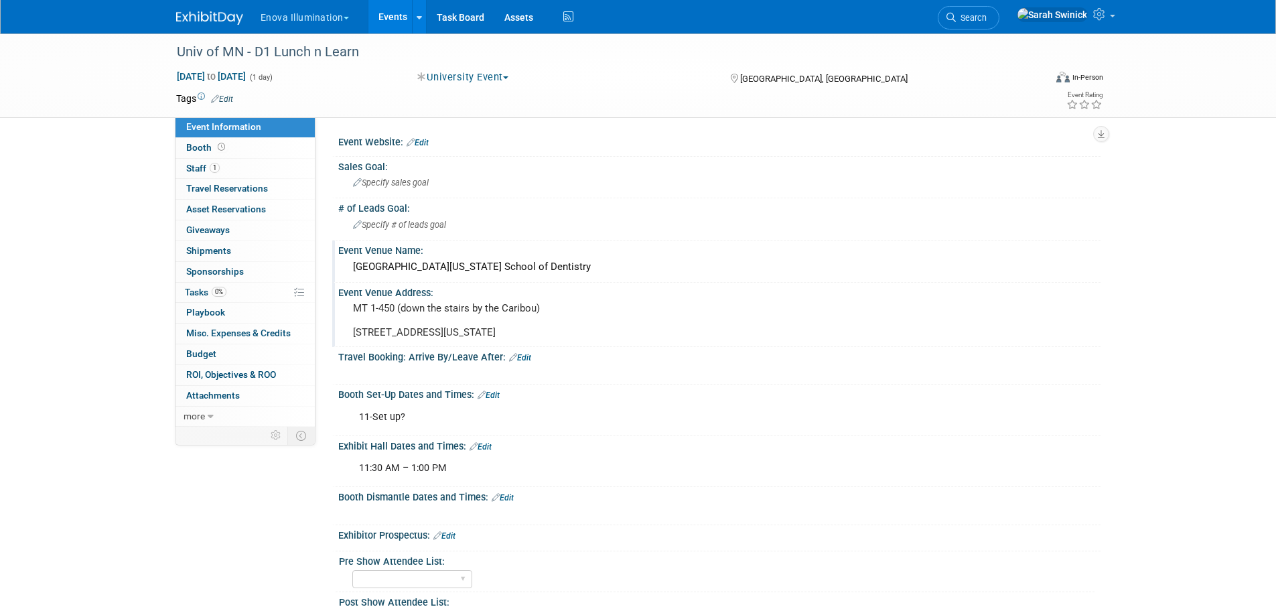
drag, startPoint x: 502, startPoint y: 510, endPoint x: 492, endPoint y: 506, distance: 11.4
click at [502, 502] on link "Edit" at bounding box center [503, 497] width 22 height 9
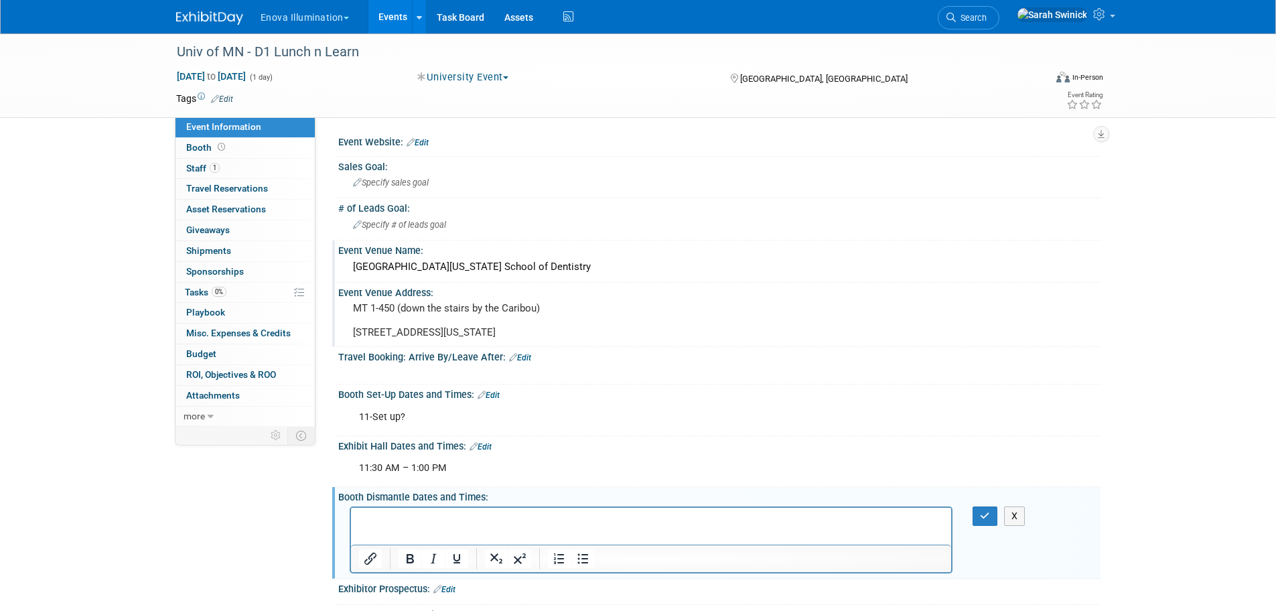
drag, startPoint x: 395, startPoint y: 527, endPoint x: 373, endPoint y: 525, distance: 22.9
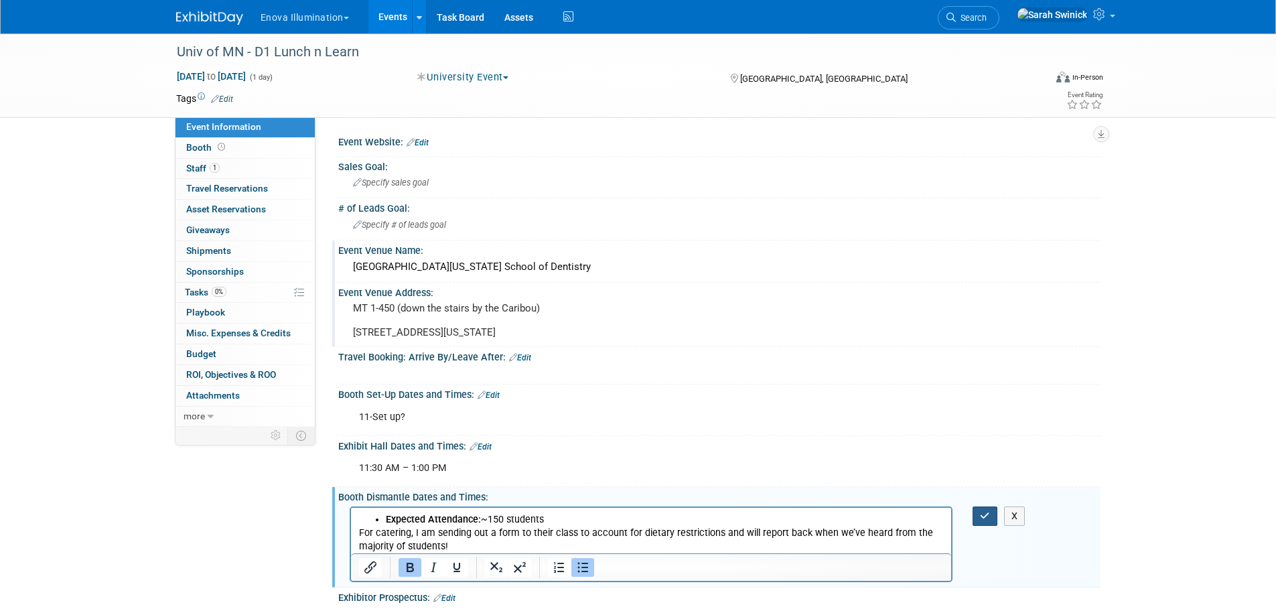
click at [975, 526] on button "button" at bounding box center [985, 515] width 25 height 19
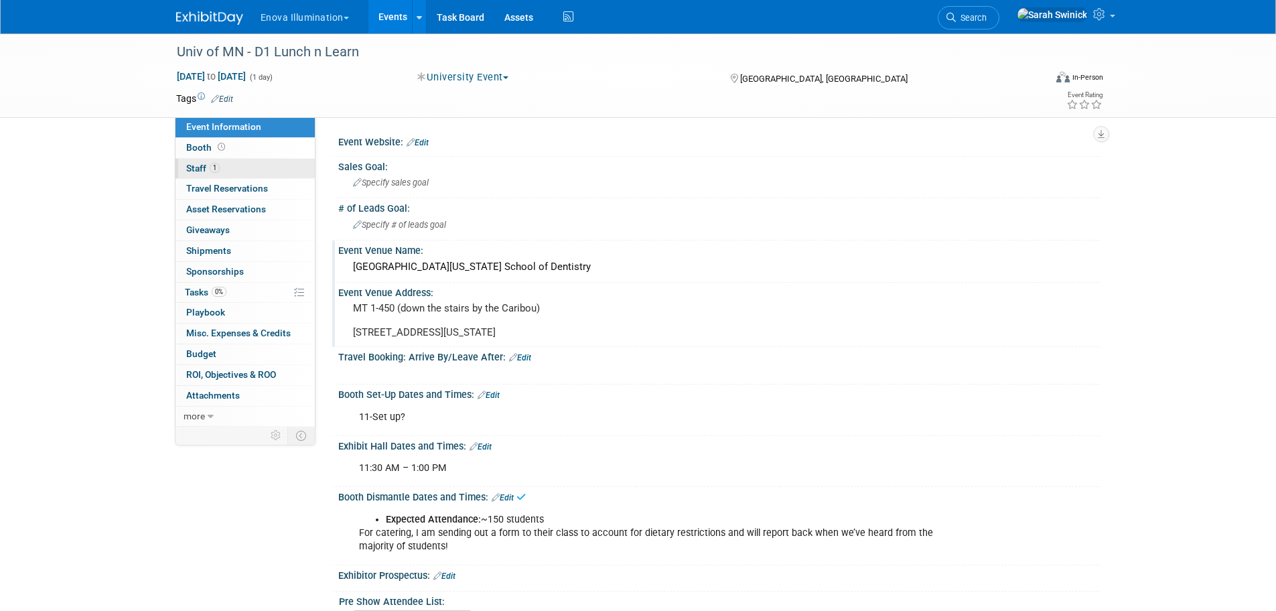
click at [281, 173] on link "1 Staff 1" at bounding box center [245, 169] width 139 height 20
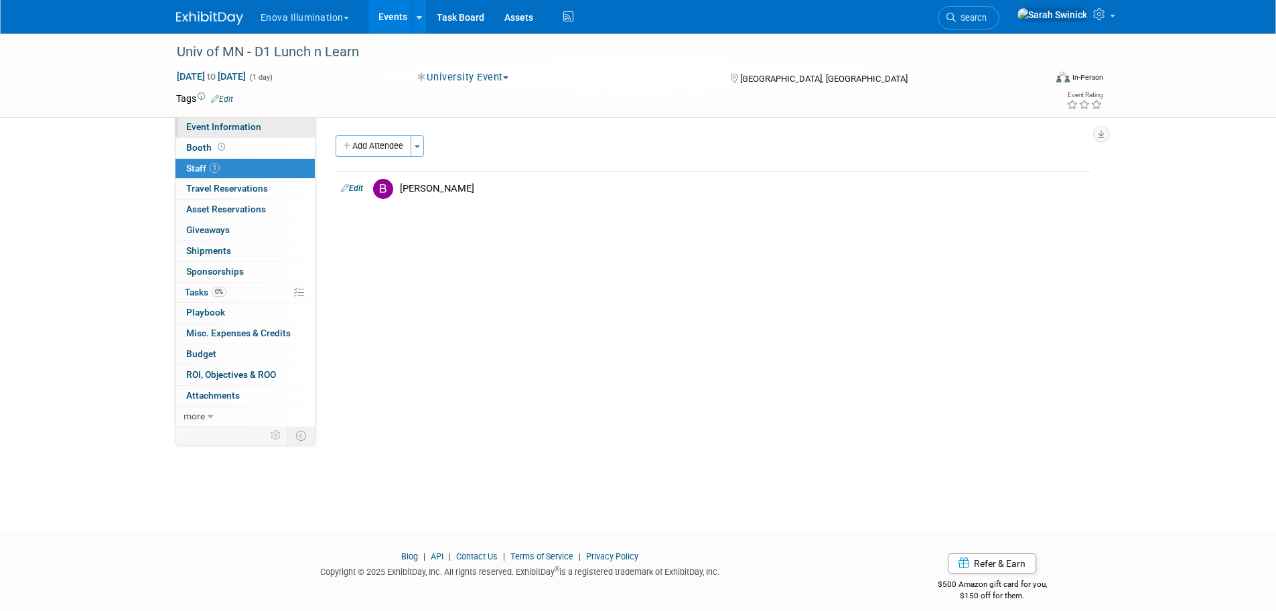
click at [298, 131] on link "Event Information" at bounding box center [245, 127] width 139 height 20
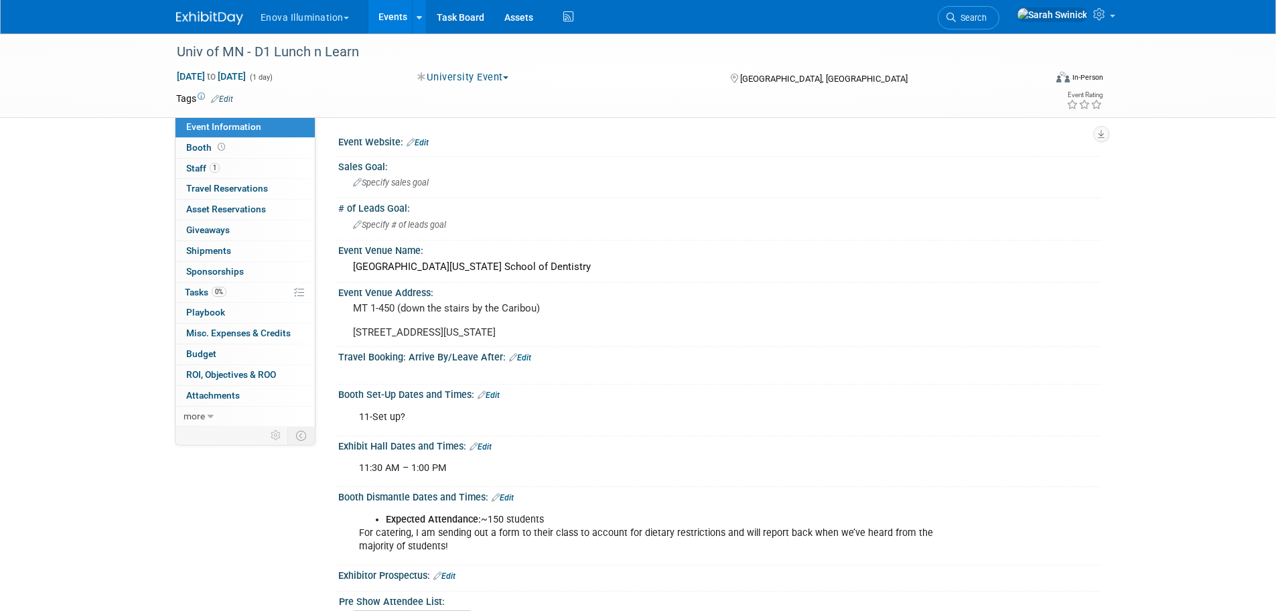
click at [222, 14] on img at bounding box center [209, 17] width 67 height 13
